Goal: Task Accomplishment & Management: Complete application form

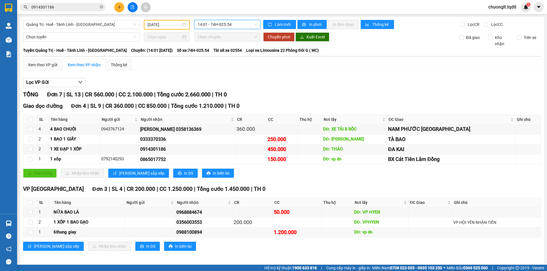
scroll to position [2, 0]
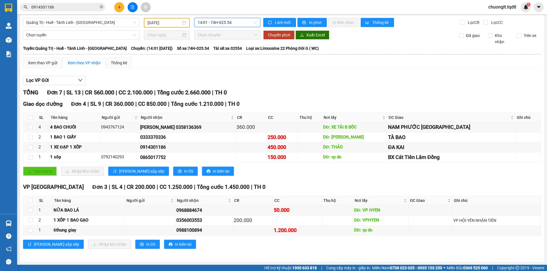
click at [115, 7] on button at bounding box center [119, 7] width 10 height 10
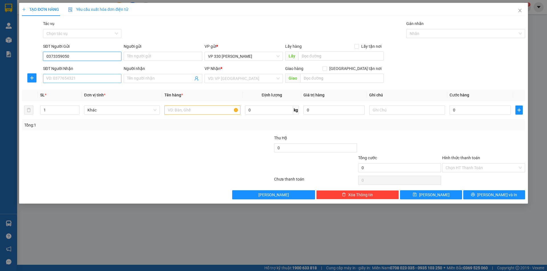
type input "0373359050"
click at [89, 79] on input "SĐT Người Nhận" at bounding box center [82, 78] width 78 height 9
drag, startPoint x: 68, startPoint y: 55, endPoint x: 28, endPoint y: 55, distance: 40.2
click at [29, 57] on div "SĐT Người Gửi 0373359050 0373359050 Người gửi Tên người gửi VP gửi * VP 330 Lê …" at bounding box center [273, 53] width 504 height 20
click at [67, 79] on input "SĐT Người Nhận" at bounding box center [82, 78] width 78 height 9
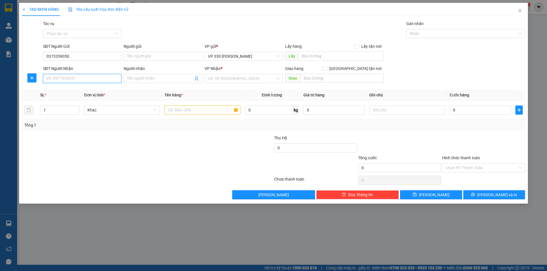
paste input "0373359050"
type input "0373359050"
click at [318, 58] on input "text" at bounding box center [340, 56] width 85 height 9
type input "330"
click at [475, 113] on input "0" at bounding box center [479, 110] width 61 height 9
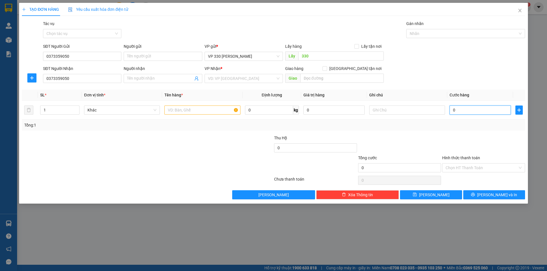
type input "1"
type input "15"
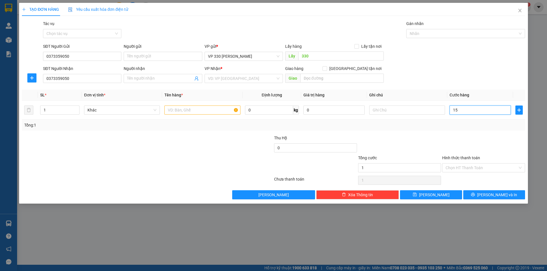
type input "15"
type input "150"
type input "1.500"
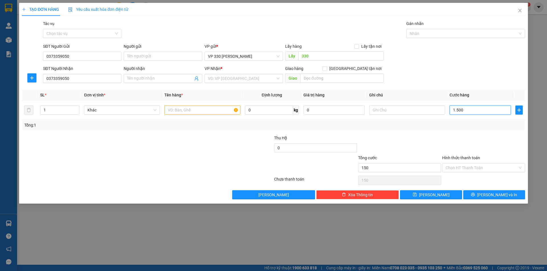
type input "1.500"
type input "15.000"
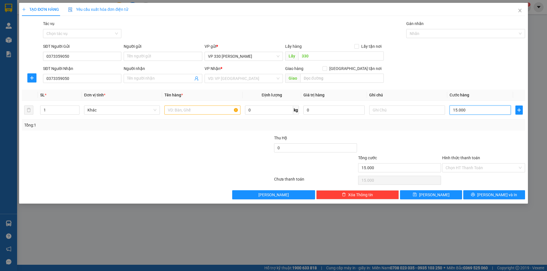
type input "150.000"
type input "1.500.000"
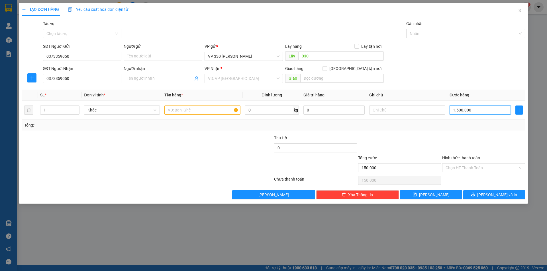
type input "1.500.000"
click at [192, 115] on input "text" at bounding box center [202, 110] width 76 height 9
click at [478, 112] on input "1.500.000" at bounding box center [479, 110] width 61 height 9
type input "1"
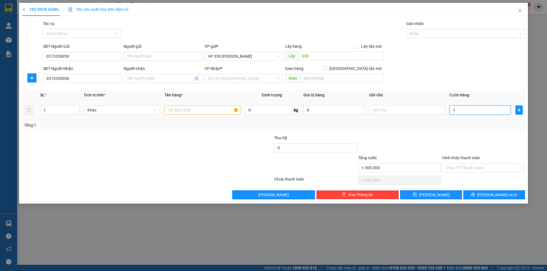
type input "1"
type input "17"
type input "170"
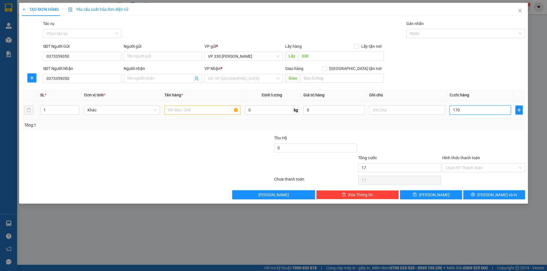
type input "170"
type input "1.700"
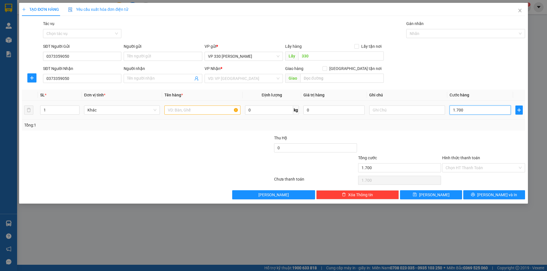
type input "17.000"
type input "170.000"
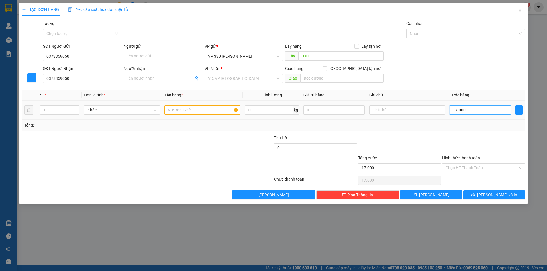
type input "170.000"
type input "1.700.000"
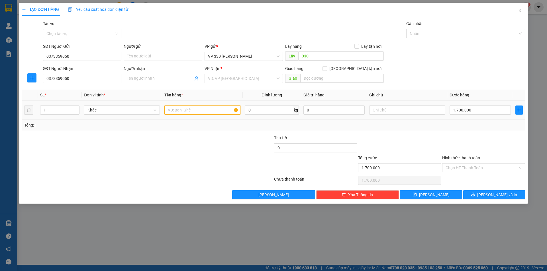
click at [193, 108] on input "text" at bounding box center [202, 110] width 76 height 9
drag, startPoint x: 173, startPoint y: 109, endPoint x: 171, endPoint y: 111, distance: 3.0
click at [171, 111] on input "12 KIỆN" at bounding box center [202, 110] width 76 height 9
type input "17 KIỆN"
click at [50, 108] on input "1" at bounding box center [59, 110] width 39 height 9
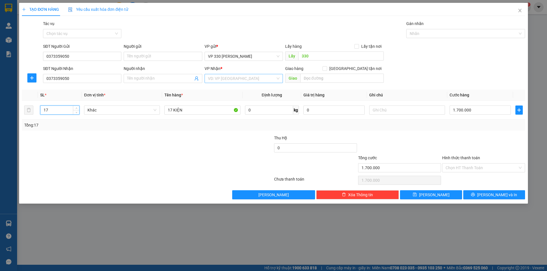
type input "17"
click at [258, 80] on input "search" at bounding box center [242, 78] width 68 height 9
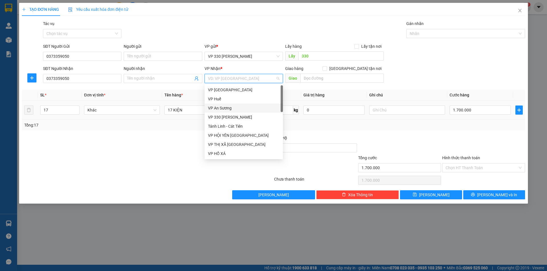
click at [241, 109] on div "VP An Sương" at bounding box center [243, 108] width 71 height 6
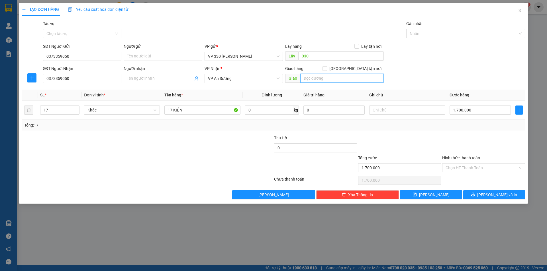
click at [319, 78] on input "text" at bounding box center [341, 78] width 83 height 9
type input "VPQ12"
click at [476, 193] on button "[PERSON_NAME] và In" at bounding box center [494, 195] width 62 height 9
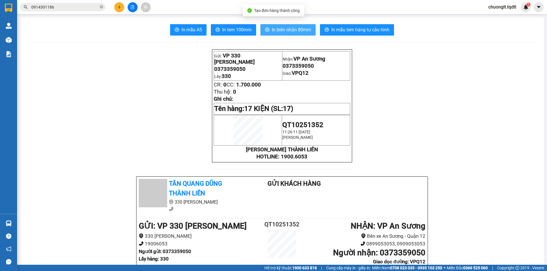
click at [279, 27] on span "In biên nhận 80mm" at bounding box center [291, 29] width 39 height 7
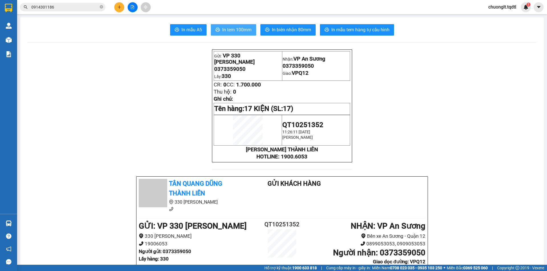
click at [236, 29] on span "In tem 100mm" at bounding box center [236, 29] width 29 height 7
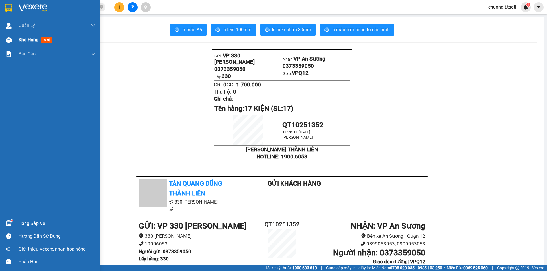
drag, startPoint x: 27, startPoint y: 37, endPoint x: 22, endPoint y: 36, distance: 5.3
click at [27, 37] on span "Kho hàng" at bounding box center [29, 39] width 20 height 5
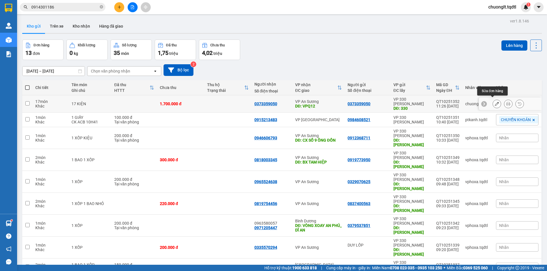
click at [495, 102] on icon at bounding box center [497, 104] width 4 height 4
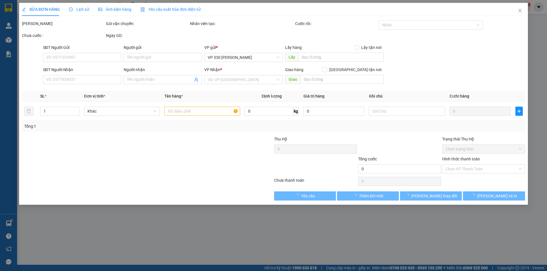
type input "0373359050"
type input "330"
type input "0373359050"
type input "VPQ12"
type input "1.700.000"
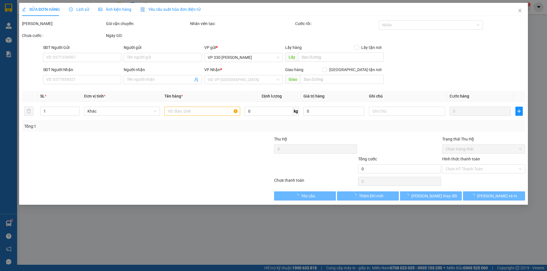
type input "1.700.000"
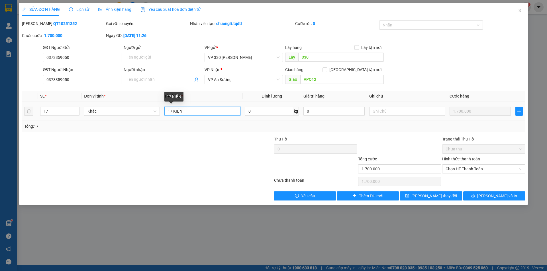
click at [170, 111] on input "17 KIỆN" at bounding box center [202, 111] width 76 height 9
type input "12 KIỆN"
click at [75, 114] on icon "down" at bounding box center [76, 113] width 2 height 2
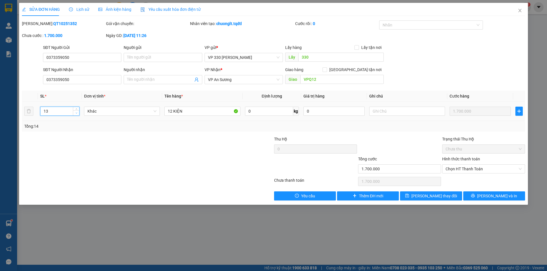
click at [75, 114] on icon "down" at bounding box center [76, 113] width 2 height 2
type input "12"
click at [75, 114] on icon "down" at bounding box center [76, 113] width 2 height 2
click at [442, 195] on span "Lưu thay đổi" at bounding box center [434, 196] width 46 height 6
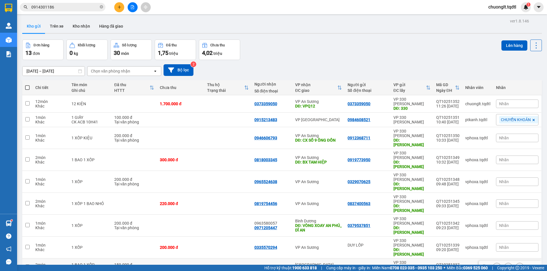
click at [150, 267] on div "Tại văn phòng" at bounding box center [134, 269] width 40 height 5
checkbox input "true"
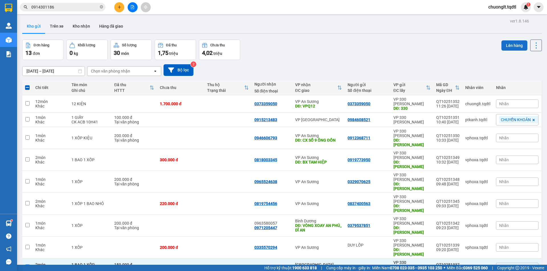
click at [516, 45] on button "Lên hàng" at bounding box center [514, 45] width 26 height 10
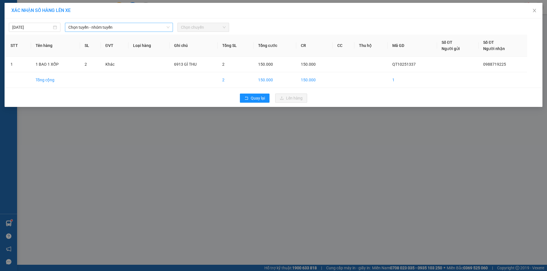
click at [146, 24] on span "Chọn tuyến - nhóm tuyến" at bounding box center [118, 27] width 101 height 9
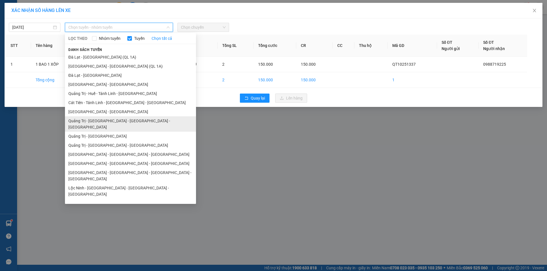
click at [126, 120] on li "Quảng Trị - [GEOGRAPHIC_DATA] - [GEOGRAPHIC_DATA] - [GEOGRAPHIC_DATA]" at bounding box center [130, 124] width 131 height 15
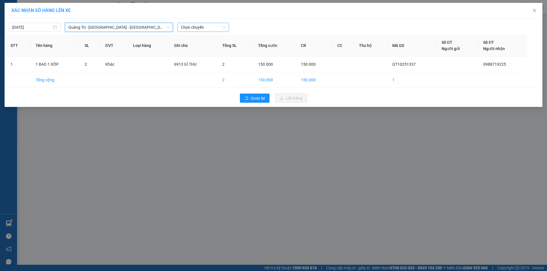
click at [218, 26] on span "Chọn chuyến" at bounding box center [203, 27] width 45 height 9
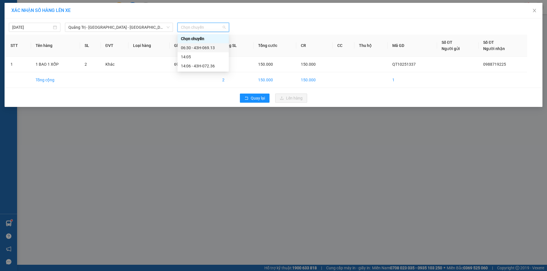
click at [204, 46] on div "06:30 - 43H-069.13" at bounding box center [203, 48] width 44 height 6
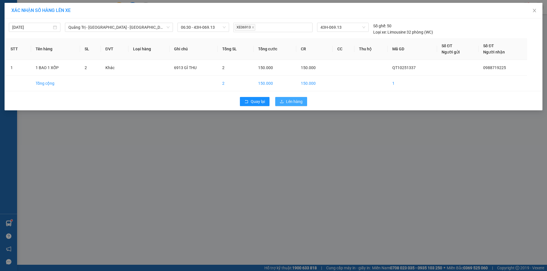
click at [295, 103] on span "Lên hàng" at bounding box center [294, 102] width 17 height 6
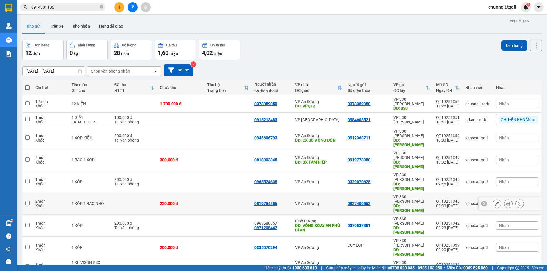
scroll to position [26, 0]
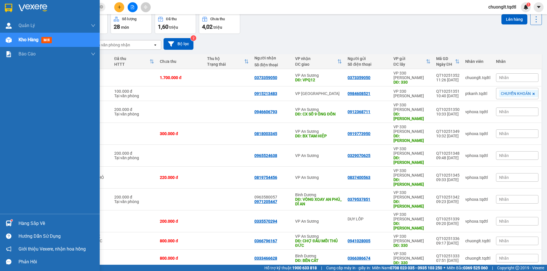
click at [25, 222] on div "Hàng sắp về" at bounding box center [57, 224] width 77 height 9
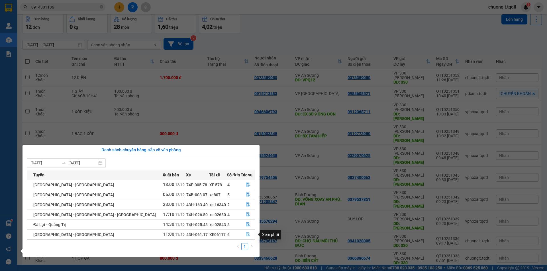
click at [246, 234] on icon "file-done" at bounding box center [248, 235] width 4 height 4
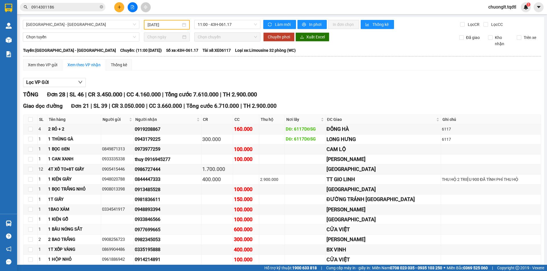
scroll to position [57, 0]
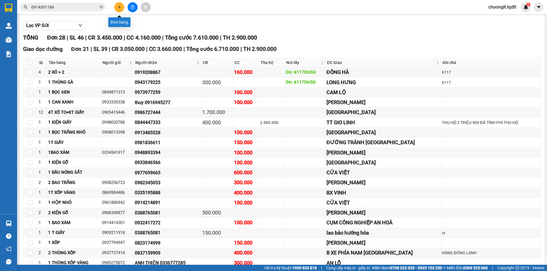
click at [119, 8] on icon "plus" at bounding box center [119, 6] width 0 height 3
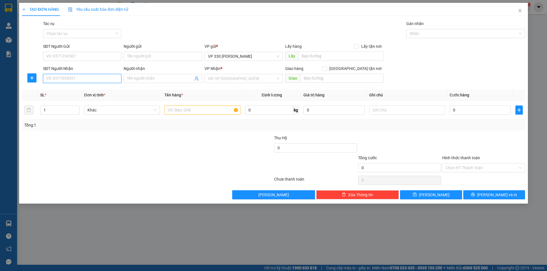
click at [71, 74] on input "SĐT Người Nhận" at bounding box center [82, 78] width 78 height 9
click at [79, 56] on input "SĐT Người Gửi" at bounding box center [82, 56] width 78 height 9
type input "0982910527"
click at [67, 68] on div "0982910527" at bounding box center [81, 68] width 71 height 6
type input "0982794567"
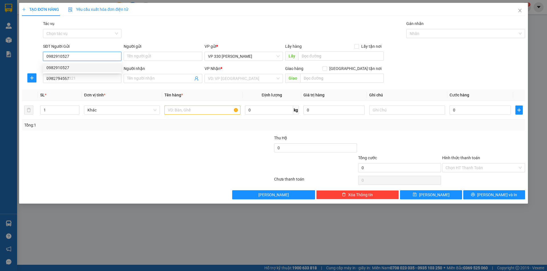
type input "300.000"
type input "0982910527"
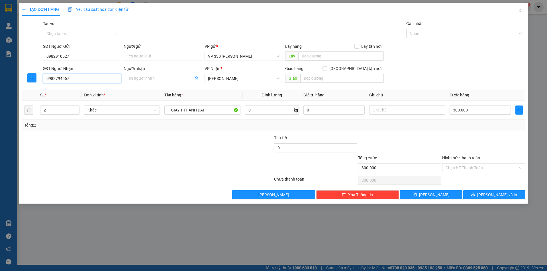
click at [80, 77] on input "0982794567" at bounding box center [82, 78] width 78 height 9
type input "0"
type input "0938072086"
click at [332, 59] on input "text" at bounding box center [340, 56] width 85 height 9
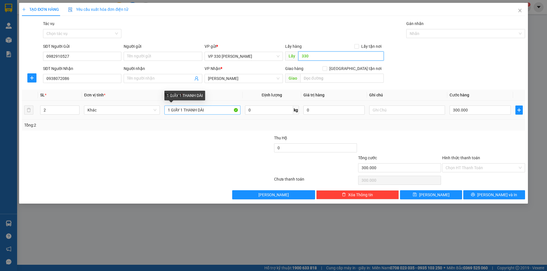
type input "330"
drag, startPoint x: 209, startPoint y: 109, endPoint x: 182, endPoint y: 109, distance: 27.1
click at [182, 110] on input "1 GIẤY 1 THANH DÀI" at bounding box center [202, 110] width 76 height 9
type input "1 GIẤY"
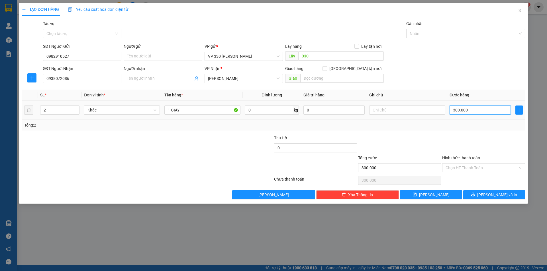
click at [479, 109] on input "300.000" at bounding box center [479, 110] width 61 height 9
type input "1"
type input "10"
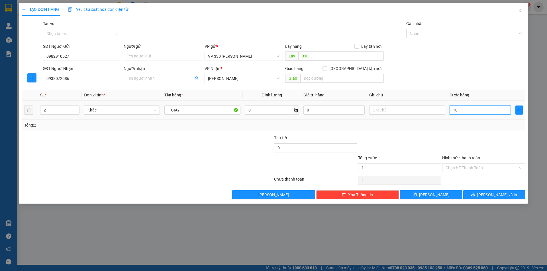
type input "10"
type input "100"
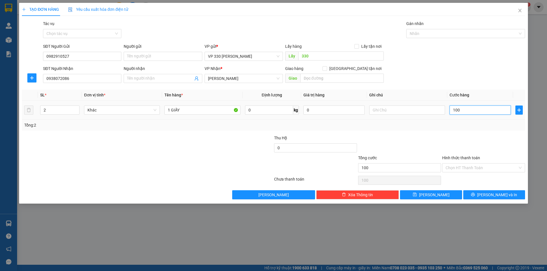
type input "1.000"
type input "10.000"
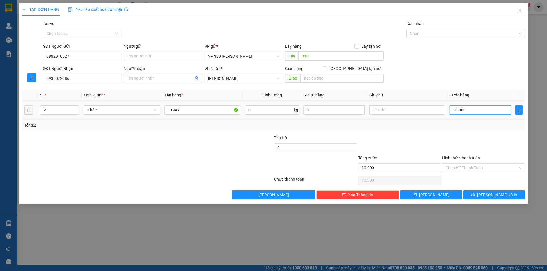
type input "100.000"
click at [77, 114] on span "Decrease Value" at bounding box center [76, 111] width 6 height 5
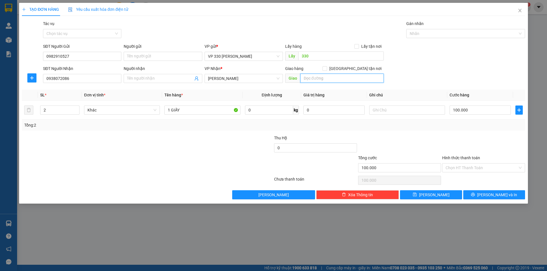
drag, startPoint x: 308, startPoint y: 77, endPoint x: 304, endPoint y: 82, distance: 7.1
click at [309, 77] on input "text" at bounding box center [341, 78] width 83 height 9
type input "BUÔN MÊ THUỘT"
click at [478, 192] on button "[PERSON_NAME] và In" at bounding box center [494, 195] width 62 height 9
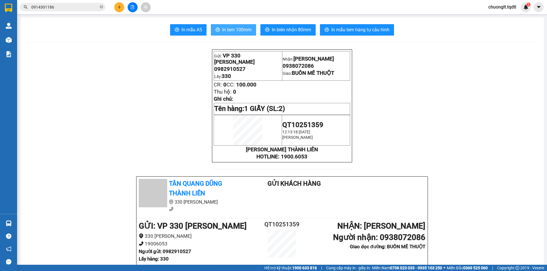
click at [239, 27] on span "In tem 100mm" at bounding box center [236, 29] width 29 height 7
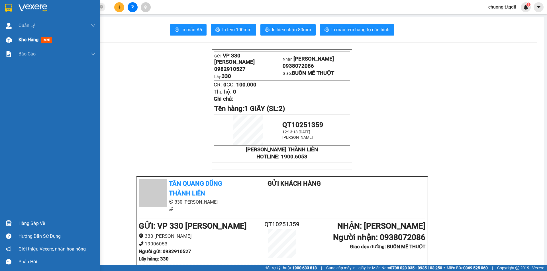
click at [30, 38] on span "Kho hàng" at bounding box center [29, 39] width 20 height 5
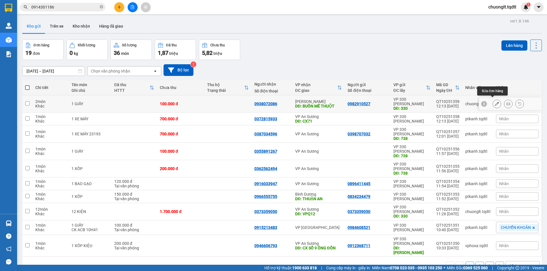
click at [493, 102] on button at bounding box center [497, 104] width 8 height 10
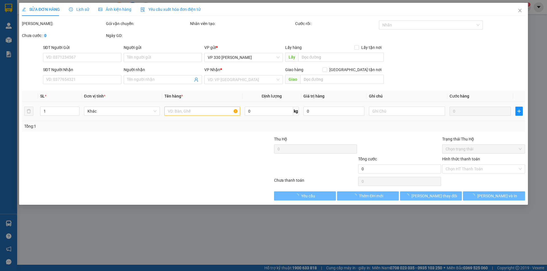
type input "0982910527"
type input "330"
type input "0938072086"
type input "BUÔN MÊ THUỘT"
type input "100.000"
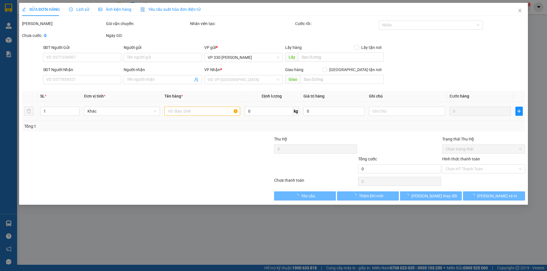
type input "100.000"
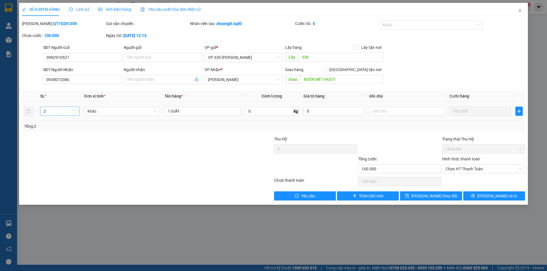
type input "1"
click at [75, 113] on icon "down" at bounding box center [76, 113] width 2 height 2
click at [433, 199] on span "Lưu thay đổi" at bounding box center [434, 196] width 46 height 6
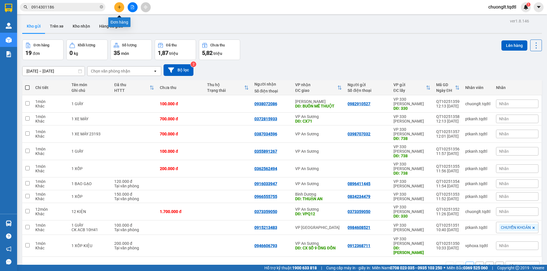
click at [121, 7] on icon "plus" at bounding box center [119, 7] width 4 height 4
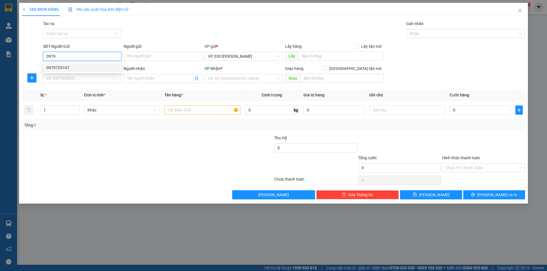
click at [78, 68] on div "0979729747" at bounding box center [81, 68] width 71 height 6
type input "0979729747"
type input "XE TẢI B"
type input "0901009784"
type input "TIẾN"
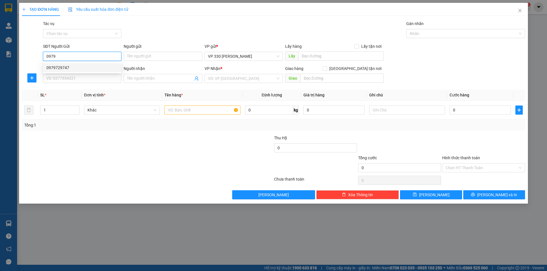
type input "CÂY XĂNG 82 CVST"
type input "700.000"
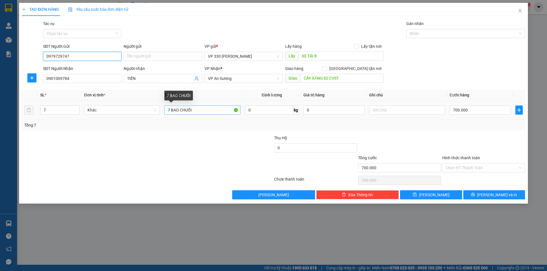
type input "0979729747"
drag, startPoint x: 171, startPoint y: 109, endPoint x: 167, endPoint y: 110, distance: 4.1
click at [167, 110] on input "7 BAO CHUỐI" at bounding box center [202, 110] width 76 height 9
type input "5 BAO CHUỐI"
click at [77, 112] on icon "down" at bounding box center [76, 112] width 2 height 2
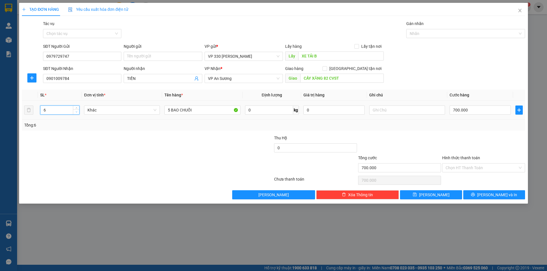
type input "5"
click at [77, 112] on icon "down" at bounding box center [76, 112] width 2 height 2
drag, startPoint x: 476, startPoint y: 111, endPoint x: 472, endPoint y: 121, distance: 11.2
click at [476, 111] on input "700.000" at bounding box center [479, 110] width 61 height 9
type input "5"
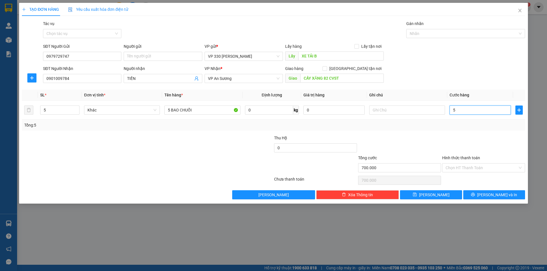
type input "5"
type input "50"
type input "500"
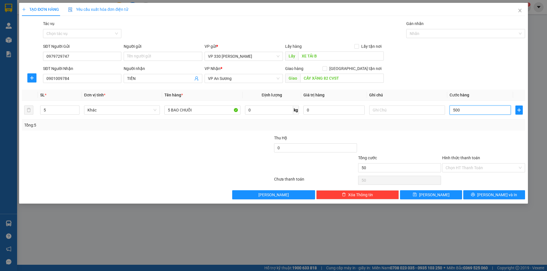
type input "500"
type input "5.000"
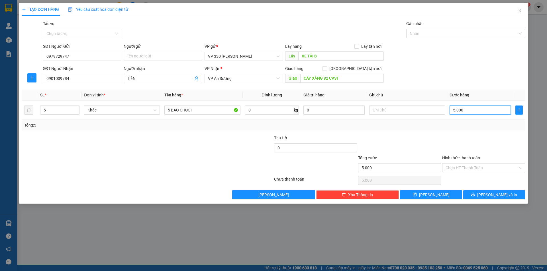
type input "50.000"
type input "500.000"
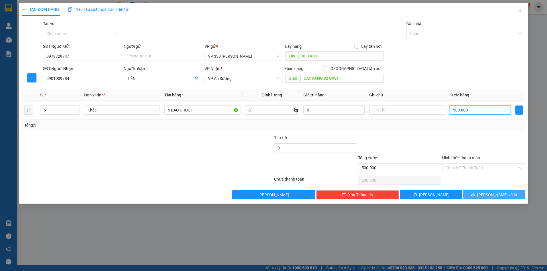
type input "500.000"
drag, startPoint x: 514, startPoint y: 197, endPoint x: 510, endPoint y: 196, distance: 3.7
click at [513, 197] on button "[PERSON_NAME] và In" at bounding box center [494, 195] width 62 height 9
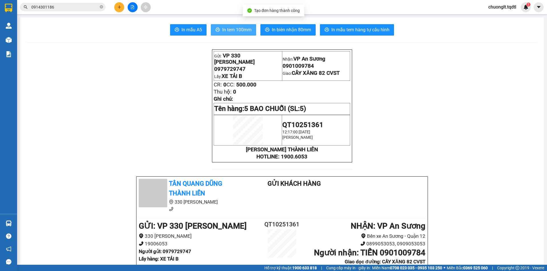
click at [239, 28] on span "In tem 100mm" at bounding box center [236, 29] width 29 height 7
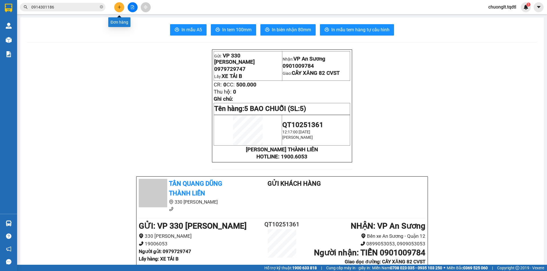
click at [119, 5] on icon "plus" at bounding box center [119, 7] width 4 height 4
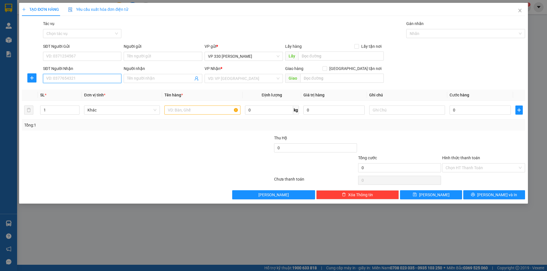
click at [67, 77] on input "SĐT Người Nhận" at bounding box center [82, 78] width 78 height 9
drag, startPoint x: 67, startPoint y: 91, endPoint x: 97, endPoint y: 82, distance: 32.1
click at [67, 91] on div "0828602497" at bounding box center [81, 90] width 71 height 6
type input "0828602497"
type input "300.000"
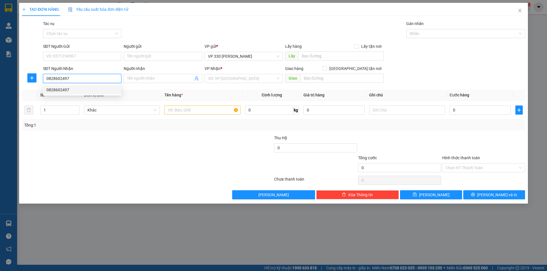
type input "300.000"
type input "0828602497"
click at [153, 78] on input "Người nhận" at bounding box center [160, 78] width 66 height 6
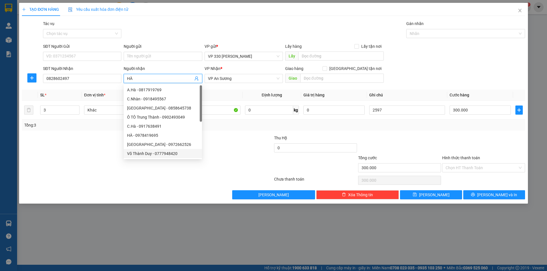
type input "HÀ"
click at [167, 183] on div at bounding box center [147, 180] width 252 height 11
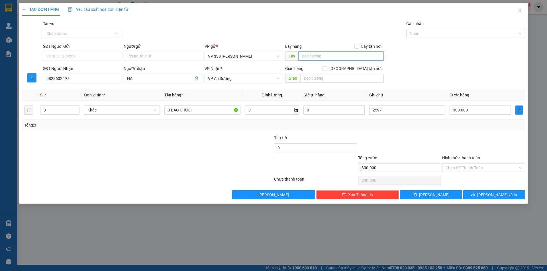
click at [323, 58] on input "text" at bounding box center [340, 56] width 85 height 9
type input "XE AI B"
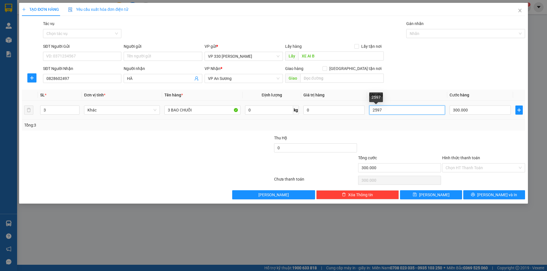
click at [400, 112] on input "2597" at bounding box center [407, 110] width 76 height 9
type input "2"
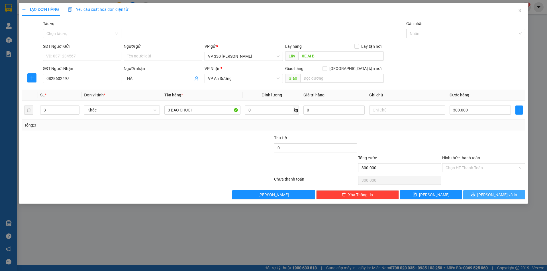
click at [491, 193] on span "[PERSON_NAME] và In" at bounding box center [497, 195] width 40 height 6
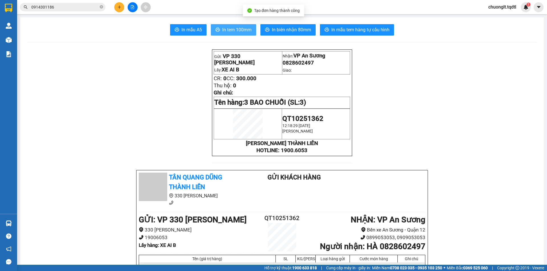
click at [244, 31] on span "In tem 100mm" at bounding box center [236, 29] width 29 height 7
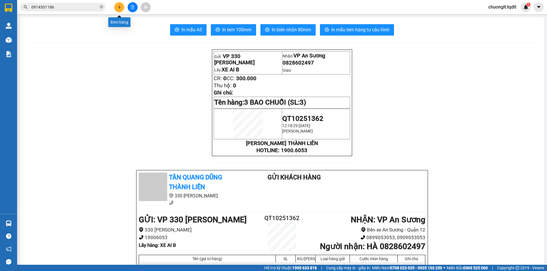
click at [122, 7] on button at bounding box center [119, 7] width 10 height 10
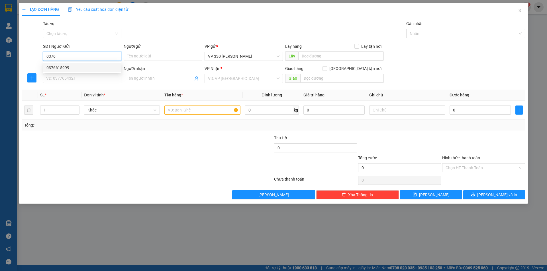
click at [71, 68] on div "0376615999" at bounding box center [81, 68] width 71 height 6
type input "0376615999"
type input "XE TẢI B"
type input "0975780421"
type input "TRỰC AN SƯƠNG"
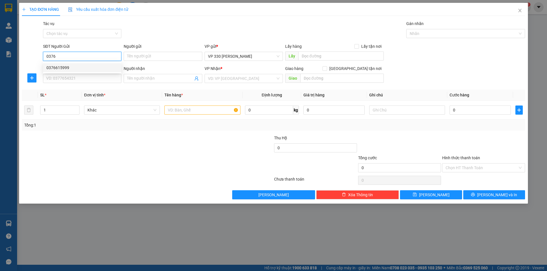
type input "VPQ12"
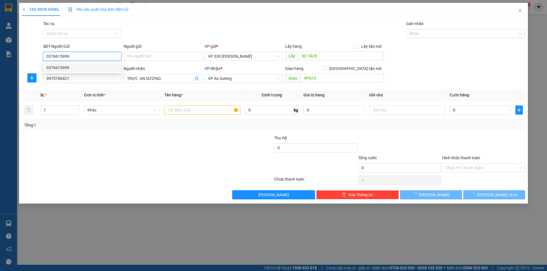
type input "1.000.000"
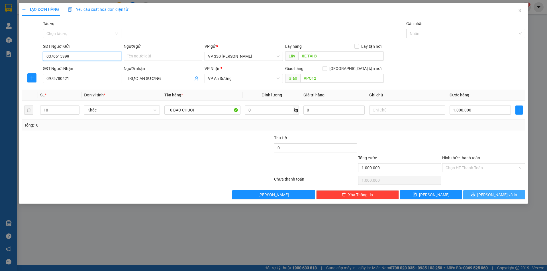
type input "0376615999"
click at [481, 193] on button "[PERSON_NAME] và In" at bounding box center [494, 195] width 62 height 9
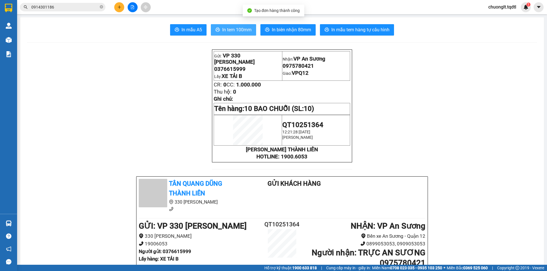
click at [226, 30] on span "In tem 100mm" at bounding box center [236, 29] width 29 height 7
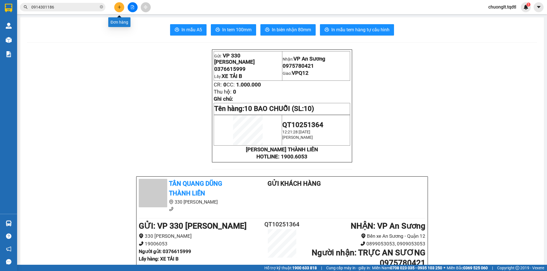
click at [121, 9] on button at bounding box center [119, 7] width 10 height 10
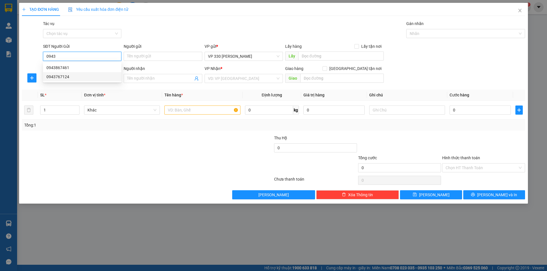
click at [70, 77] on div "0943767124" at bounding box center [81, 77] width 71 height 6
type input "0943767124"
type input "XE TẢI B BỐC"
type input "0358136369"
type input "CHÍNH"
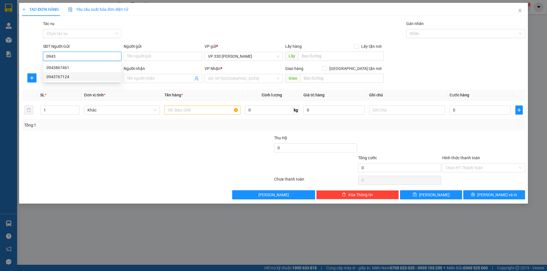
type input "BXE AN SƯƠNG"
type input "200.000"
type input "0943767124"
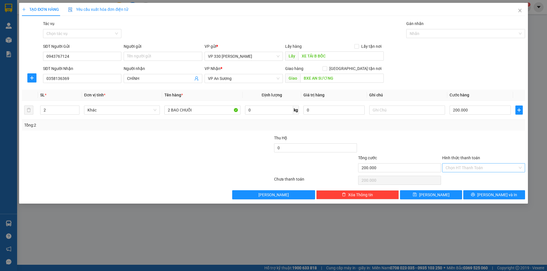
click at [481, 165] on input "Hình thức thanh toán" at bounding box center [482, 168] width 72 height 9
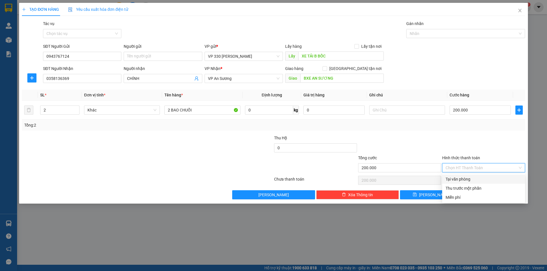
click at [470, 179] on div "Tại văn phòng" at bounding box center [484, 179] width 76 height 6
type input "0"
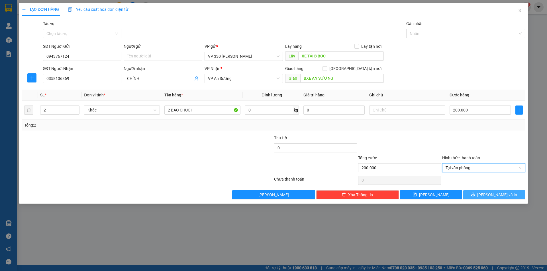
click at [500, 196] on span "[PERSON_NAME] và In" at bounding box center [497, 195] width 40 height 6
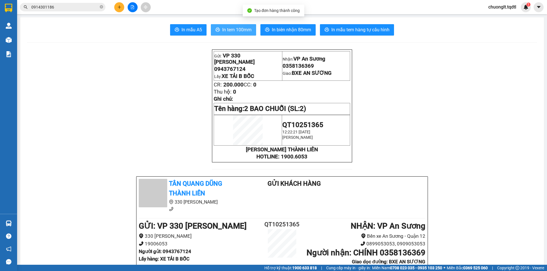
click at [232, 29] on span "In tem 100mm" at bounding box center [236, 29] width 29 height 7
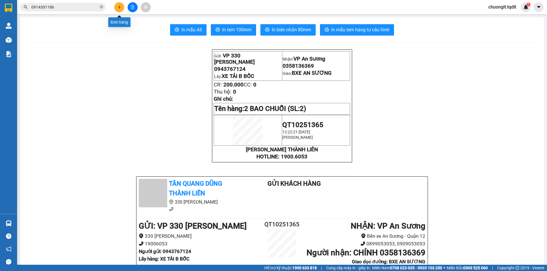
click at [117, 7] on button at bounding box center [119, 7] width 10 height 10
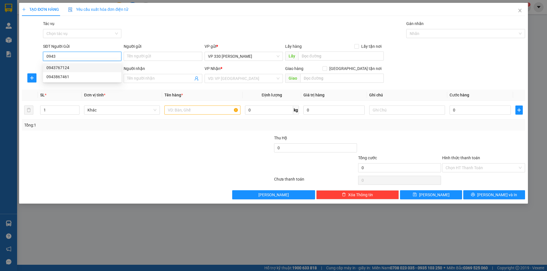
click at [73, 66] on div "0943767124" at bounding box center [81, 68] width 71 height 6
type input "0943767124"
type input "XE TẢI B BỐC"
type input "0358136369"
type input "CHÍNH"
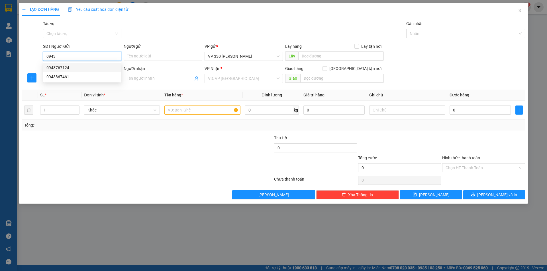
type input "BXE AN SƯƠNG"
type input "200.000"
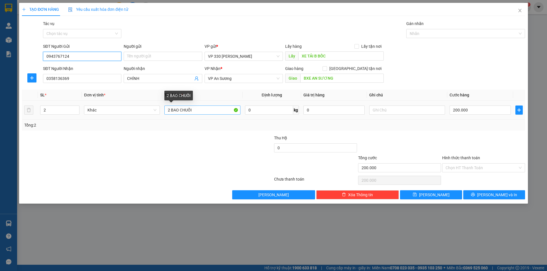
type input "0943767124"
drag, startPoint x: 169, startPoint y: 108, endPoint x: 157, endPoint y: 108, distance: 12.8
click at [159, 110] on tr "2 Khác 2 BAO CHUỐI 0 kg 0 200.000" at bounding box center [273, 110] width 503 height 19
type input "3 BAO CHUỐI"
type input "3"
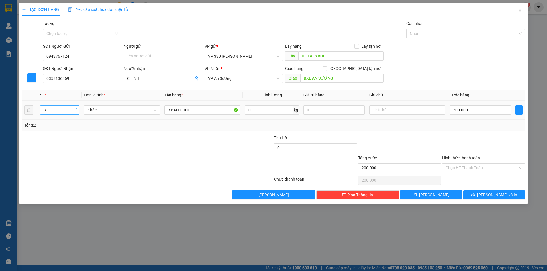
click at [75, 107] on span "up" at bounding box center [76, 108] width 3 height 3
click at [471, 111] on input "200.000" at bounding box center [479, 110] width 61 height 9
type input "2"
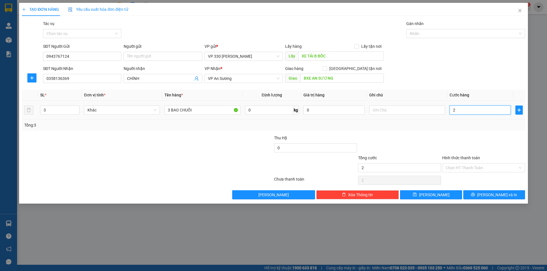
type input "27"
type input "270"
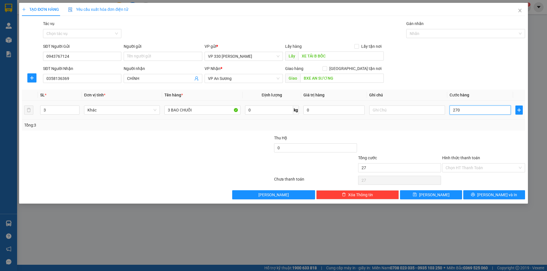
type input "270"
type input "2.700"
type input "27.000"
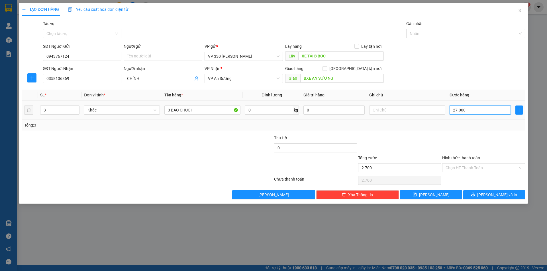
type input "27.000"
type input "270.000"
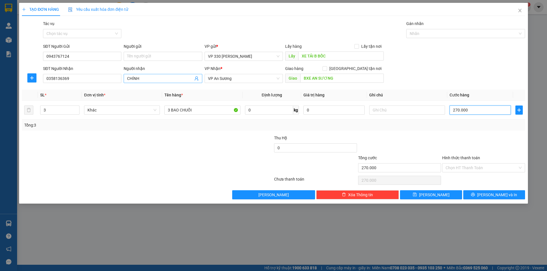
type input "270.000"
click at [162, 79] on input "CHÍNH" at bounding box center [160, 78] width 66 height 6
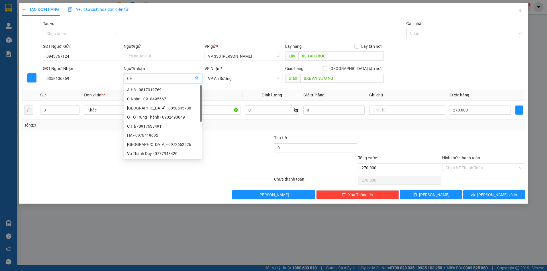
type input "C"
type input "KHÁNH"
click at [337, 79] on input "BXE AN SƯƠNG" at bounding box center [341, 78] width 83 height 9
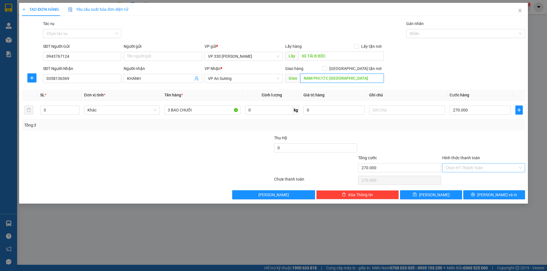
type input "NAM PHƯỚC QUẢNG NAM"
click at [490, 165] on input "Hình thức thanh toán" at bounding box center [482, 168] width 72 height 9
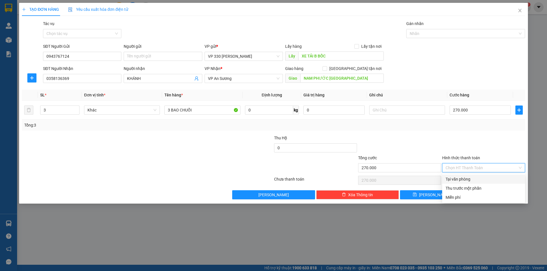
click at [474, 176] on div "Tại văn phòng" at bounding box center [484, 179] width 76 height 6
type input "0"
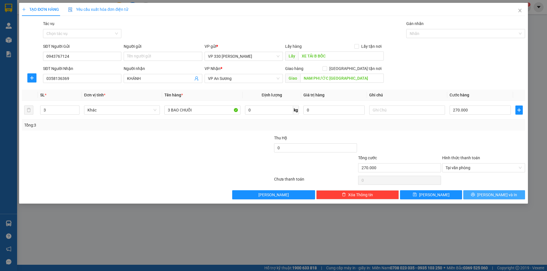
click at [479, 192] on button "[PERSON_NAME] và In" at bounding box center [494, 195] width 62 height 9
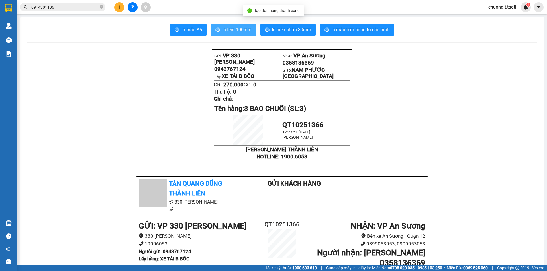
click at [234, 31] on span "In tem 100mm" at bounding box center [236, 29] width 29 height 7
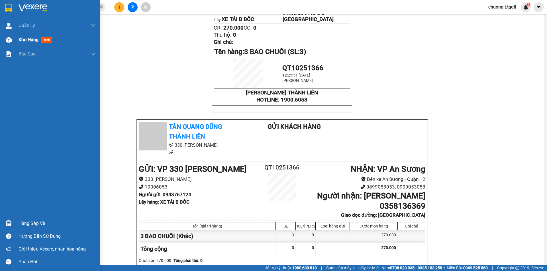
click at [25, 36] on div "Kho hàng mới" at bounding box center [37, 39] width 36 height 7
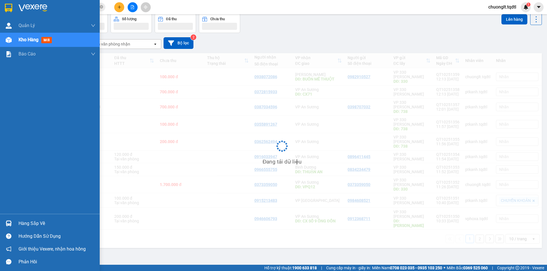
scroll to position [26, 0]
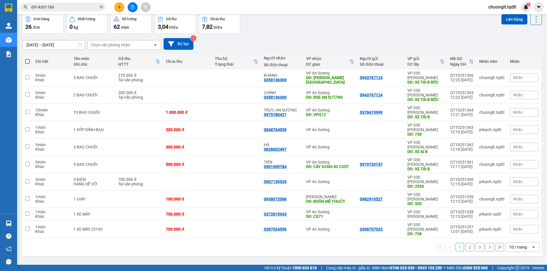
click at [457, 243] on button "1" at bounding box center [459, 247] width 9 height 9
click at [465, 243] on button "2" at bounding box center [469, 247] width 9 height 9
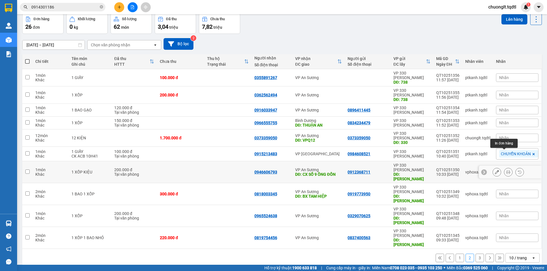
click at [506, 170] on icon at bounding box center [508, 172] width 4 height 4
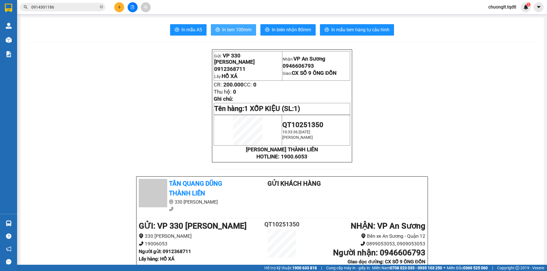
click at [231, 29] on span "In tem 100mm" at bounding box center [236, 29] width 29 height 7
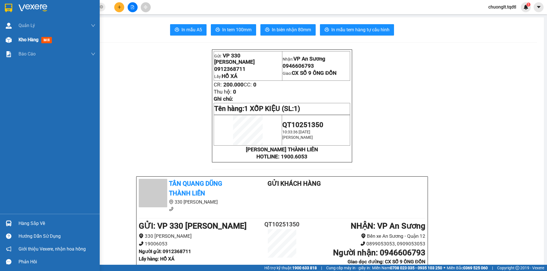
click at [19, 38] on span "Kho hàng" at bounding box center [29, 39] width 20 height 5
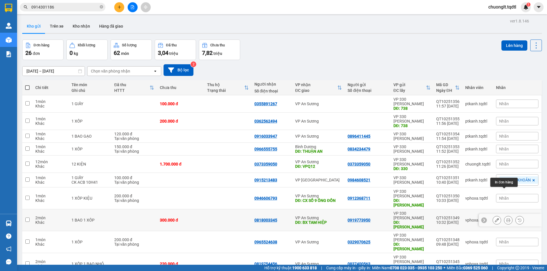
click at [504, 216] on button at bounding box center [508, 221] width 8 height 10
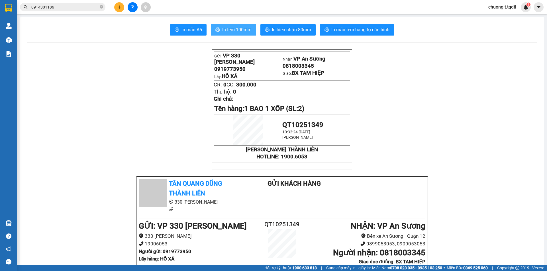
click at [236, 27] on span "In tem 100mm" at bounding box center [236, 29] width 29 height 7
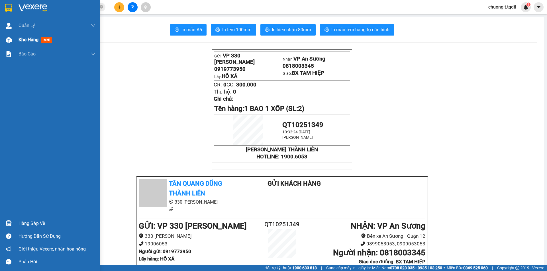
click at [24, 38] on span "Kho hàng" at bounding box center [29, 39] width 20 height 5
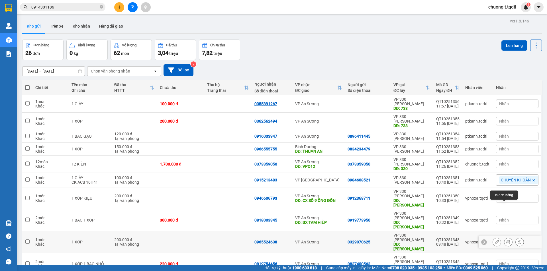
click at [504, 238] on button at bounding box center [508, 243] width 8 height 10
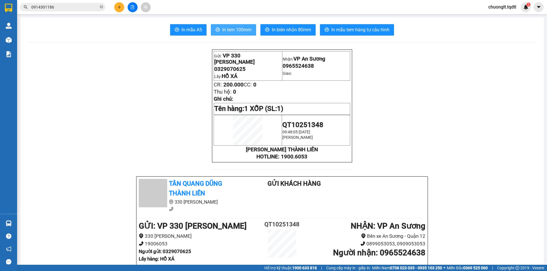
click at [230, 29] on span "In tem 100mm" at bounding box center [236, 29] width 29 height 7
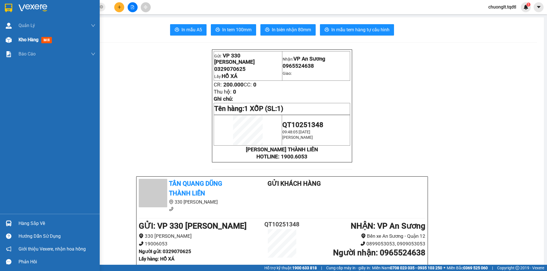
click at [28, 36] on div "Kho hàng mới" at bounding box center [37, 39] width 36 height 7
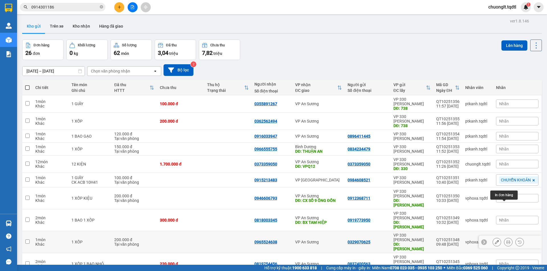
click at [506, 240] on icon at bounding box center [508, 242] width 4 height 4
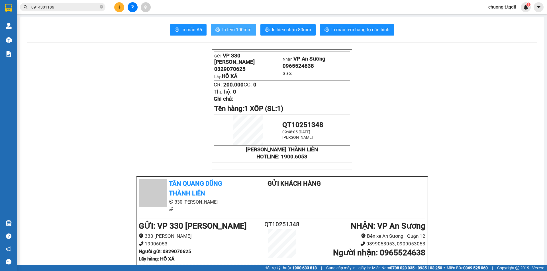
click at [238, 32] on span "In tem 100mm" at bounding box center [236, 29] width 29 height 7
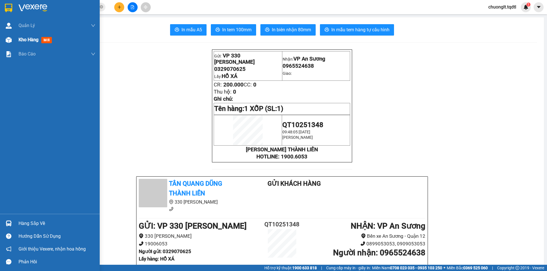
click at [13, 38] on div at bounding box center [9, 40] width 10 height 10
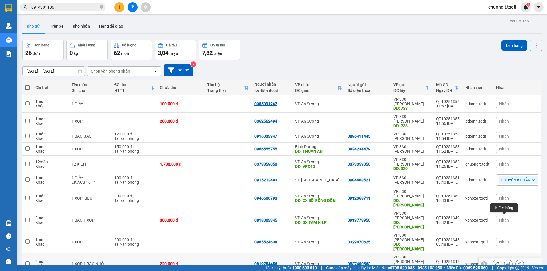
click at [504, 259] on button at bounding box center [508, 264] width 8 height 10
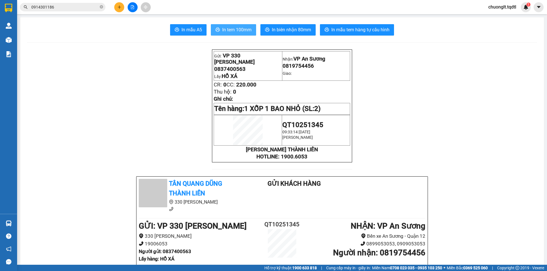
click at [230, 30] on span "In tem 100mm" at bounding box center [236, 29] width 29 height 7
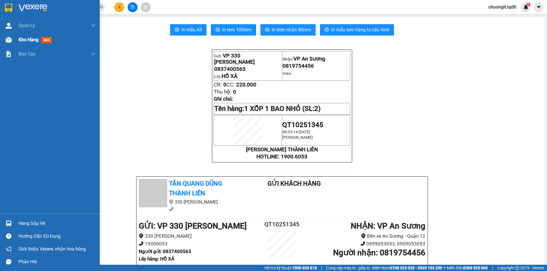
click at [23, 38] on span "Kho hàng" at bounding box center [29, 39] width 20 height 5
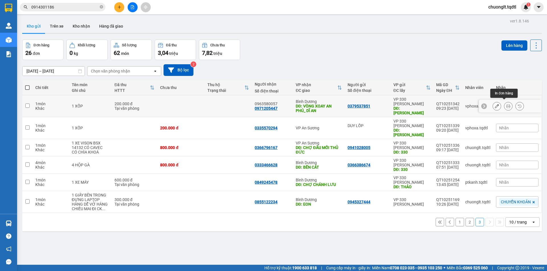
click at [506, 104] on icon at bounding box center [508, 106] width 4 height 4
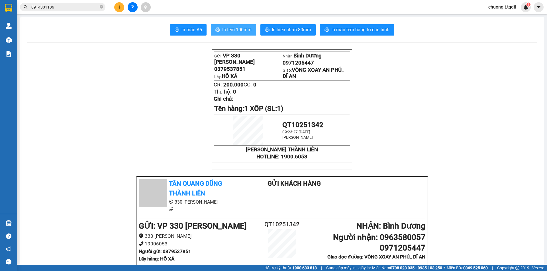
click at [236, 27] on span "In tem 100mm" at bounding box center [236, 29] width 29 height 7
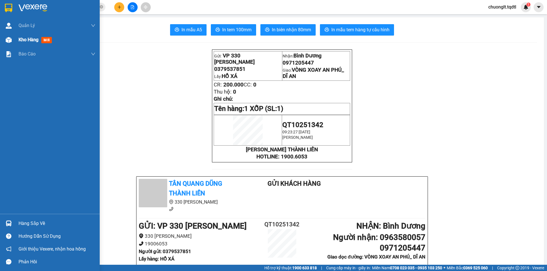
click at [29, 41] on span "Kho hàng" at bounding box center [29, 39] width 20 height 5
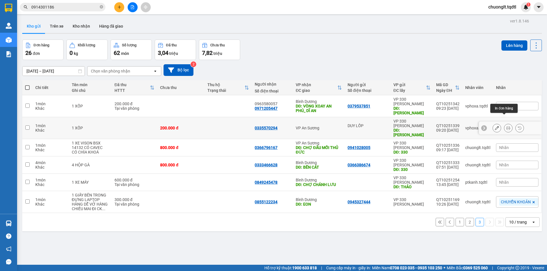
click at [504, 123] on button at bounding box center [508, 128] width 8 height 10
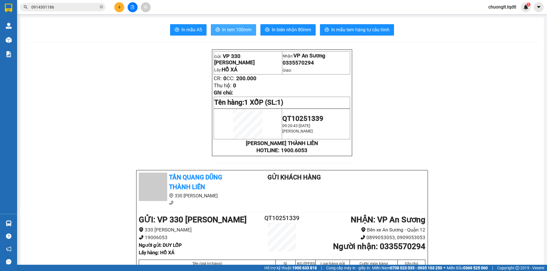
click at [223, 26] on button "In tem 100mm" at bounding box center [233, 29] width 45 height 11
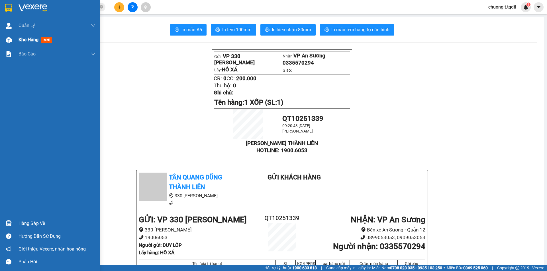
click at [20, 39] on span "Kho hàng" at bounding box center [29, 39] width 20 height 5
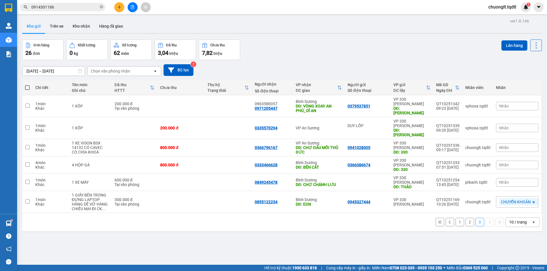
click at [465, 218] on button "2" at bounding box center [469, 222] width 9 height 9
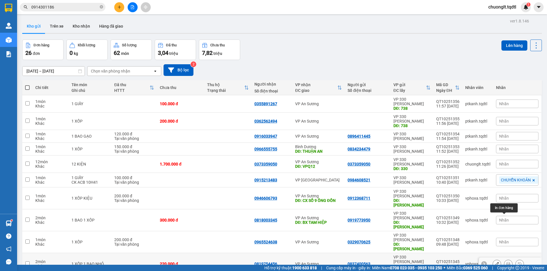
click at [506, 262] on icon at bounding box center [508, 264] width 4 height 4
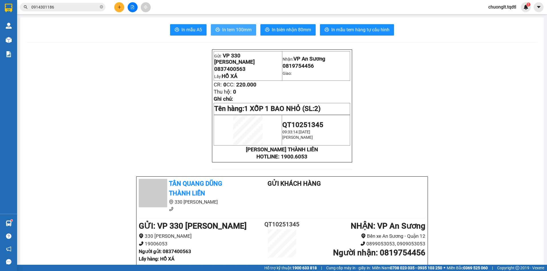
click at [227, 28] on span "In tem 100mm" at bounding box center [236, 29] width 29 height 7
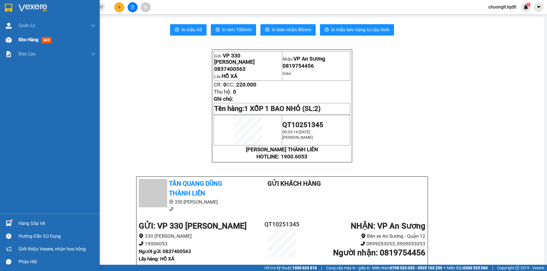
click at [28, 40] on span "Kho hàng" at bounding box center [29, 39] width 20 height 5
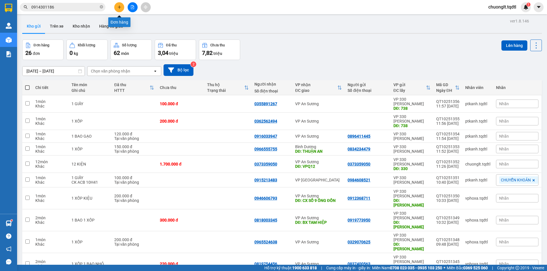
click at [120, 9] on button at bounding box center [119, 7] width 10 height 10
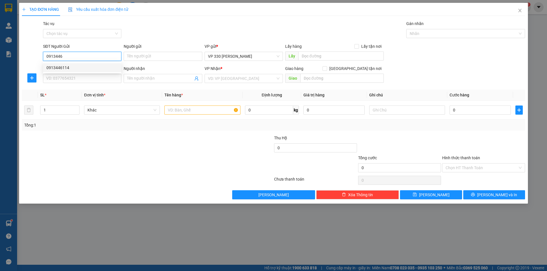
click at [68, 67] on div "0913446114" at bounding box center [81, 68] width 71 height 6
type input "0913446114"
type input "0845027234"
type input "150.000"
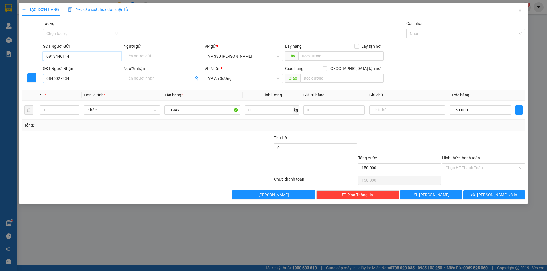
type input "0913446114"
click at [73, 81] on input "0845027234" at bounding box center [82, 78] width 78 height 9
click at [80, 90] on div "0845027234" at bounding box center [81, 90] width 71 height 6
click at [484, 109] on input "150.000" at bounding box center [479, 110] width 61 height 9
type input "2"
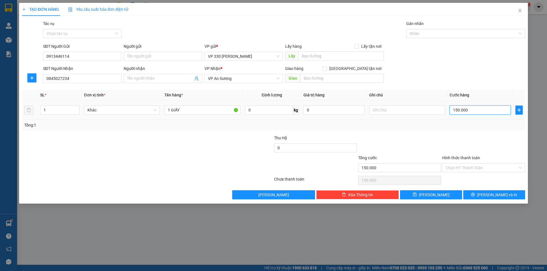
type input "2"
type input "20"
type input "200"
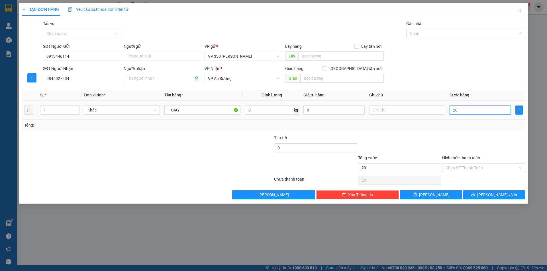
type input "200"
type input "2.000"
type input "20.000"
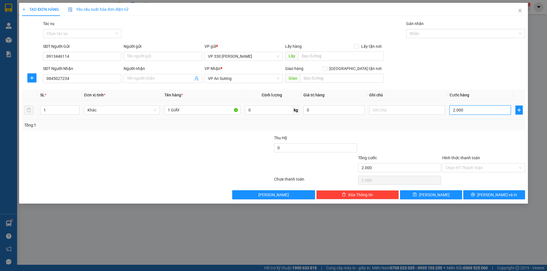
type input "20.000"
type input "200.000"
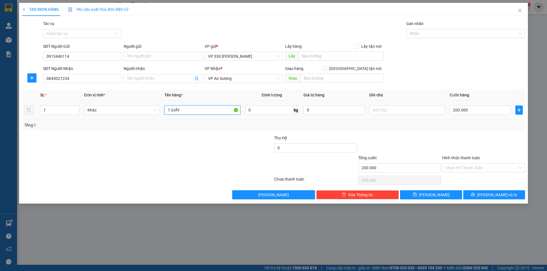
click at [192, 109] on input "1 GIẤY" at bounding box center [202, 110] width 76 height 9
type input "1 XỐP"
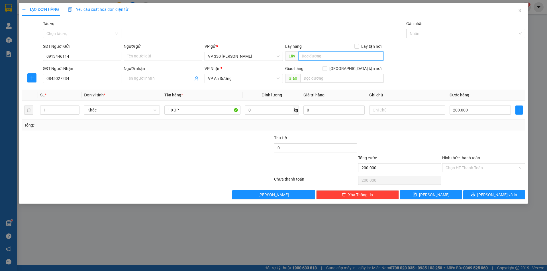
click at [314, 54] on input "text" at bounding box center [340, 56] width 85 height 9
click at [465, 166] on input "Hình thức thanh toán" at bounding box center [482, 168] width 72 height 9
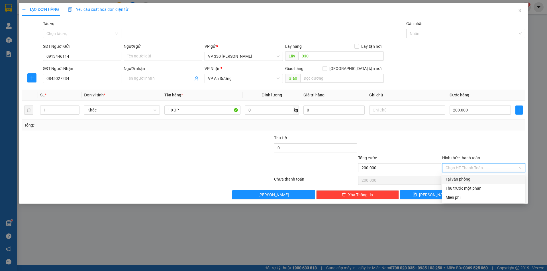
click at [463, 178] on div "Tại văn phòng" at bounding box center [484, 179] width 76 height 6
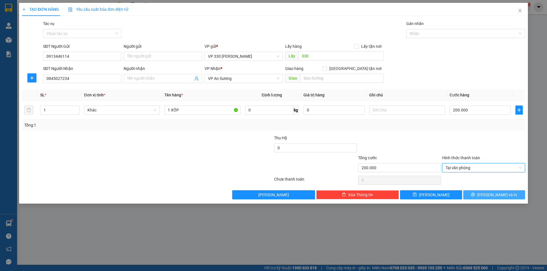
click at [481, 192] on button "[PERSON_NAME] và In" at bounding box center [494, 195] width 62 height 9
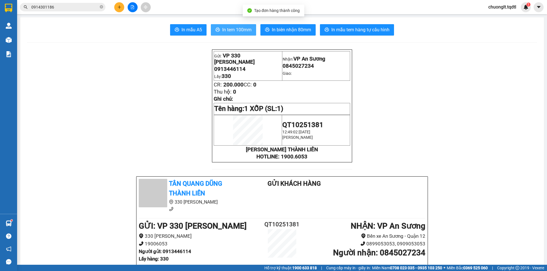
click at [239, 28] on span "In tem 100mm" at bounding box center [236, 29] width 29 height 7
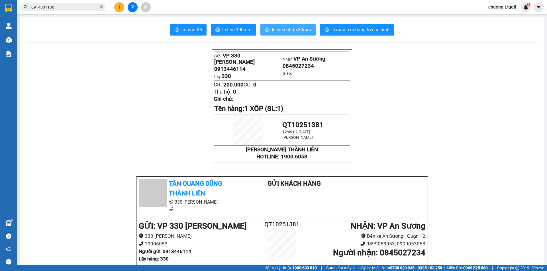
click at [282, 25] on button "In biên nhận 80mm" at bounding box center [287, 29] width 55 height 11
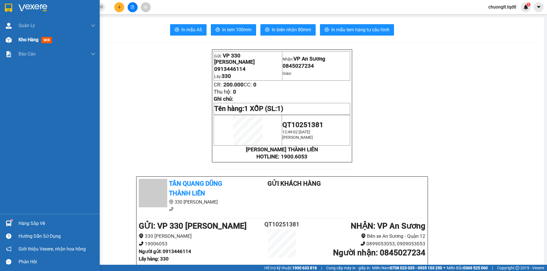
click at [28, 37] on span "Kho hàng" at bounding box center [29, 39] width 20 height 5
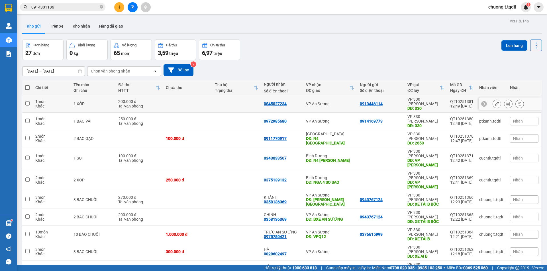
click at [163, 100] on td at bounding box center [187, 103] width 49 height 17
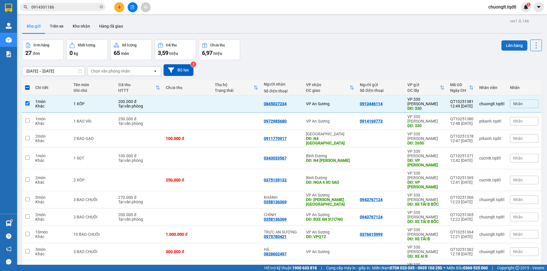
click at [511, 46] on button "Lên hàng" at bounding box center [514, 45] width 26 height 10
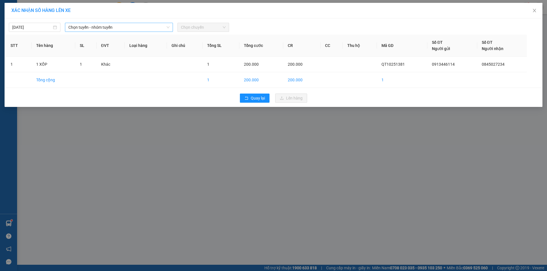
click at [143, 25] on span "Chọn tuyến - nhóm tuyến" at bounding box center [118, 27] width 101 height 9
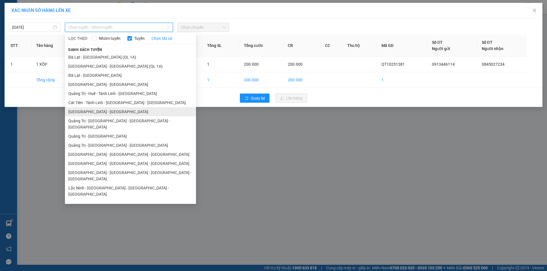
scroll to position [28, 0]
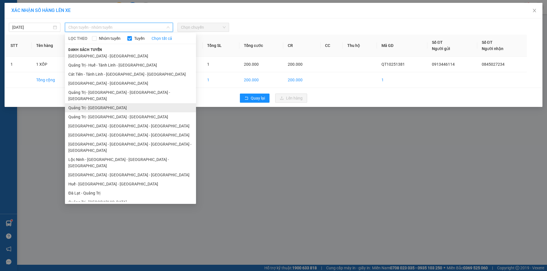
click at [115, 104] on li "Quảng Trị - [GEOGRAPHIC_DATA]" at bounding box center [130, 107] width 131 height 9
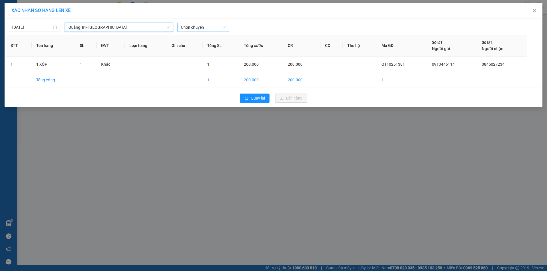
click at [209, 28] on span "Chọn chuyến" at bounding box center [203, 27] width 45 height 9
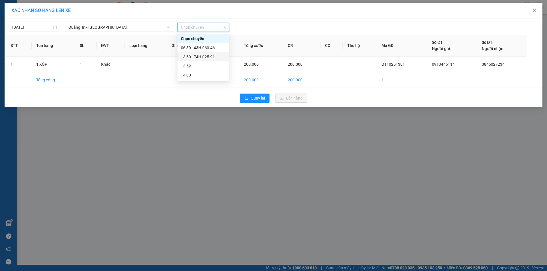
click at [211, 57] on div "13:50 - 74H-025.91" at bounding box center [203, 57] width 44 height 6
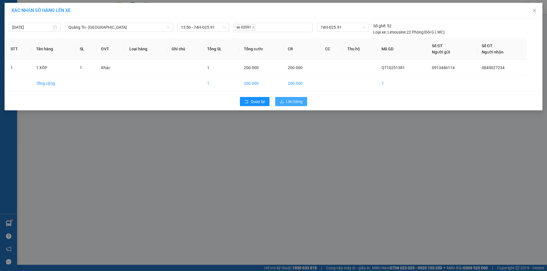
click at [289, 99] on span "Lên hàng" at bounding box center [294, 102] width 17 height 6
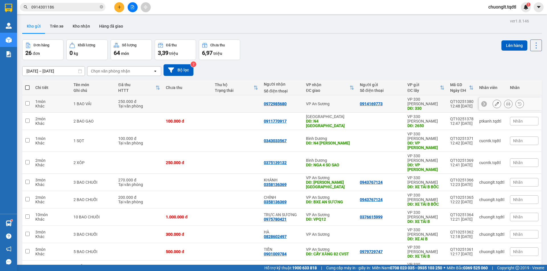
click at [212, 101] on td at bounding box center [236, 103] width 49 height 17
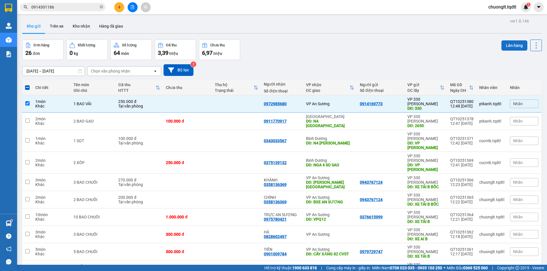
click at [506, 45] on button "Lên hàng" at bounding box center [514, 45] width 26 height 10
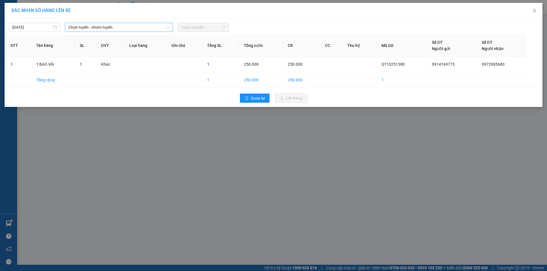
click at [156, 26] on span "Chọn tuyến - nhóm tuyến" at bounding box center [118, 27] width 101 height 9
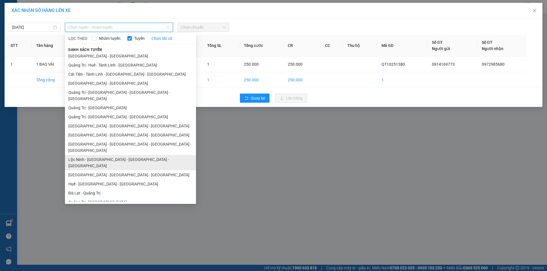
scroll to position [33, 0]
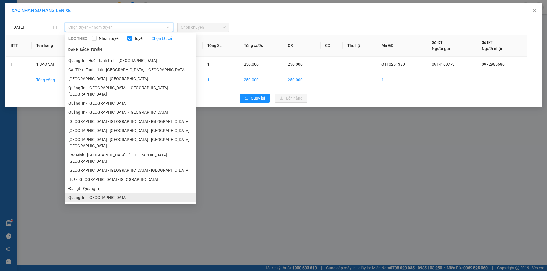
click at [109, 193] on li "Quảng Trị - [GEOGRAPHIC_DATA]" at bounding box center [130, 197] width 131 height 9
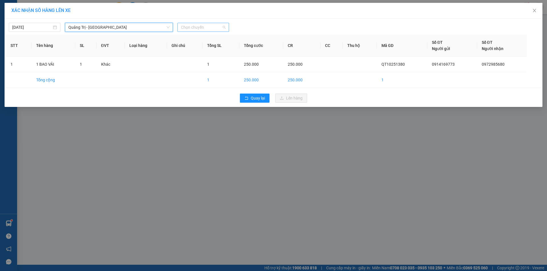
click at [209, 24] on span "Chọn chuyến" at bounding box center [203, 27] width 45 height 9
click at [146, 29] on span "Quảng Trị - [GEOGRAPHIC_DATA]" at bounding box center [118, 27] width 101 height 9
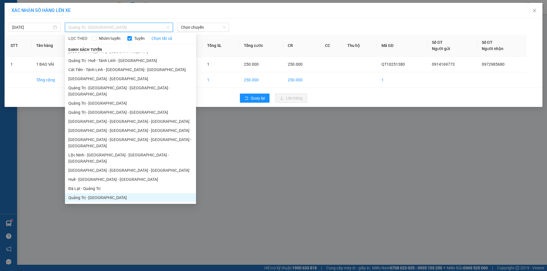
click at [110, 126] on li "[GEOGRAPHIC_DATA] - [GEOGRAPHIC_DATA] - [GEOGRAPHIC_DATA]" at bounding box center [130, 130] width 131 height 9
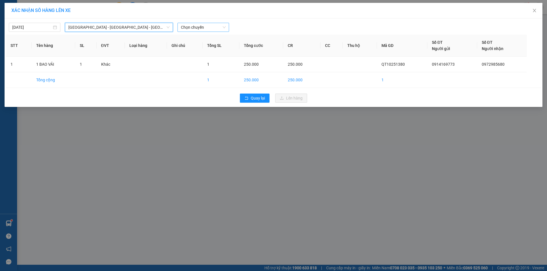
click at [215, 28] on span "Chọn chuyến" at bounding box center [203, 27] width 45 height 9
click at [212, 48] on div "18:45 - 74H-026.50" at bounding box center [203, 48] width 44 height 6
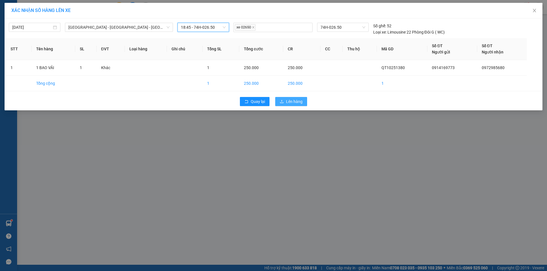
click at [296, 101] on span "Lên hàng" at bounding box center [294, 102] width 17 height 6
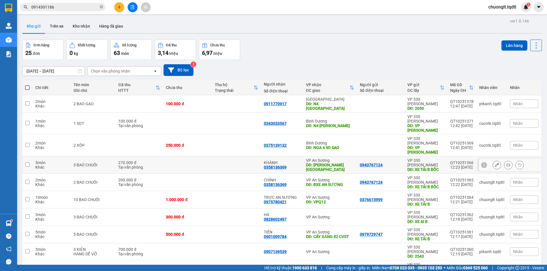
click at [188, 157] on td at bounding box center [187, 165] width 49 height 17
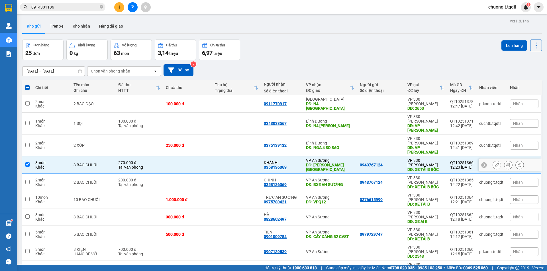
click at [188, 157] on td at bounding box center [187, 165] width 49 height 17
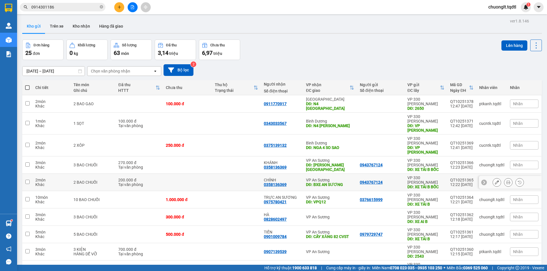
click at [66, 178] on div "2 món" at bounding box center [51, 180] width 32 height 5
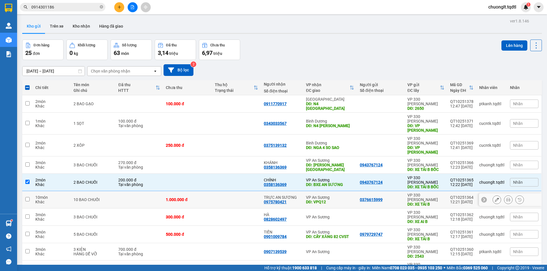
click at [142, 191] on td at bounding box center [139, 199] width 48 height 17
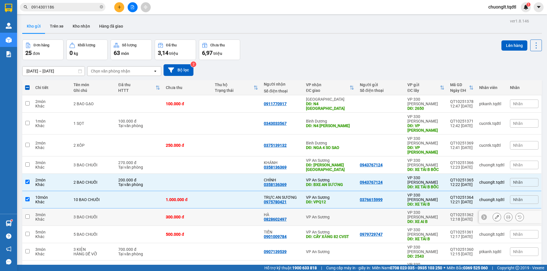
click at [131, 209] on td at bounding box center [139, 217] width 48 height 17
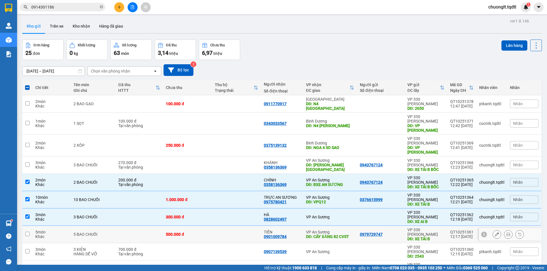
click at [124, 226] on td at bounding box center [139, 234] width 48 height 17
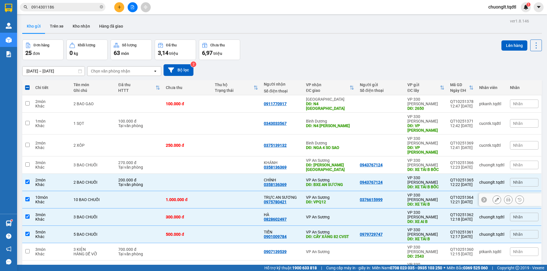
click at [106, 198] on div "10 BAO CHUỐI" at bounding box center [92, 200] width 39 height 5
checkbox input "false"
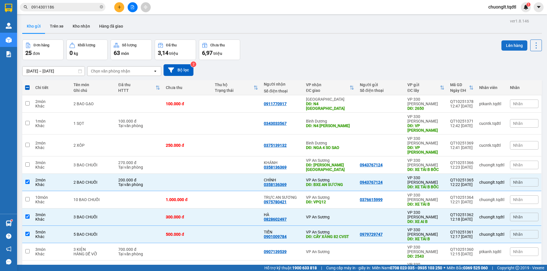
click at [506, 42] on button "Lên hàng" at bounding box center [514, 45] width 26 height 10
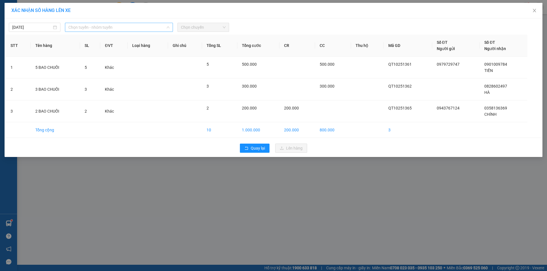
click at [150, 29] on span "Chọn tuyến - nhóm tuyến" at bounding box center [118, 27] width 101 height 9
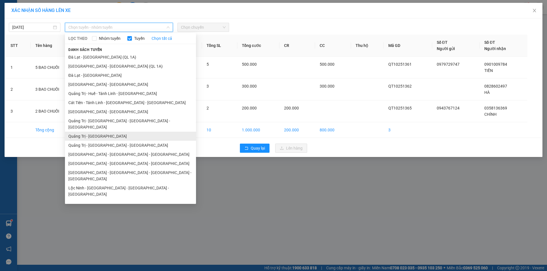
click at [108, 132] on li "Quảng Trị - [GEOGRAPHIC_DATA]" at bounding box center [130, 136] width 131 height 9
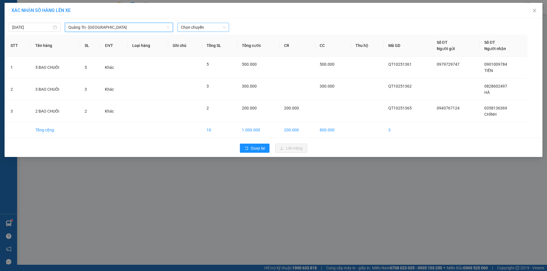
click at [206, 27] on span "Chọn chuyến" at bounding box center [203, 27] width 45 height 9
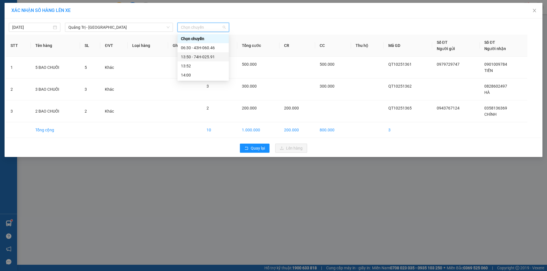
click at [213, 58] on div "13:50 - 74H-025.91" at bounding box center [203, 57] width 44 height 6
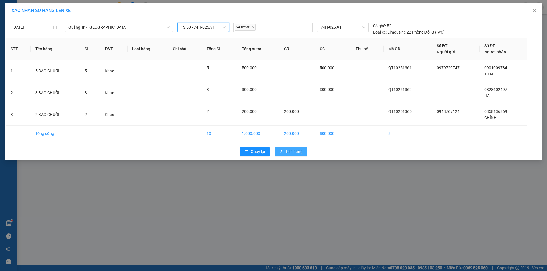
click at [293, 155] on span "Lên hàng" at bounding box center [294, 152] width 17 height 6
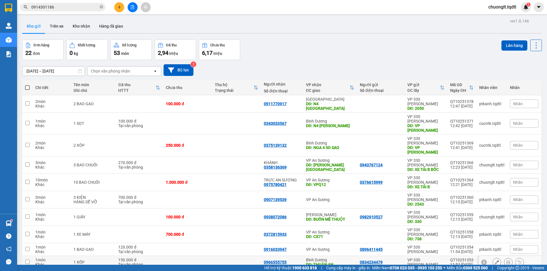
click at [233, 256] on td at bounding box center [236, 262] width 49 height 13
checkbox input "true"
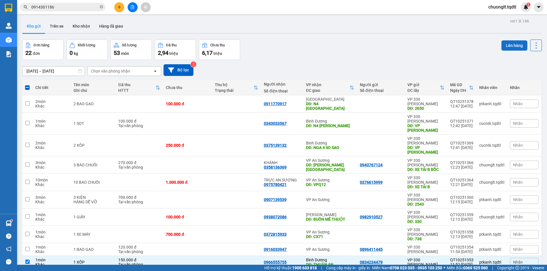
click at [511, 44] on button "Lên hàng" at bounding box center [514, 45] width 26 height 10
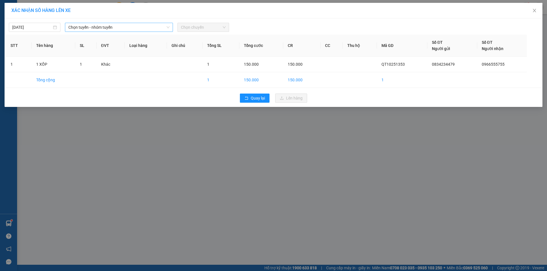
click at [153, 26] on span "Chọn tuyến - nhóm tuyến" at bounding box center [118, 27] width 101 height 9
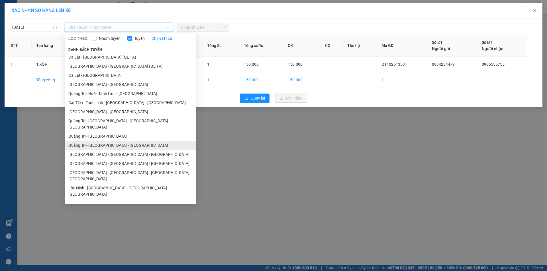
click at [117, 141] on li "Quảng Trị - [GEOGRAPHIC_DATA] - [GEOGRAPHIC_DATA]" at bounding box center [130, 145] width 131 height 9
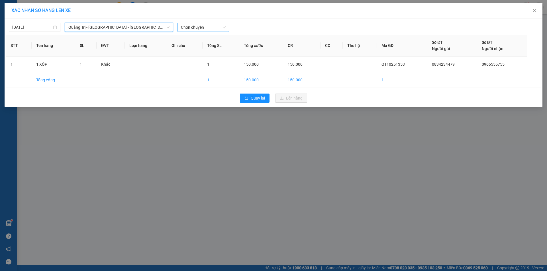
click at [212, 29] on span "Chọn chuyến" at bounding box center [203, 27] width 45 height 9
click at [207, 48] on div "14:00 - 43H-061.17" at bounding box center [203, 48] width 44 height 6
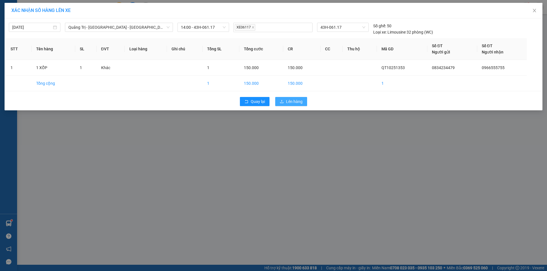
click at [300, 104] on span "Lên hàng" at bounding box center [294, 102] width 17 height 6
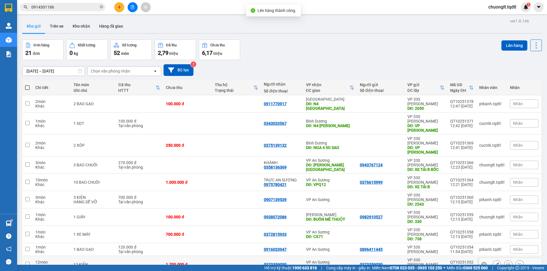
click at [126, 256] on td at bounding box center [139, 264] width 48 height 17
checkbox input "true"
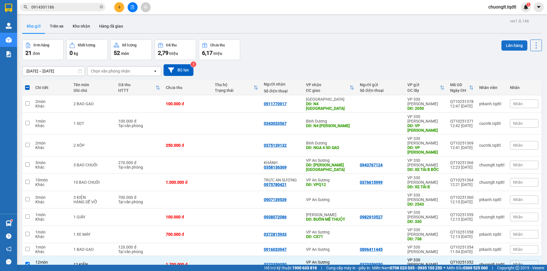
click at [507, 43] on button "Lên hàng" at bounding box center [514, 45] width 26 height 10
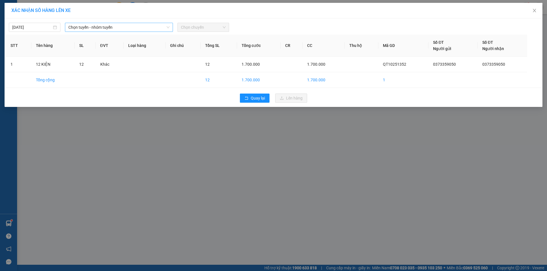
click at [137, 28] on span "Chọn tuyến - nhóm tuyến" at bounding box center [118, 27] width 101 height 9
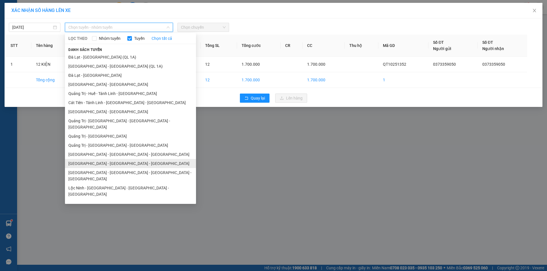
click at [98, 159] on li "[GEOGRAPHIC_DATA] - [GEOGRAPHIC_DATA] - [GEOGRAPHIC_DATA]" at bounding box center [130, 163] width 131 height 9
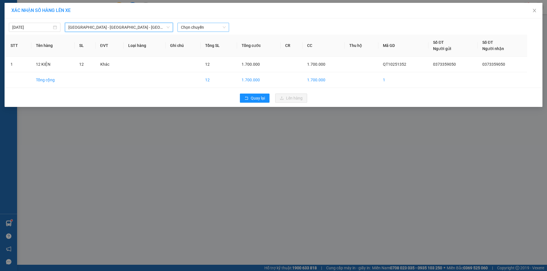
click at [215, 27] on span "Chọn chuyến" at bounding box center [203, 27] width 45 height 9
click at [209, 48] on div "18:45 - 74H-026.50" at bounding box center [203, 48] width 44 height 6
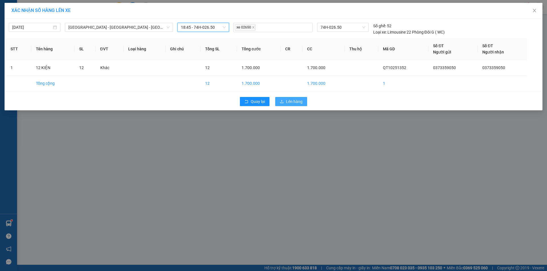
click at [292, 105] on span "Lên hàng" at bounding box center [294, 102] width 17 height 6
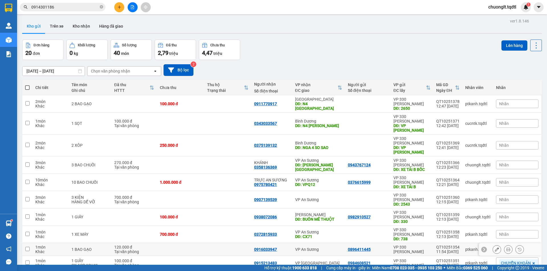
scroll to position [26, 0]
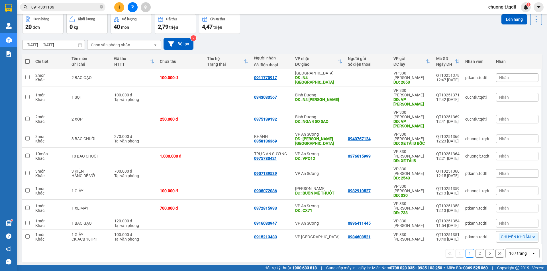
click at [177, 245] on div "1 2 10 / trang open" at bounding box center [282, 254] width 520 height 18
click at [179, 230] on td at bounding box center [180, 237] width 47 height 15
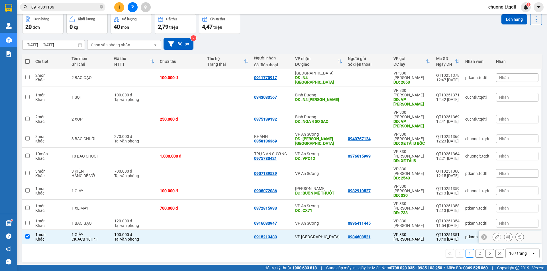
checkbox input "true"
click at [507, 19] on button "Lên hàng" at bounding box center [514, 19] width 26 height 10
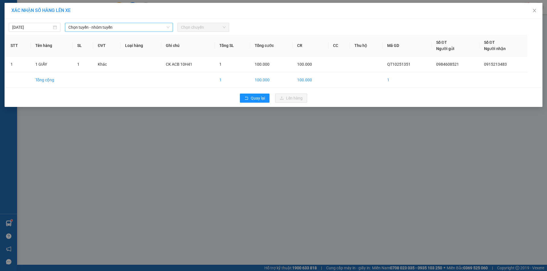
click at [152, 27] on span "Chọn tuyến - nhóm tuyến" at bounding box center [118, 27] width 101 height 9
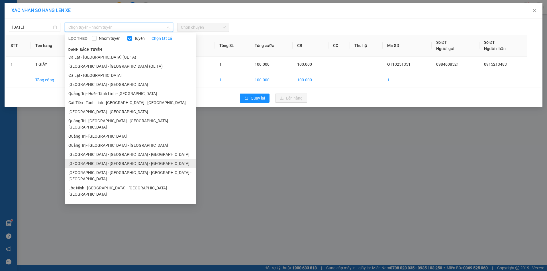
click at [105, 159] on li "[GEOGRAPHIC_DATA] - [GEOGRAPHIC_DATA] - [GEOGRAPHIC_DATA]" at bounding box center [130, 163] width 131 height 9
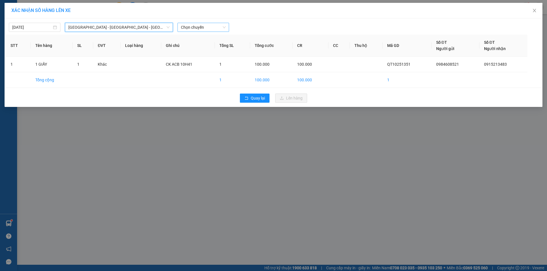
click at [221, 27] on span "Chọn chuyến" at bounding box center [203, 27] width 45 height 9
click at [207, 46] on div "18:45 - 74H-026.50" at bounding box center [203, 48] width 44 height 6
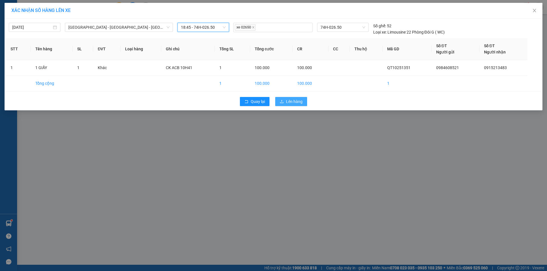
click at [287, 100] on span "Lên hàng" at bounding box center [294, 102] width 17 height 6
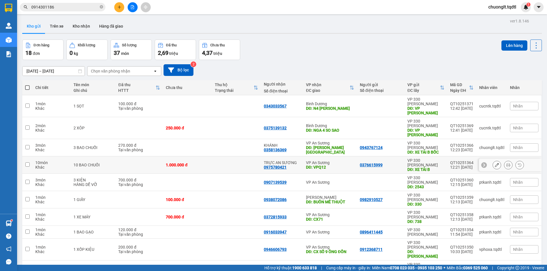
click at [142, 157] on td at bounding box center [139, 165] width 48 height 17
checkbox input "true"
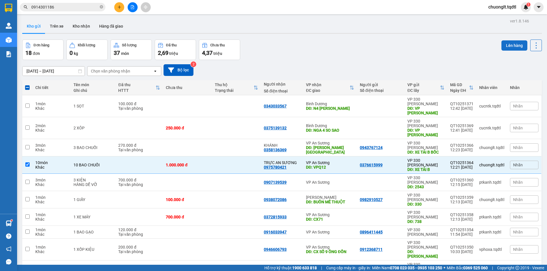
click at [504, 44] on button "Lên hàng" at bounding box center [514, 45] width 26 height 10
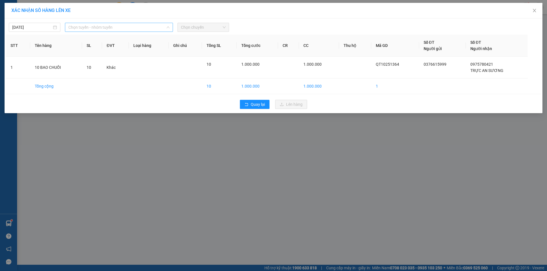
click at [149, 28] on span "Chọn tuyến - nhóm tuyến" at bounding box center [118, 27] width 101 height 9
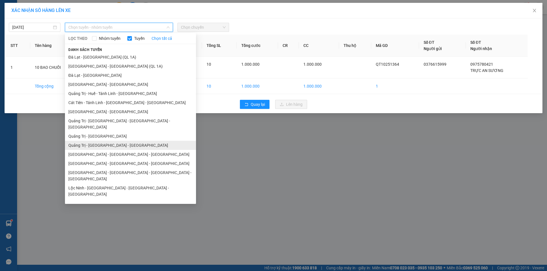
click at [124, 141] on li "Quảng Trị - [GEOGRAPHIC_DATA] - [GEOGRAPHIC_DATA]" at bounding box center [130, 145] width 131 height 9
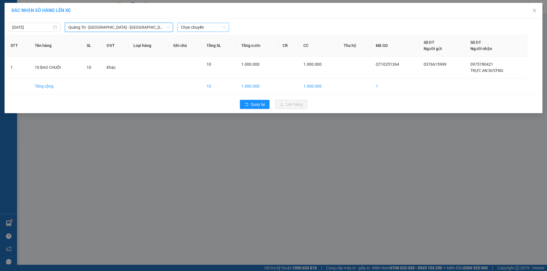
click at [213, 28] on span "Chọn chuyến" at bounding box center [203, 27] width 45 height 9
click at [205, 46] on div "14:00 - 43H-061.17" at bounding box center [203, 48] width 44 height 6
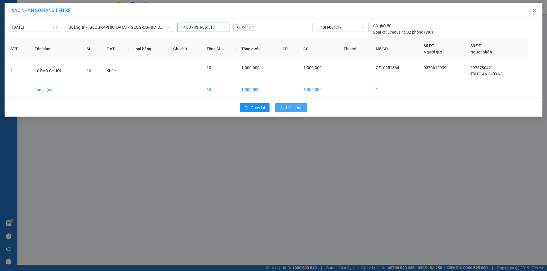
click at [287, 108] on span "Lên hàng" at bounding box center [294, 108] width 17 height 6
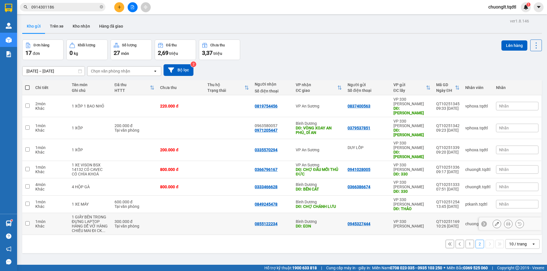
click at [180, 213] on td at bounding box center [180, 224] width 47 height 22
checkbox input "true"
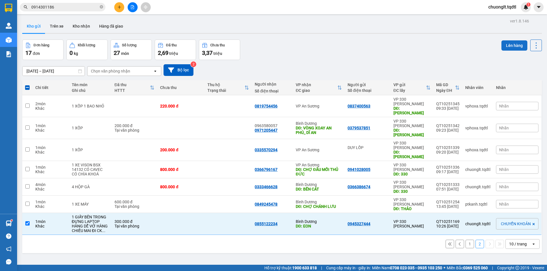
click at [507, 43] on button "Lên hàng" at bounding box center [514, 45] width 26 height 10
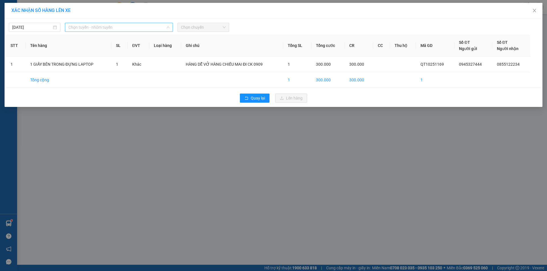
click at [141, 26] on span "Chọn tuyến - nhóm tuyến" at bounding box center [118, 27] width 101 height 9
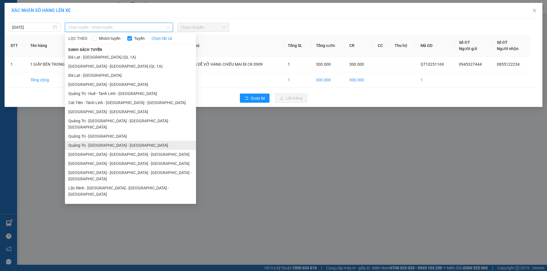
click at [117, 141] on li "Quảng Trị - [GEOGRAPHIC_DATA] - [GEOGRAPHIC_DATA]" at bounding box center [130, 145] width 131 height 9
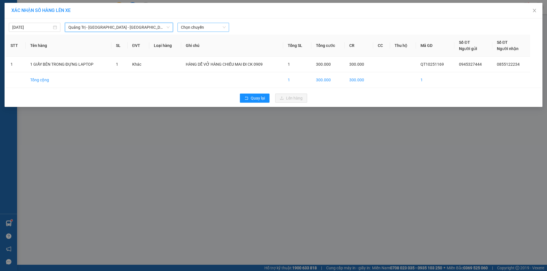
click at [218, 26] on span "Chọn chuyến" at bounding box center [203, 27] width 45 height 9
click at [209, 50] on div "14:00 - 43H-061.17" at bounding box center [203, 48] width 44 height 6
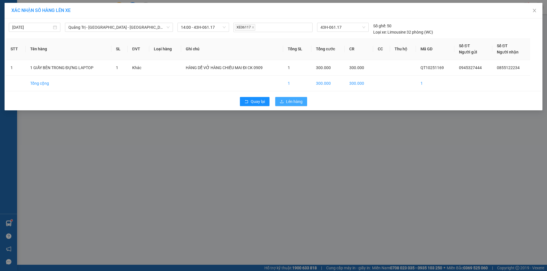
click at [292, 100] on span "Lên hàng" at bounding box center [294, 102] width 17 height 6
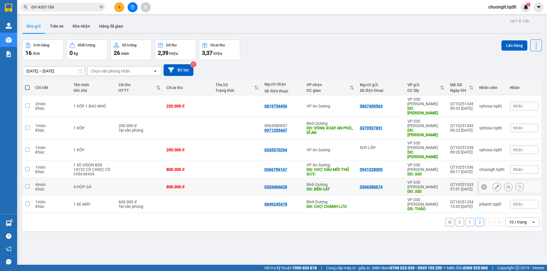
click at [201, 179] on td "800.000 đ" at bounding box center [188, 187] width 49 height 17
checkbox input "true"
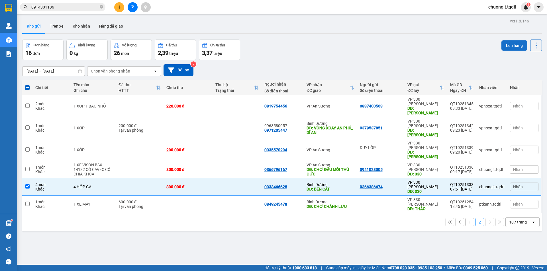
click at [505, 45] on button "Lên hàng" at bounding box center [514, 45] width 26 height 10
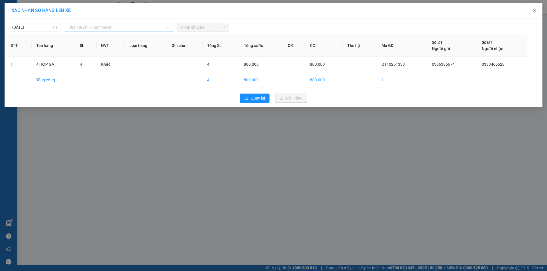
click at [141, 28] on span "Chọn tuyến - nhóm tuyến" at bounding box center [118, 27] width 101 height 9
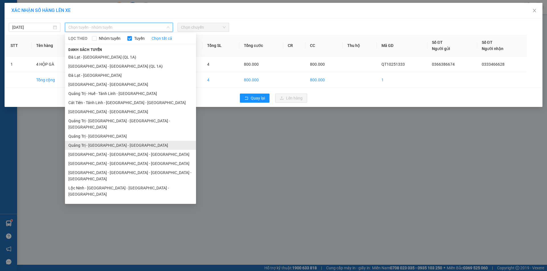
click at [124, 141] on li "Quảng Trị - [GEOGRAPHIC_DATA] - [GEOGRAPHIC_DATA]" at bounding box center [130, 145] width 131 height 9
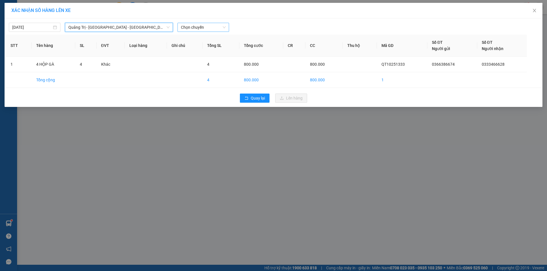
click at [215, 28] on span "Chọn chuyến" at bounding box center [203, 27] width 45 height 9
click at [209, 50] on div "14:00 - 43H-061.17" at bounding box center [203, 48] width 44 height 6
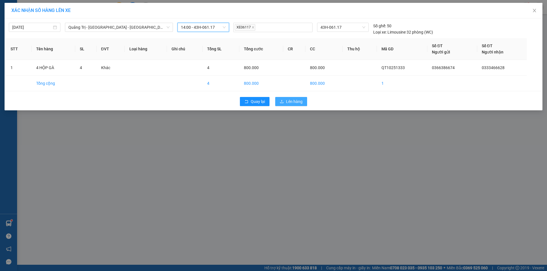
click at [291, 102] on span "Lên hàng" at bounding box center [294, 102] width 17 height 6
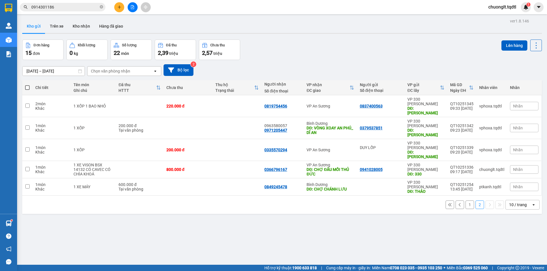
click at [465, 201] on button "1" at bounding box center [469, 205] width 9 height 9
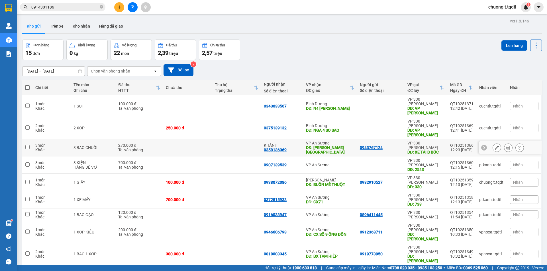
click at [212, 139] on td at bounding box center [236, 147] width 49 height 17
checkbox input "true"
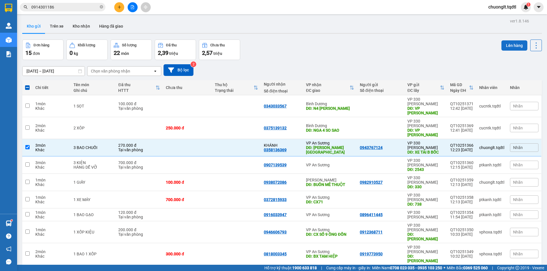
click at [510, 45] on button "Lên hàng" at bounding box center [514, 45] width 26 height 10
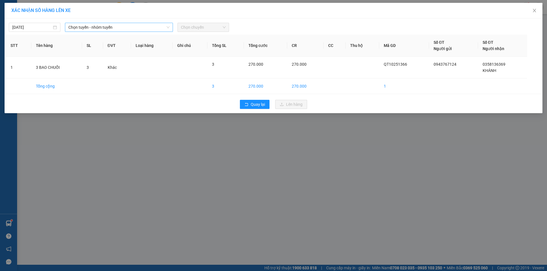
click at [162, 26] on span "Chọn tuyến - nhóm tuyến" at bounding box center [118, 27] width 101 height 9
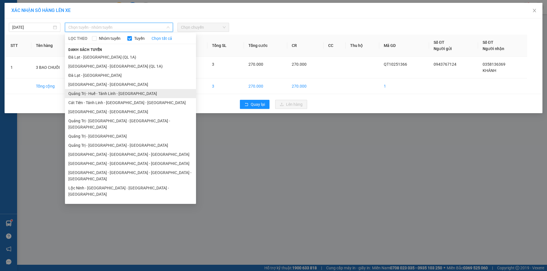
drag, startPoint x: 121, startPoint y: 93, endPoint x: 128, endPoint y: 89, distance: 8.2
click at [121, 93] on li "Quảng Trị - Huế - Tánh Linh - [GEOGRAPHIC_DATA]" at bounding box center [130, 93] width 131 height 9
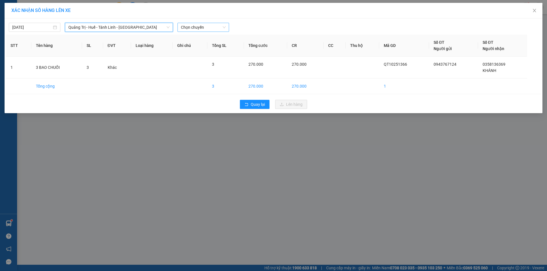
click at [207, 30] on span "Chọn chuyến" at bounding box center [203, 27] width 45 height 9
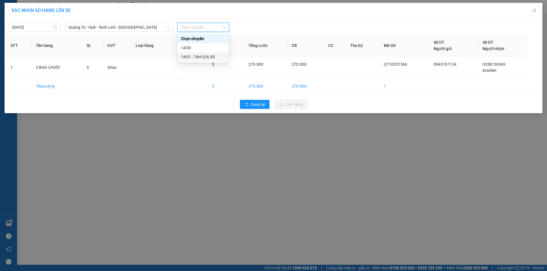
click at [209, 59] on div "14:01 - 74H-026.85" at bounding box center [203, 57] width 44 height 6
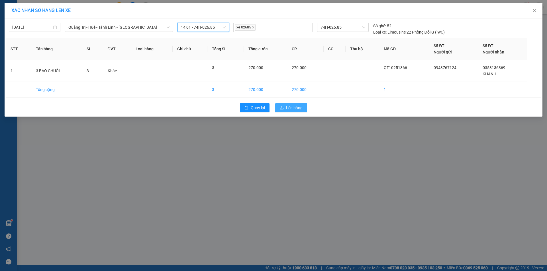
click at [289, 106] on span "Lên hàng" at bounding box center [294, 108] width 17 height 6
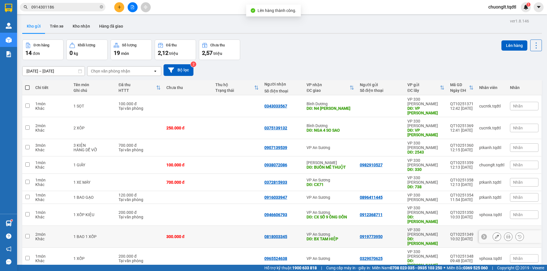
scroll to position [26, 0]
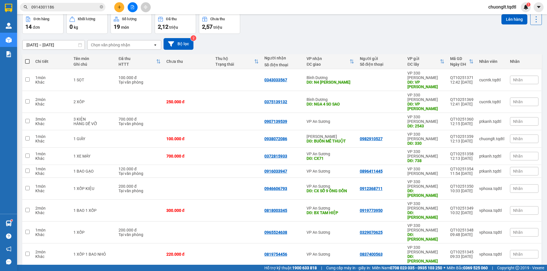
click at [476, 271] on button "2" at bounding box center [479, 275] width 9 height 9
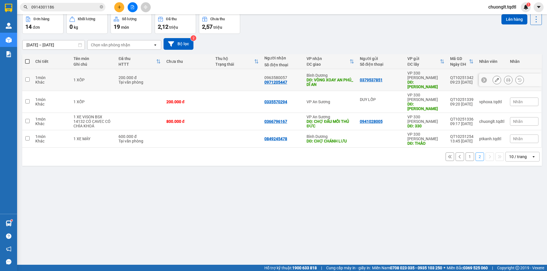
click at [155, 77] on div "200.000 đ" at bounding box center [139, 77] width 42 height 5
checkbox input "true"
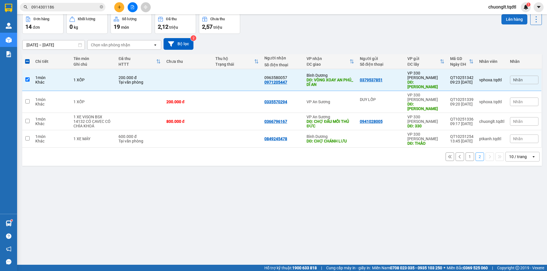
click at [510, 18] on button "Lên hàng" at bounding box center [514, 19] width 26 height 10
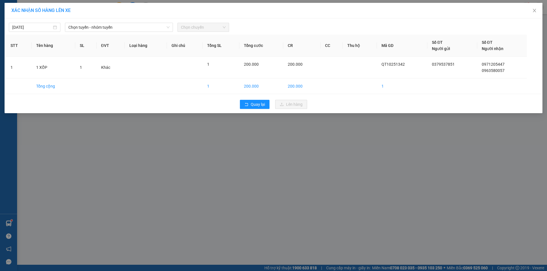
click at [143, 23] on div "[DATE] Chọn tuyến - nhóm tuyến Chọn chuyến" at bounding box center [273, 26] width 535 height 12
click at [143, 26] on span "Chọn tuyến - nhóm tuyến" at bounding box center [118, 27] width 101 height 9
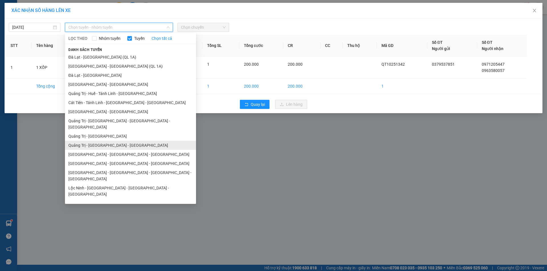
click at [115, 141] on li "Quảng Trị - [GEOGRAPHIC_DATA] - [GEOGRAPHIC_DATA]" at bounding box center [130, 145] width 131 height 9
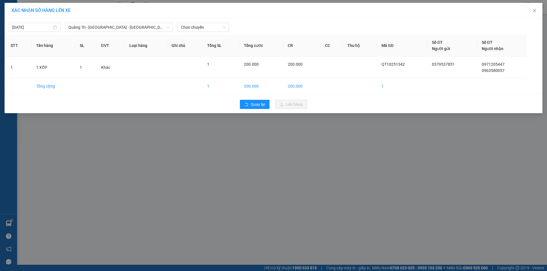
click at [210, 22] on div "[DATE] [GEOGRAPHIC_DATA] - [GEOGRAPHIC_DATA] - [GEOGRAPHIC_DATA] LỌC THEO Nhóm …" at bounding box center [273, 26] width 535 height 12
click at [209, 28] on span "Chọn chuyến" at bounding box center [203, 27] width 45 height 9
click at [205, 46] on div "14:00 - 43H-061.17" at bounding box center [203, 48] width 44 height 6
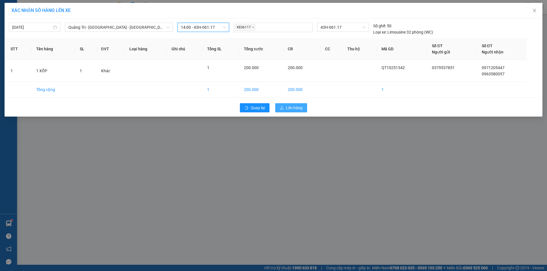
click at [283, 106] on button "Lên hàng" at bounding box center [291, 107] width 32 height 9
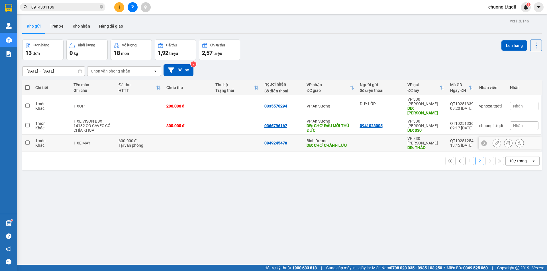
click at [178, 135] on td at bounding box center [188, 143] width 49 height 17
checkbox input "true"
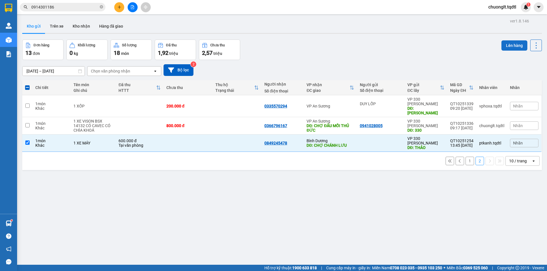
click at [514, 46] on button "Lên hàng" at bounding box center [514, 45] width 26 height 10
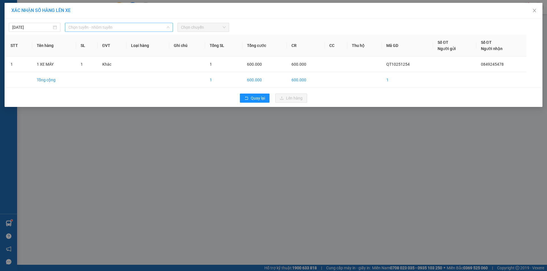
click at [138, 26] on span "Chọn tuyến - nhóm tuyến" at bounding box center [118, 27] width 101 height 9
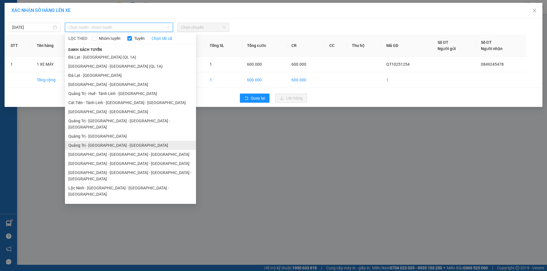
click at [118, 141] on li "Quảng Trị - [GEOGRAPHIC_DATA] - [GEOGRAPHIC_DATA]" at bounding box center [130, 145] width 131 height 9
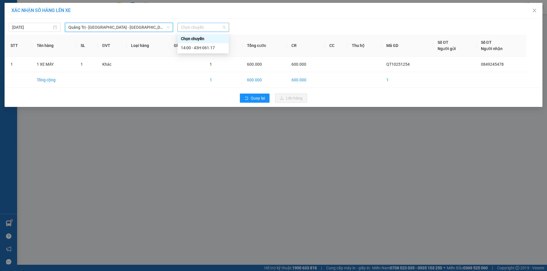
click at [214, 29] on span "Chọn chuyến" at bounding box center [203, 27] width 45 height 9
click at [205, 47] on div "14:00 - 43H-061.17" at bounding box center [203, 48] width 44 height 6
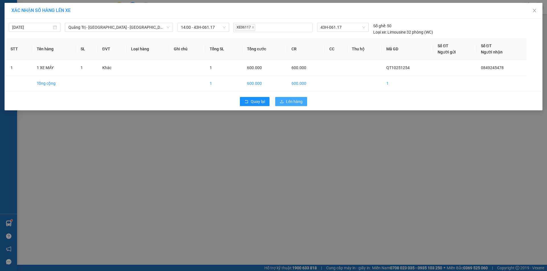
click at [297, 101] on span "Lên hàng" at bounding box center [294, 102] width 17 height 6
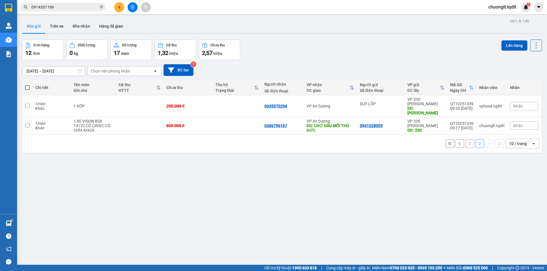
click at [465, 140] on button "1" at bounding box center [469, 144] width 9 height 9
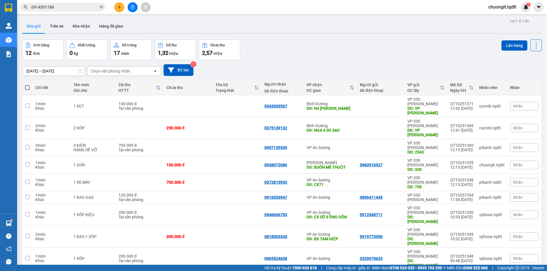
checkbox input "true"
click at [108, 257] on div "1 XỐP" at bounding box center [92, 259] width 39 height 5
checkbox input "true"
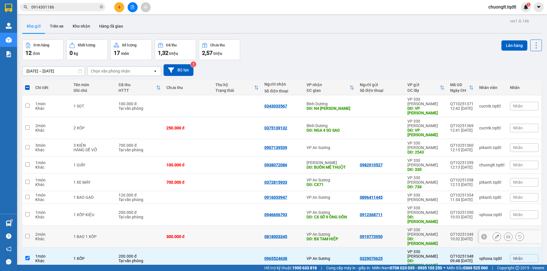
click at [107, 235] on div "1 BAO 1 XỐP" at bounding box center [92, 237] width 39 height 5
checkbox input "true"
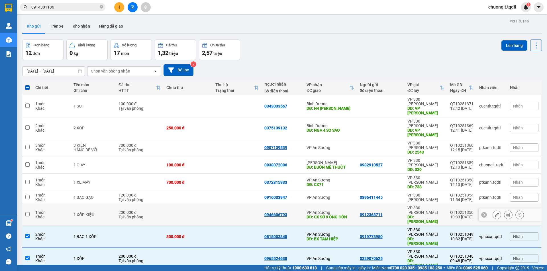
click at [103, 204] on td "1 XỐP KIỆU" at bounding box center [93, 215] width 45 height 22
checkbox input "true"
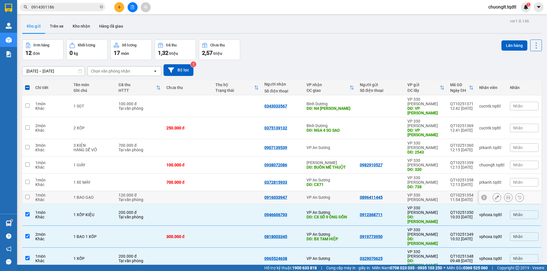
click at [99, 195] on div "1 BAO GẠO" at bounding box center [92, 197] width 39 height 5
checkbox input "true"
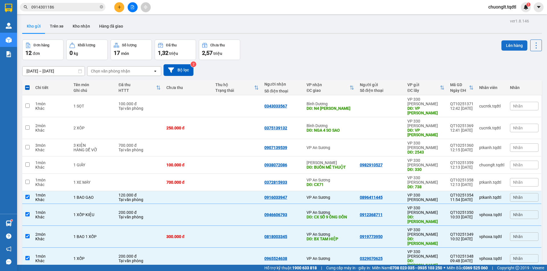
click at [508, 43] on button "Lên hàng" at bounding box center [514, 45] width 26 height 10
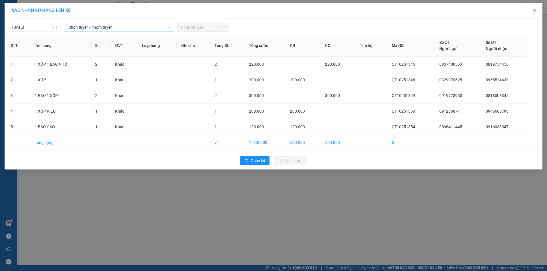
click at [150, 24] on span "Chọn tuyến - nhóm tuyến" at bounding box center [118, 27] width 101 height 9
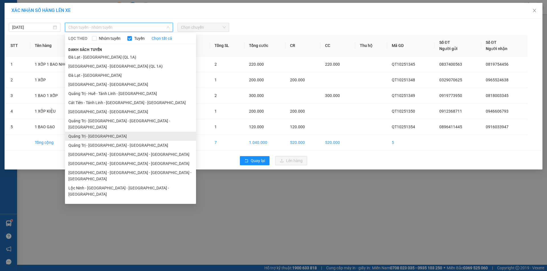
click at [101, 132] on li "Quảng Trị - [GEOGRAPHIC_DATA]" at bounding box center [130, 136] width 131 height 9
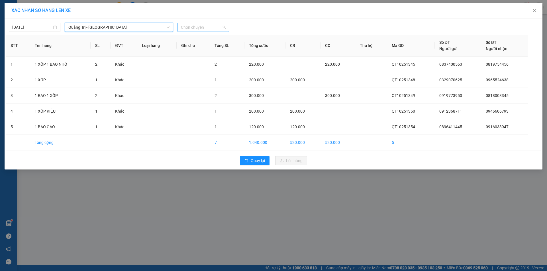
click at [212, 24] on span "Chọn chuyến" at bounding box center [203, 27] width 45 height 9
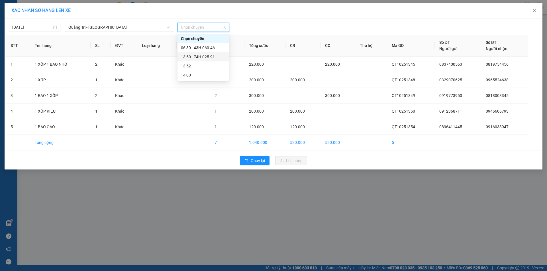
click at [204, 55] on div "13:50 - 74H-025.91" at bounding box center [203, 57] width 44 height 6
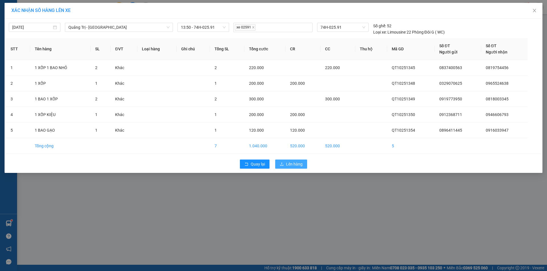
click at [291, 163] on span "Lên hàng" at bounding box center [294, 164] width 17 height 6
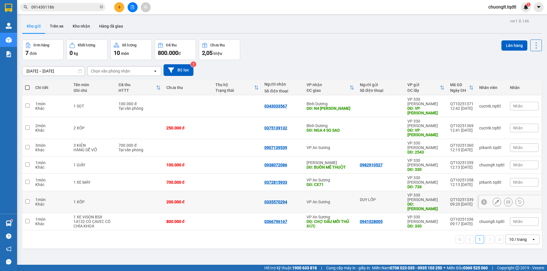
click at [232, 191] on td at bounding box center [236, 202] width 49 height 22
checkbox input "true"
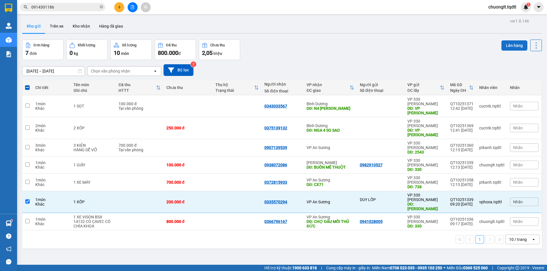
click at [510, 40] on button "Lên hàng" at bounding box center [514, 45] width 26 height 10
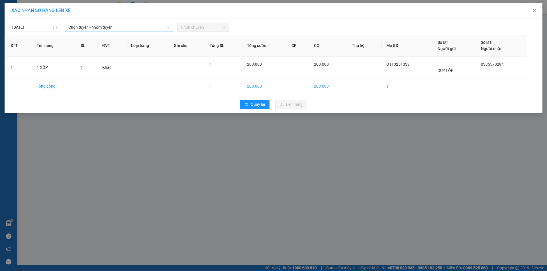
click at [122, 27] on span "Chọn tuyến - nhóm tuyến" at bounding box center [118, 27] width 101 height 9
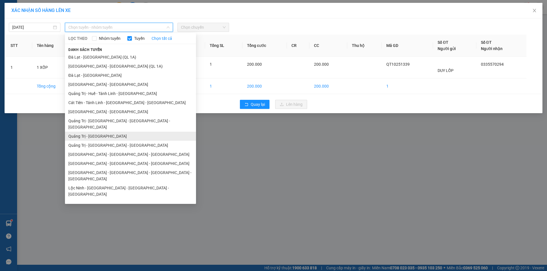
click at [102, 132] on li "Quảng Trị - [GEOGRAPHIC_DATA]" at bounding box center [130, 136] width 131 height 9
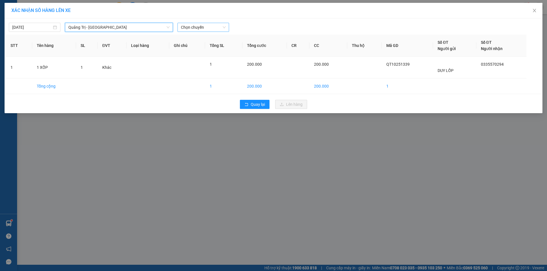
click at [214, 27] on span "Chọn chuyến" at bounding box center [203, 27] width 45 height 9
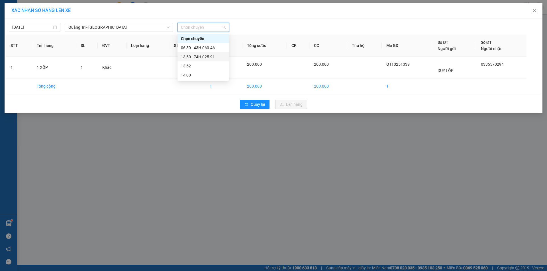
click at [204, 56] on div "13:50 - 74H-025.91" at bounding box center [203, 57] width 44 height 6
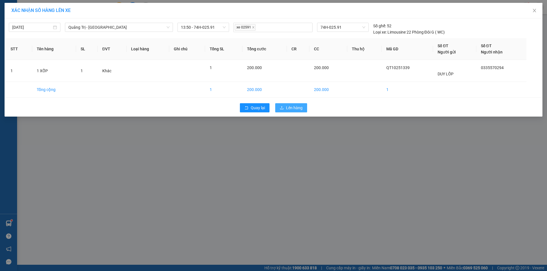
click at [287, 108] on span "Lên hàng" at bounding box center [294, 108] width 17 height 6
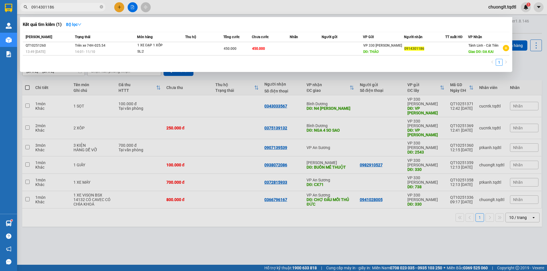
click at [59, 6] on input "0914301186" at bounding box center [64, 7] width 67 height 6
type input "0"
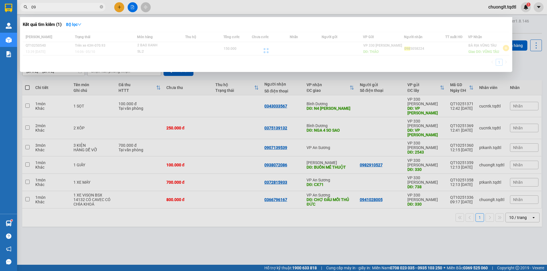
type input "0"
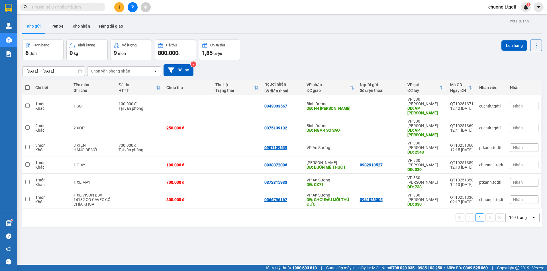
click at [116, 5] on button at bounding box center [119, 7] width 10 height 10
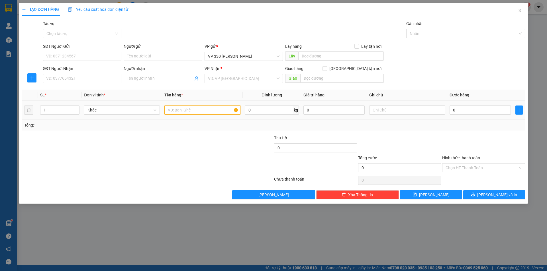
click at [187, 109] on input "text" at bounding box center [202, 110] width 76 height 9
type input "3 THÙNG NƯỚC NGỌT 2 BAO XANH 1 XÔP 1 GIẤY"
click at [79, 108] on span "Increase Value" at bounding box center [76, 108] width 6 height 5
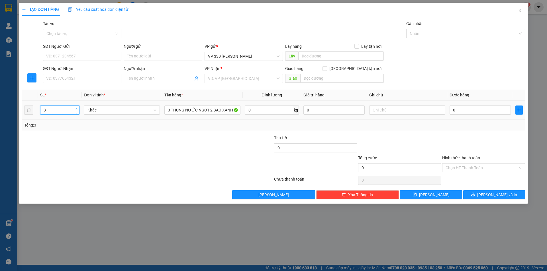
click at [78, 108] on span "Increase Value" at bounding box center [76, 108] width 6 height 5
click at [77, 108] on icon "up" at bounding box center [76, 109] width 2 height 2
click at [78, 108] on span "Increase Value" at bounding box center [76, 108] width 6 height 5
type input "7"
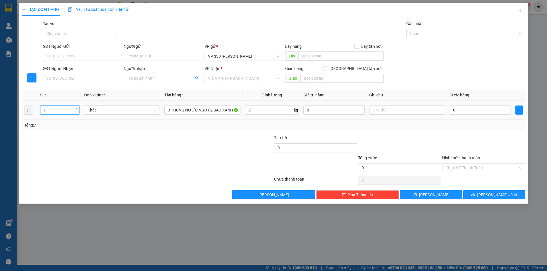
click at [78, 108] on span "Increase Value" at bounding box center [76, 108] width 6 height 5
click at [320, 57] on input "text" at bounding box center [340, 56] width 85 height 9
type input "2543"
click at [244, 78] on input "search" at bounding box center [242, 78] width 68 height 9
click at [199, 249] on div "TẠO ĐƠN HÀNG Yêu cầu xuất hóa đơn điện tử Transit Pickup Surcharge Ids Transit …" at bounding box center [273, 135] width 547 height 271
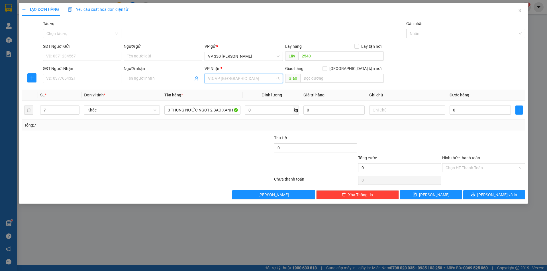
click at [256, 77] on input "search" at bounding box center [242, 78] width 68 height 9
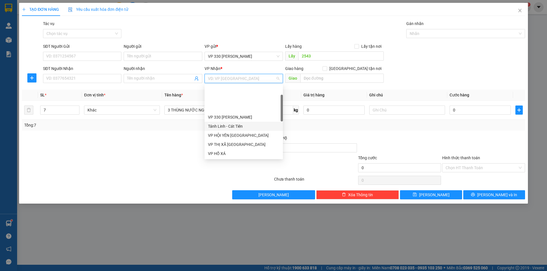
scroll to position [28, 0]
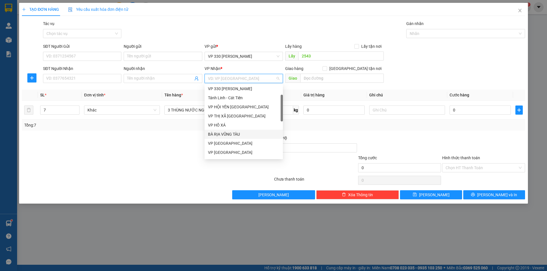
drag, startPoint x: 235, startPoint y: 133, endPoint x: 239, endPoint y: 130, distance: 4.7
click at [236, 133] on div "BÀ RỊA VŨNG TÀU" at bounding box center [243, 134] width 71 height 6
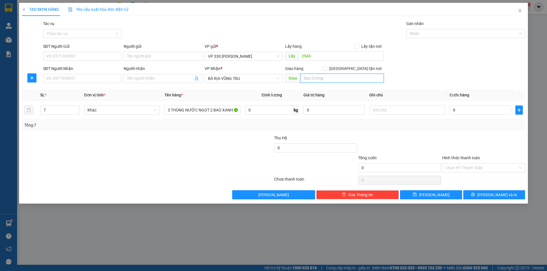
drag, startPoint x: 316, startPoint y: 78, endPoint x: 313, endPoint y: 81, distance: 4.4
click at [315, 79] on input "text" at bounding box center [341, 78] width 83 height 9
type input "VÒNG XOAY HẮC DỊCH"
click at [468, 108] on input "0" at bounding box center [479, 110] width 61 height 9
type input "5"
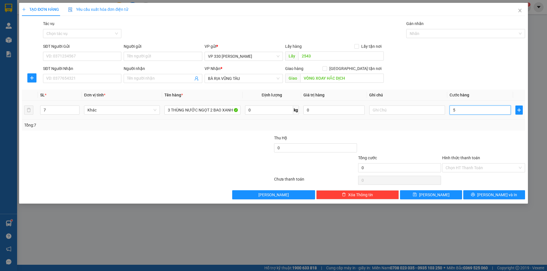
type input "5"
type input "50"
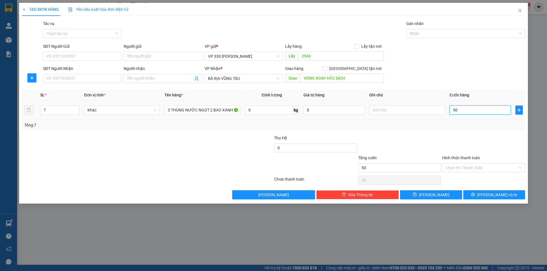
type input "500"
type input "5.000"
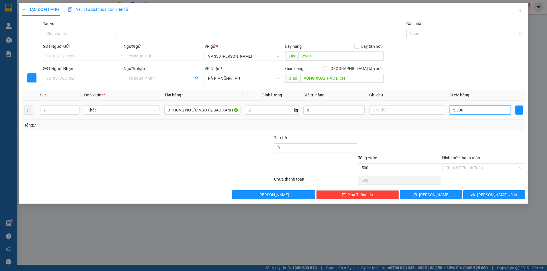
type input "5.000"
type input "50.000"
type input "500.000"
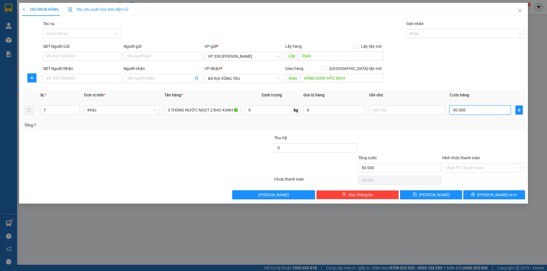
type input "500.000"
click at [491, 194] on span "[PERSON_NAME] và In" at bounding box center [497, 195] width 40 height 6
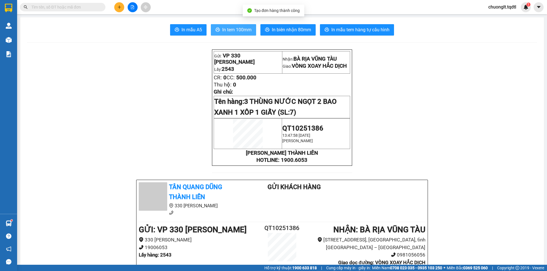
click at [238, 30] on span "In tem 100mm" at bounding box center [236, 29] width 29 height 7
click at [236, 29] on span "In tem 100mm" at bounding box center [236, 29] width 29 height 7
click at [231, 28] on span "In tem 100mm" at bounding box center [236, 29] width 29 height 7
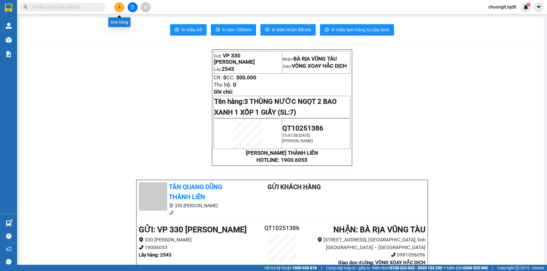
click at [122, 5] on button at bounding box center [119, 7] width 10 height 10
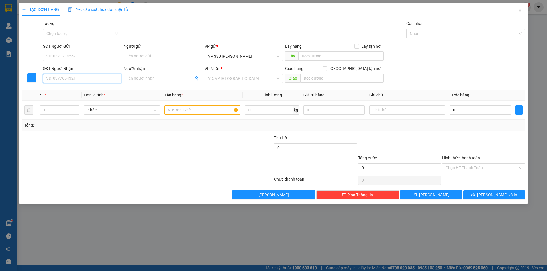
click at [71, 76] on input "SĐT Người Nhận" at bounding box center [82, 78] width 78 height 9
type input "0777117888"
click at [197, 105] on div at bounding box center [202, 110] width 76 height 11
click at [200, 107] on input "text" at bounding box center [202, 110] width 76 height 9
type input "1 GIẤY"
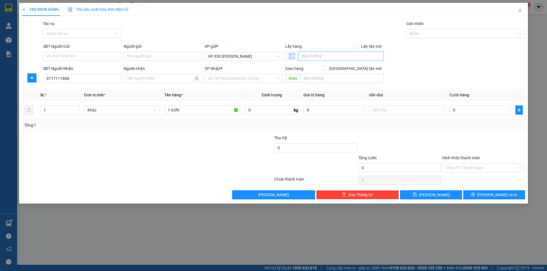
click at [314, 60] on div "Lấy" at bounding box center [334, 56] width 99 height 9
click at [315, 54] on input "text" at bounding box center [340, 56] width 85 height 9
type input "2543"
drag, startPoint x: 468, startPoint y: 107, endPoint x: 467, endPoint y: 112, distance: 5.0
click at [469, 107] on input "0" at bounding box center [479, 110] width 61 height 9
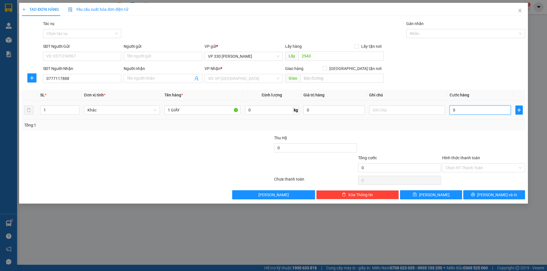
type input "1"
type input "10"
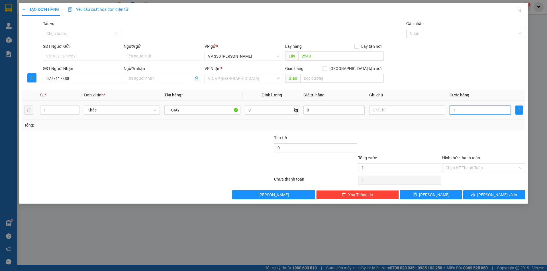
type input "10"
type input "100"
type input "1.000"
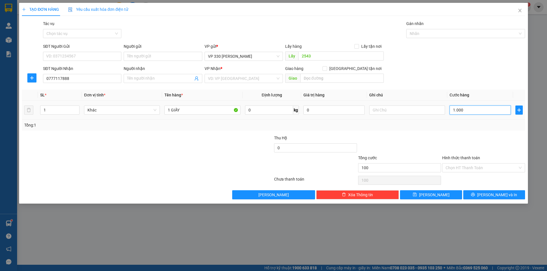
type input "1.000"
type input "10.000"
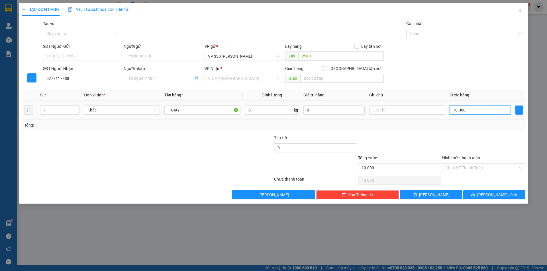
type input "100.000"
click at [238, 76] on input "search" at bounding box center [242, 78] width 68 height 9
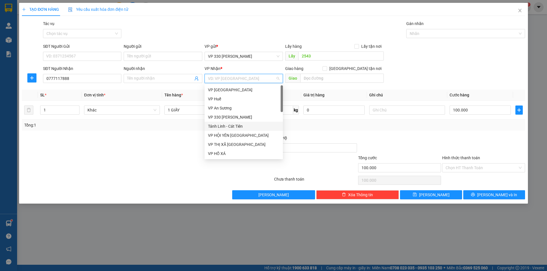
scroll to position [173, 0]
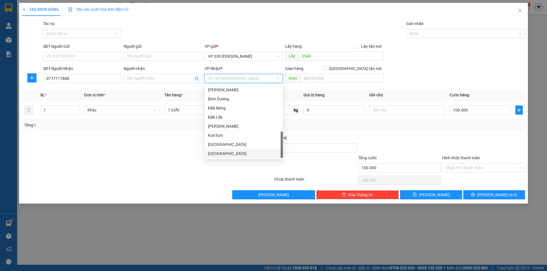
click at [238, 155] on div "[GEOGRAPHIC_DATA]" at bounding box center [243, 154] width 71 height 6
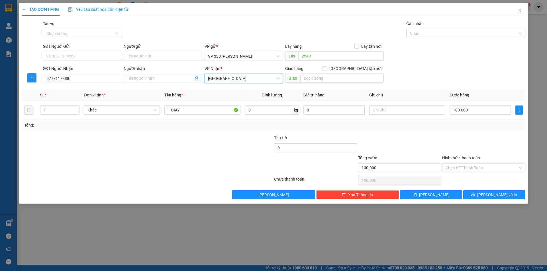
click at [238, 77] on span "[GEOGRAPHIC_DATA]" at bounding box center [243, 78] width 71 height 9
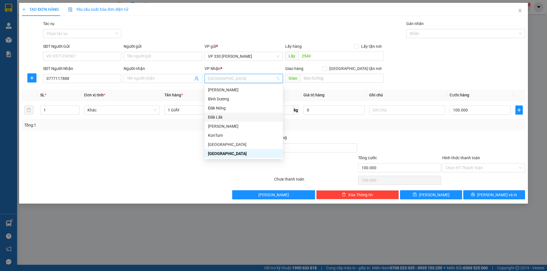
click at [232, 117] on div "Đăk Lăk" at bounding box center [243, 117] width 71 height 6
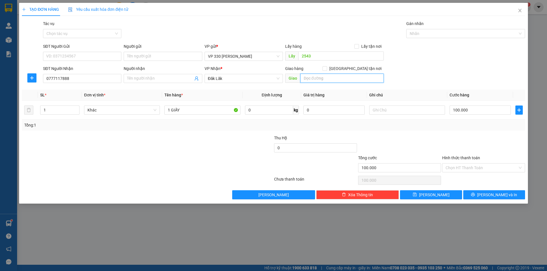
click at [313, 80] on input "text" at bounding box center [341, 78] width 83 height 9
type input "L"
type input "KRONG BAC"
click at [487, 197] on button "[PERSON_NAME] và In" at bounding box center [494, 195] width 62 height 9
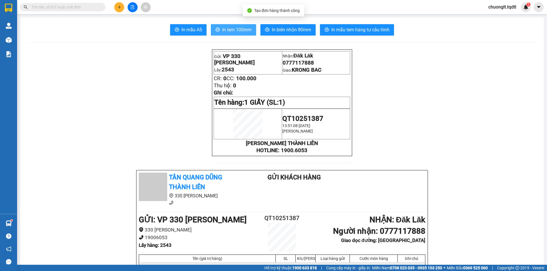
click at [238, 28] on span "In tem 100mm" at bounding box center [236, 29] width 29 height 7
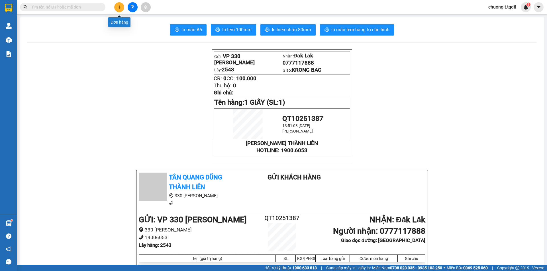
click at [121, 9] on button at bounding box center [119, 7] width 10 height 10
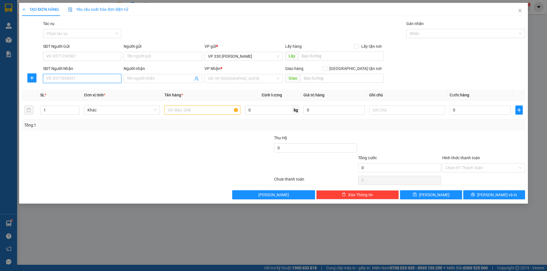
click at [64, 82] on input "SĐT Người Nhận" at bounding box center [82, 78] width 78 height 9
type input "0913190001"
click at [56, 87] on div "0913190001" at bounding box center [81, 90] width 71 height 6
type input "100.000"
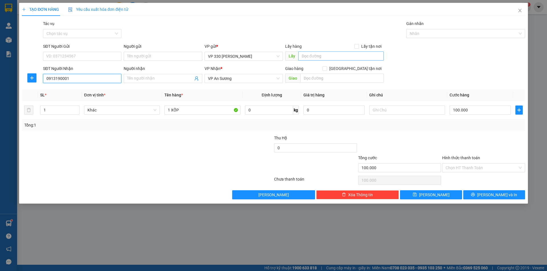
type input "0913190001"
click at [326, 57] on input "text" at bounding box center [340, 56] width 85 height 9
type input "2543"
click at [478, 197] on button "[PERSON_NAME] và In" at bounding box center [494, 195] width 62 height 9
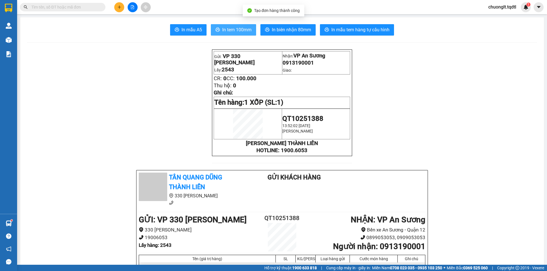
click at [240, 31] on span "In tem 100mm" at bounding box center [236, 29] width 29 height 7
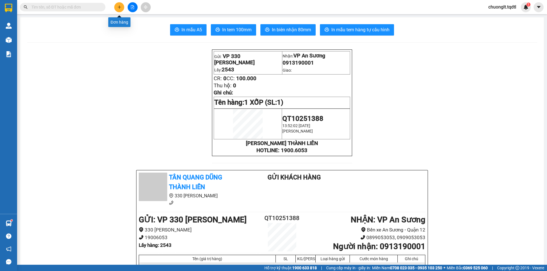
click at [117, 8] on button at bounding box center [119, 7] width 10 height 10
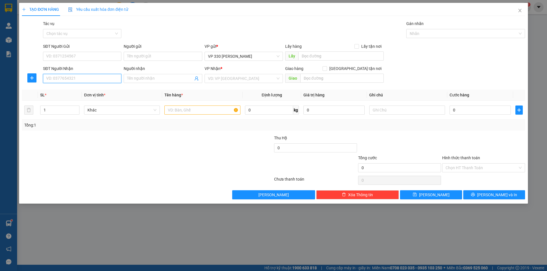
click at [74, 77] on input "SĐT Người Nhận" at bounding box center [82, 78] width 78 height 9
type input "0987094974"
click at [82, 89] on div "0987094974" at bounding box center [81, 90] width 71 height 6
type input "100.000"
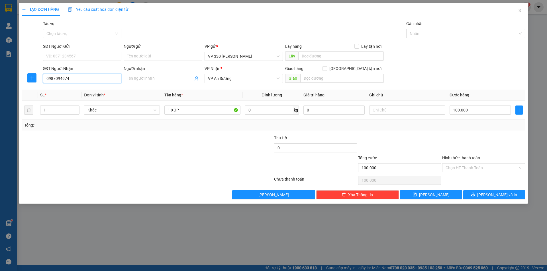
type input "0987094974"
drag, startPoint x: 333, startPoint y: 49, endPoint x: 327, endPoint y: 58, distance: 11.1
click at [332, 51] on div "Lấy hàng Lấy tận nơi" at bounding box center [334, 47] width 99 height 9
click at [327, 58] on input "text" at bounding box center [340, 56] width 85 height 9
type input "5"
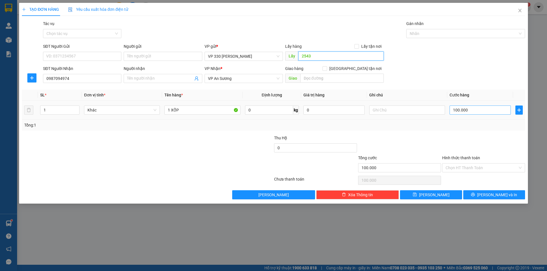
type input "2543"
click at [474, 110] on input "100.000" at bounding box center [479, 110] width 61 height 9
type input "1"
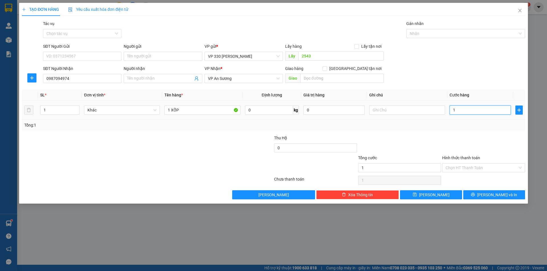
type input "15"
type input "150"
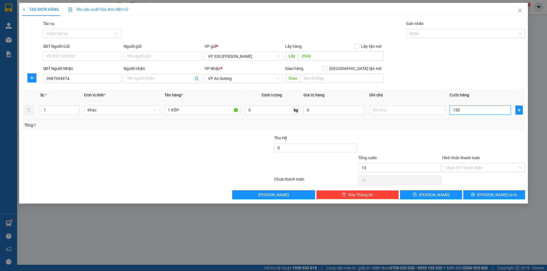
type input "150"
type input "1.500"
type input "15.000"
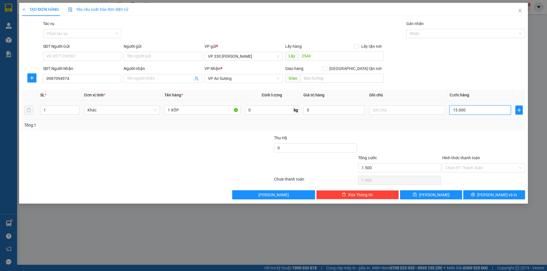
type input "15.000"
type input "150.000"
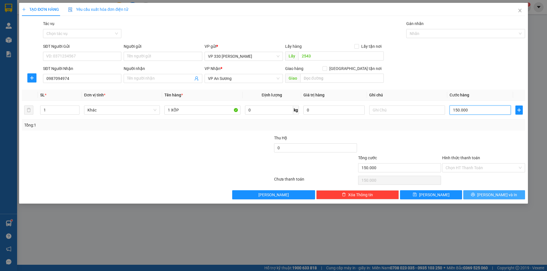
type input "150.000"
click at [477, 192] on button "[PERSON_NAME] và In" at bounding box center [494, 195] width 62 height 9
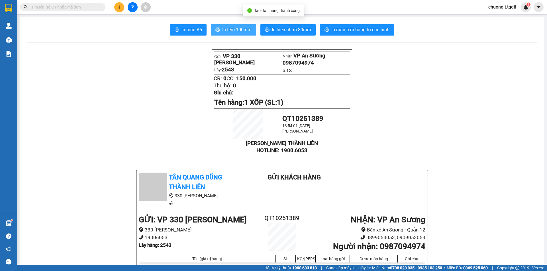
click at [238, 28] on span "In tem 100mm" at bounding box center [236, 29] width 29 height 7
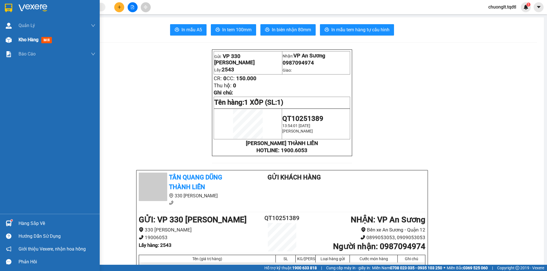
click at [32, 42] on span "Kho hàng" at bounding box center [29, 39] width 20 height 5
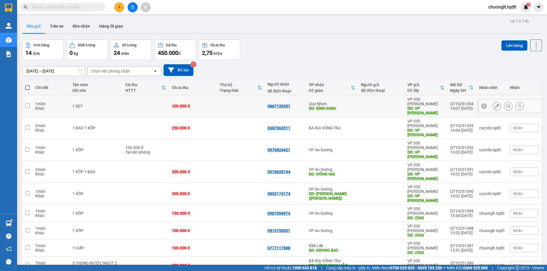
scroll to position [26, 0]
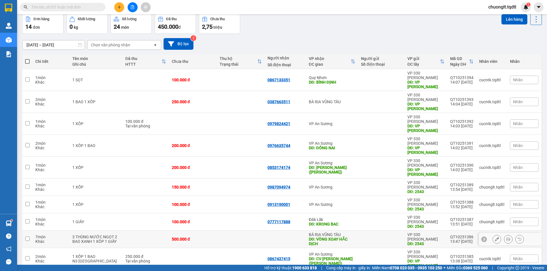
click at [108, 235] on div "3 THÙNG NƯỚC NGỌT 2 BAO XANH 1 XÔP 1 GIẤY" at bounding box center [95, 239] width 47 height 9
checkbox input "true"
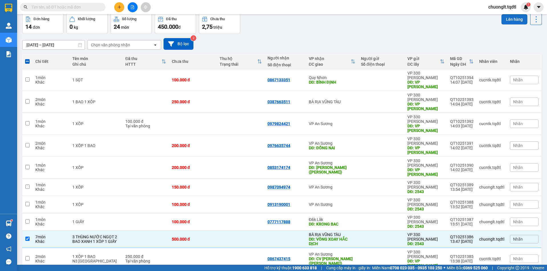
click at [506, 18] on button "Lên hàng" at bounding box center [514, 19] width 26 height 10
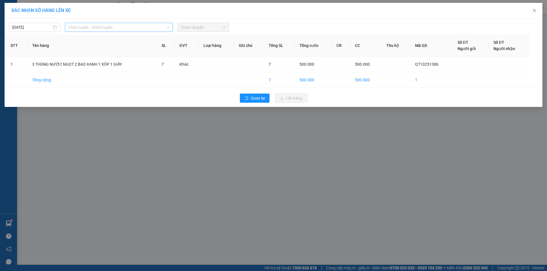
click at [120, 24] on span "Chọn tuyến - nhóm tuyến" at bounding box center [118, 27] width 101 height 9
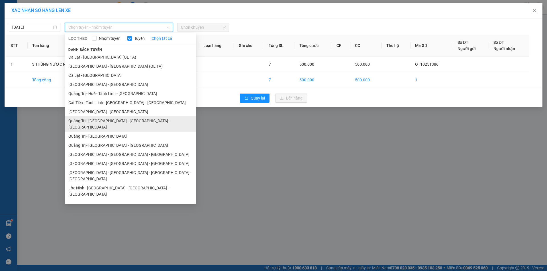
click at [123, 119] on li "Quảng Trị - [GEOGRAPHIC_DATA] - [GEOGRAPHIC_DATA] - [GEOGRAPHIC_DATA]" at bounding box center [130, 124] width 131 height 15
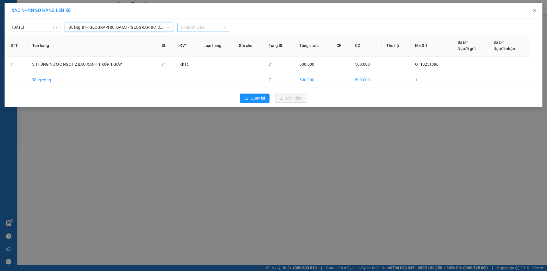
click at [209, 26] on span "Chọn chuyến" at bounding box center [203, 27] width 45 height 9
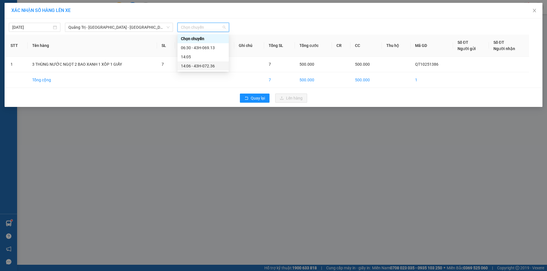
click at [205, 66] on div "14:06 - 43H-072.36" at bounding box center [203, 66] width 44 height 6
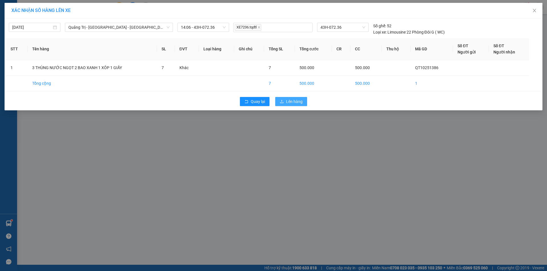
click at [295, 101] on span "Lên hàng" at bounding box center [294, 102] width 17 height 6
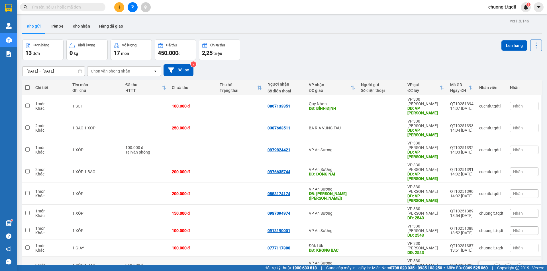
scroll to position [26, 0]
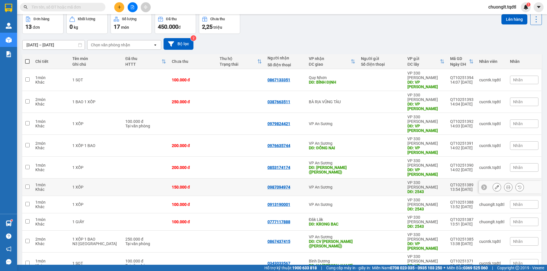
click at [122, 179] on td at bounding box center [145, 187] width 46 height 17
checkbox input "true"
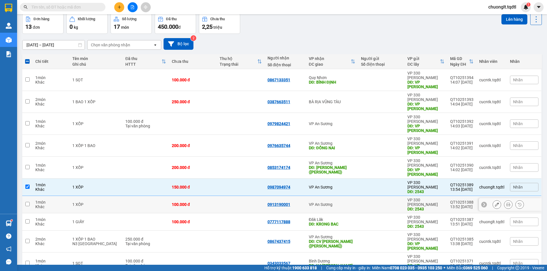
click at [122, 196] on td at bounding box center [145, 204] width 46 height 17
checkbox input "true"
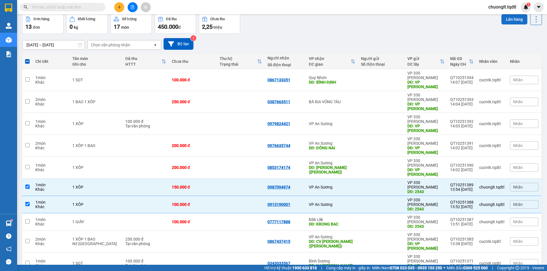
click at [505, 18] on button "Lên hàng" at bounding box center [514, 19] width 26 height 10
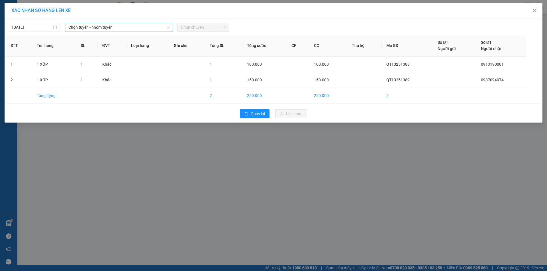
click at [124, 26] on span "Chọn tuyến - nhóm tuyến" at bounding box center [118, 27] width 101 height 9
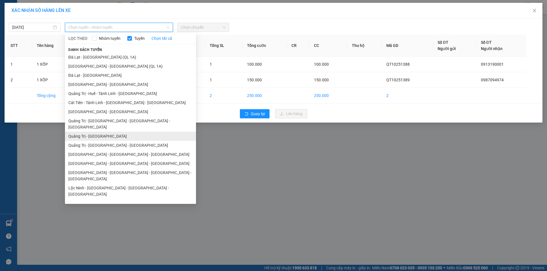
click at [112, 132] on li "Quảng Trị - [GEOGRAPHIC_DATA]" at bounding box center [130, 136] width 131 height 9
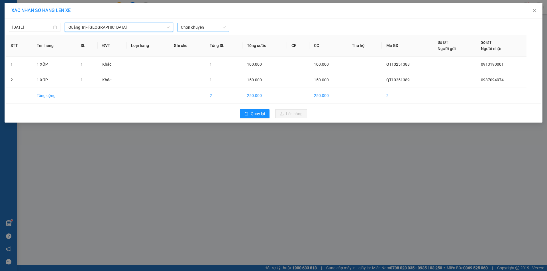
click at [214, 26] on span "Chọn chuyến" at bounding box center [203, 27] width 45 height 9
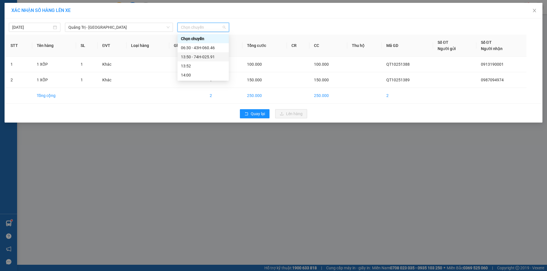
click at [203, 58] on div "13:50 - 74H-025.91" at bounding box center [203, 57] width 44 height 6
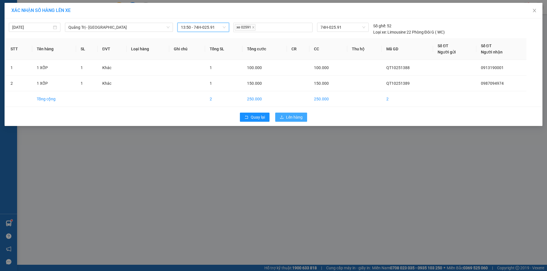
click at [283, 114] on button "Lên hàng" at bounding box center [291, 117] width 32 height 9
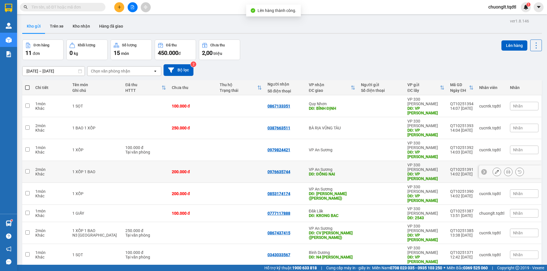
scroll to position [26, 0]
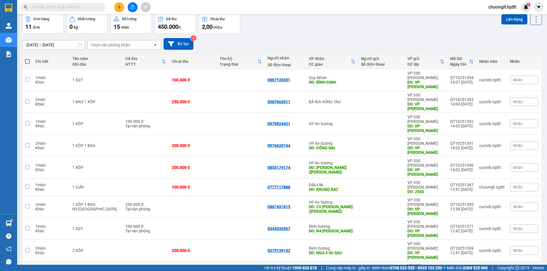
click at [217, 262] on td at bounding box center [241, 270] width 48 height 17
checkbox input "true"
click at [201, 185] on div "100.000 đ" at bounding box center [193, 187] width 42 height 5
checkbox input "true"
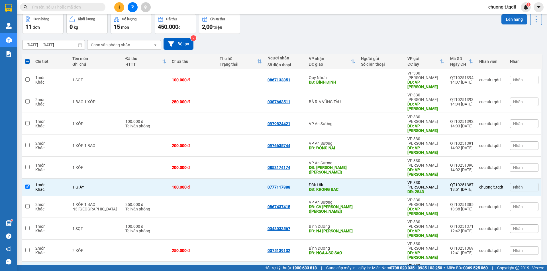
click at [503, 17] on button "Lên hàng" at bounding box center [514, 19] width 26 height 10
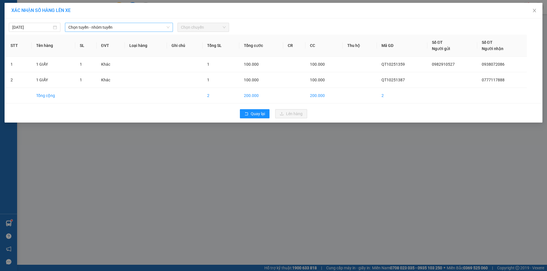
click at [148, 32] on div "Chọn tuyến - nhóm tuyến" at bounding box center [119, 27] width 108 height 9
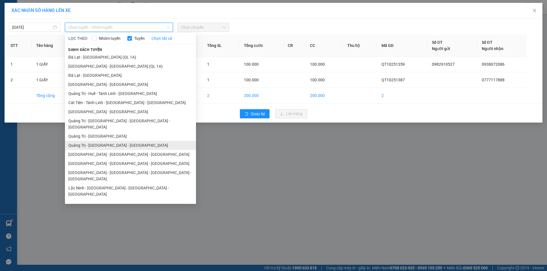
click at [115, 141] on li "Quảng Trị - [GEOGRAPHIC_DATA] - [GEOGRAPHIC_DATA]" at bounding box center [130, 145] width 131 height 9
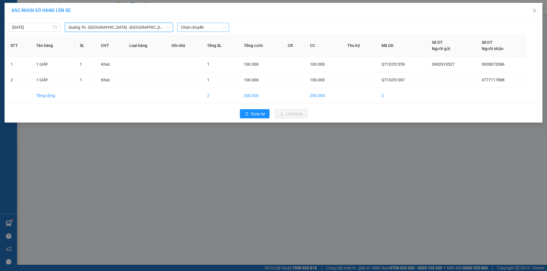
click at [216, 28] on span "Chọn chuyến" at bounding box center [203, 27] width 45 height 9
click at [207, 48] on div "14:00 - 43H-061.17" at bounding box center [203, 48] width 44 height 6
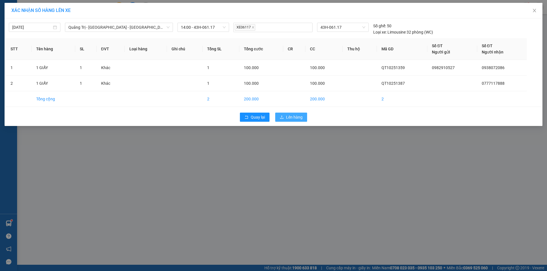
click at [291, 117] on span "Lên hàng" at bounding box center [294, 117] width 17 height 6
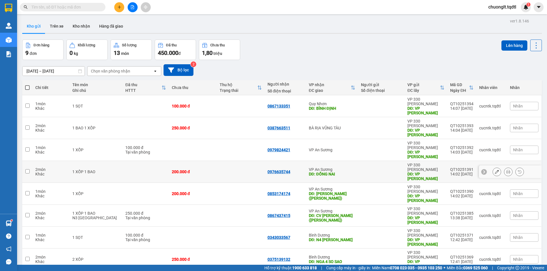
scroll to position [26, 0]
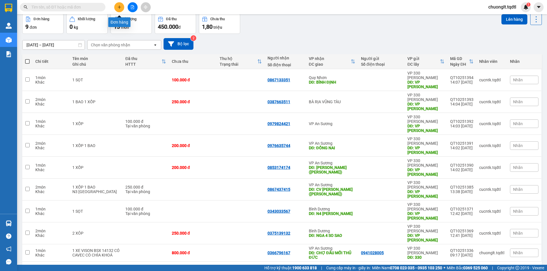
click at [118, 6] on icon "plus" at bounding box center [119, 7] width 4 height 4
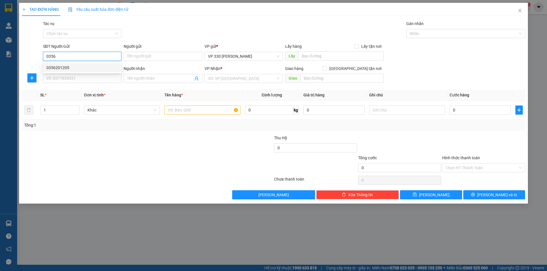
click at [81, 68] on div "0356201205" at bounding box center [81, 68] width 71 height 6
type input "0356201205"
type input "XE TAI B"
type input "0919075696"
type input "TRÃNG BOM"
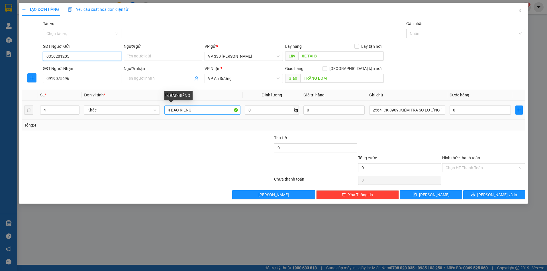
type input "0356201205"
click at [169, 111] on input "4 BAO RIÊNG" at bounding box center [202, 110] width 76 height 9
type input "8 BAO RIÊNG"
click at [77, 109] on icon "up" at bounding box center [76, 108] width 2 height 1
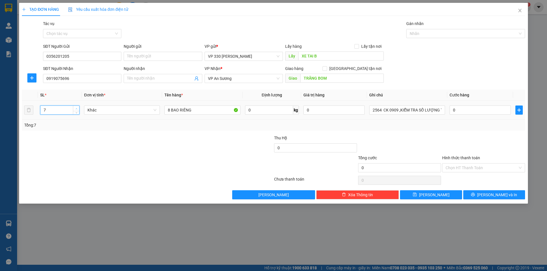
click at [77, 109] on icon "up" at bounding box center [76, 108] width 2 height 1
type input "8"
click at [77, 109] on icon "up" at bounding box center [76, 108] width 2 height 1
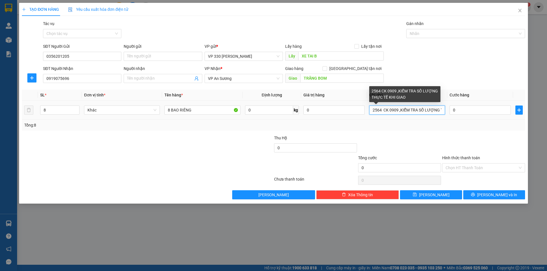
drag, startPoint x: 381, startPoint y: 110, endPoint x: 371, endPoint y: 112, distance: 10.7
click at [371, 112] on input "2564 CK 0909 ,KIỂM TRA SỐ LƯỢNG THỰC TẾ KHI GIAO" at bounding box center [407, 110] width 76 height 9
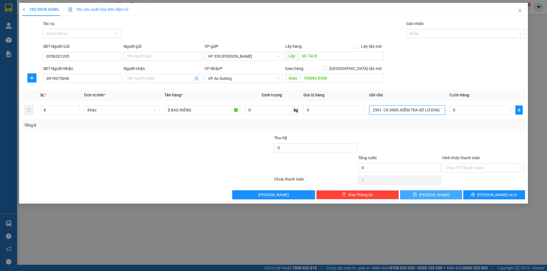
type input "2591 CK 0909 ,KIỂM TRA SỐ LƯỢNG THỰC TẾ KHI GIAO"
click at [416, 195] on button "[PERSON_NAME]" at bounding box center [431, 195] width 62 height 9
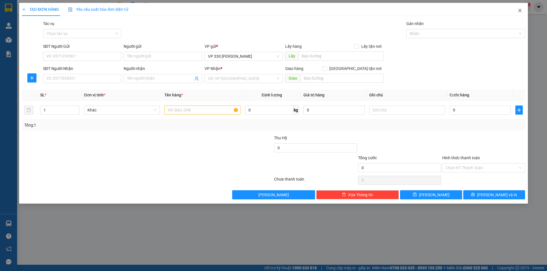
click at [521, 11] on icon "close" at bounding box center [520, 10] width 5 height 5
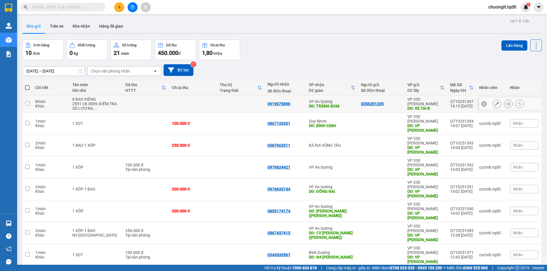
click at [122, 103] on td at bounding box center [145, 103] width 46 height 17
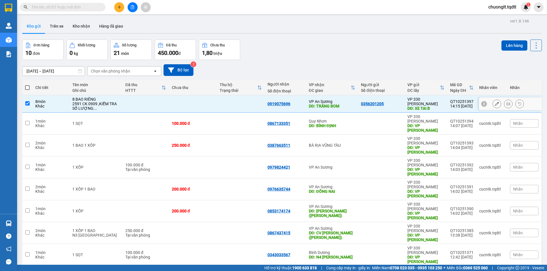
checkbox input "true"
click at [506, 44] on button "Lên hàng" at bounding box center [514, 45] width 26 height 10
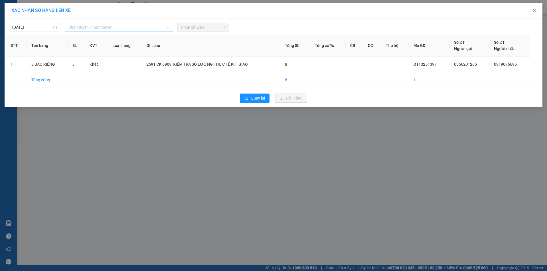
click at [142, 26] on span "Chọn tuyến - nhóm tuyến" at bounding box center [118, 27] width 101 height 9
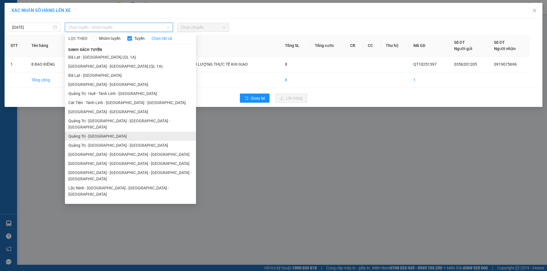
click at [107, 132] on li "Quảng Trị - [GEOGRAPHIC_DATA]" at bounding box center [130, 136] width 131 height 9
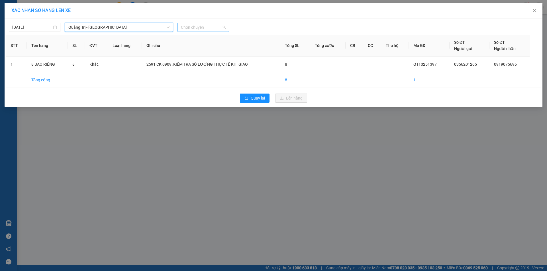
click at [205, 25] on span "Chọn chuyến" at bounding box center [203, 27] width 45 height 9
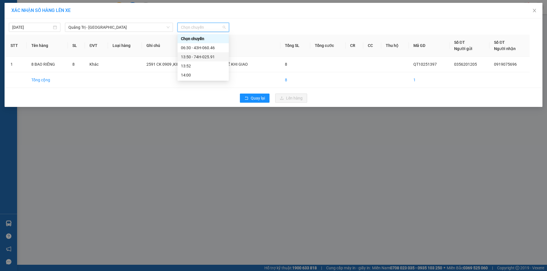
click at [208, 57] on div "13:50 - 74H-025.91" at bounding box center [203, 57] width 44 height 6
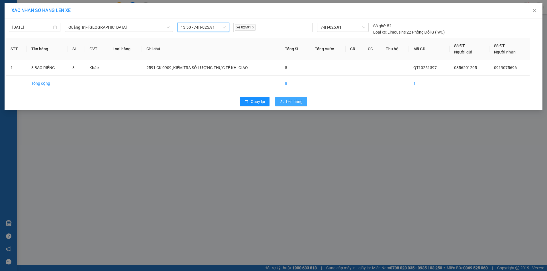
click at [293, 101] on span "Lên hàng" at bounding box center [294, 102] width 17 height 6
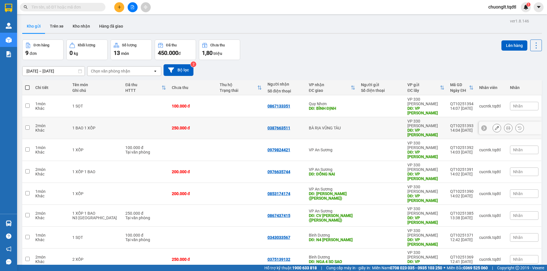
scroll to position [26, 0]
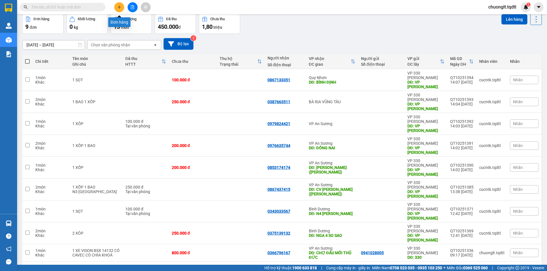
click at [120, 6] on icon "plus" at bounding box center [119, 7] width 4 height 4
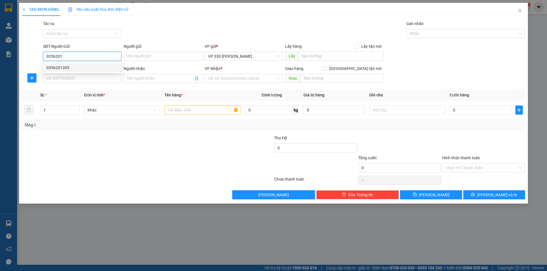
click at [70, 65] on div "0356201205" at bounding box center [82, 67] width 78 height 9
type input "0356201205"
type input "XE TAI B"
type input "0919075696"
type input "TRÃNG BOM"
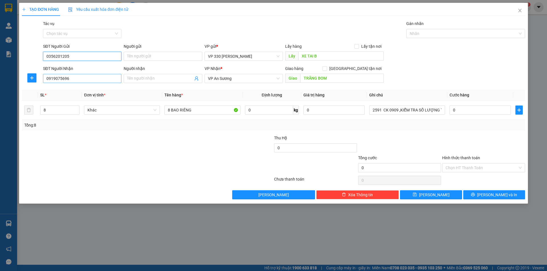
type input "0356201205"
click at [92, 79] on input "0919075696" at bounding box center [82, 78] width 78 height 9
type input "0"
click at [79, 86] on div "0369370275" at bounding box center [82, 89] width 78 height 9
type input "0369370275"
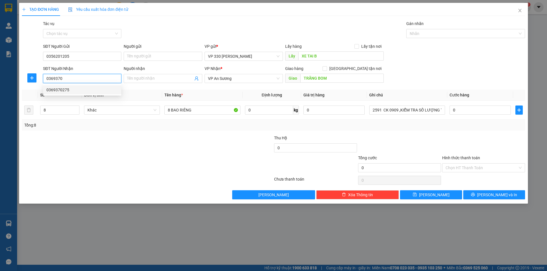
type input "ĐỨC TRỌNG"
type input "0369370275"
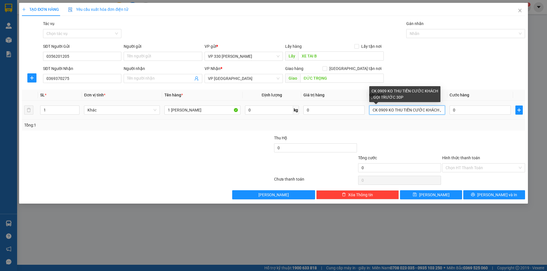
click at [372, 109] on input "CK 0909 KO THU TIỀN CƯỚC KHÁCH , GỌI TRƯỚC 30P" at bounding box center [407, 110] width 76 height 9
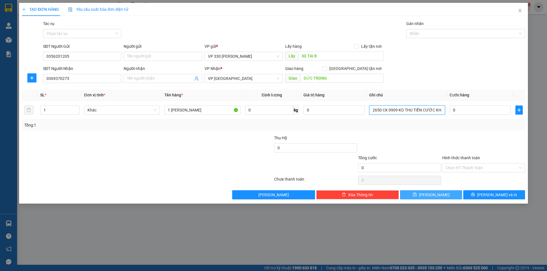
type input "2650 CK 0909 KO THU TIỀN CƯỚC KHÁCH , GỌI TRƯỚC 30P"
click at [444, 195] on button "[PERSON_NAME]" at bounding box center [431, 195] width 62 height 9
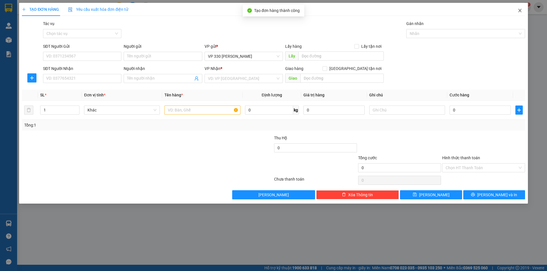
click at [518, 11] on icon "close" at bounding box center [520, 10] width 5 height 5
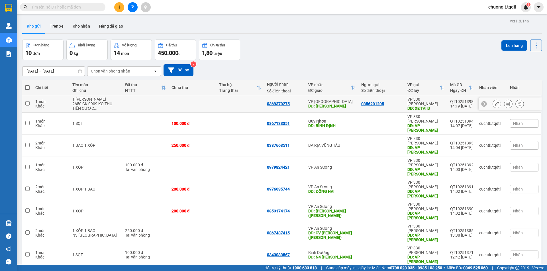
click at [59, 105] on div "Khác" at bounding box center [50, 106] width 31 height 5
checkbox input "true"
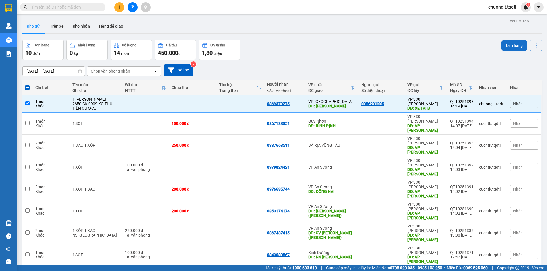
click at [506, 47] on button "Lên hàng" at bounding box center [514, 45] width 26 height 10
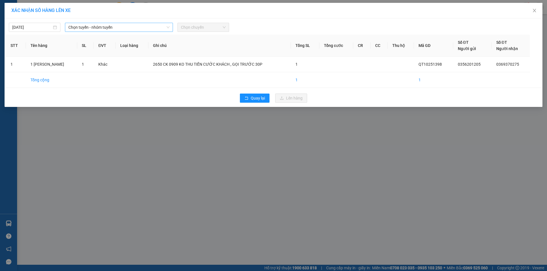
click at [132, 27] on span "Chọn tuyến - nhóm tuyến" at bounding box center [118, 27] width 101 height 9
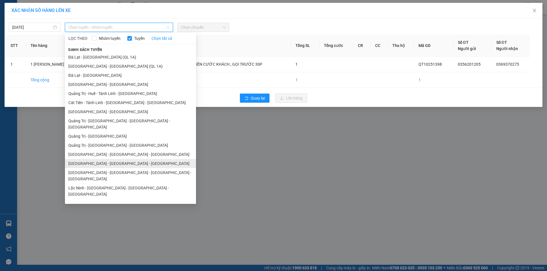
click at [105, 159] on li "[GEOGRAPHIC_DATA] - [GEOGRAPHIC_DATA] - [GEOGRAPHIC_DATA]" at bounding box center [130, 163] width 131 height 9
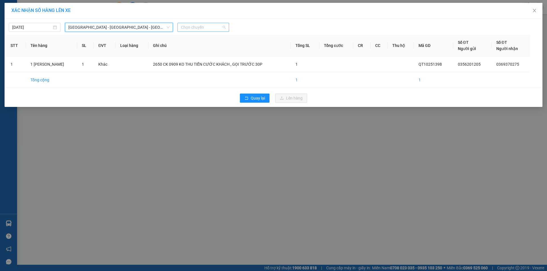
click at [211, 27] on span "Chọn chuyến" at bounding box center [203, 27] width 45 height 9
click at [205, 48] on div "18:45 - 74H-026.50" at bounding box center [203, 48] width 44 height 6
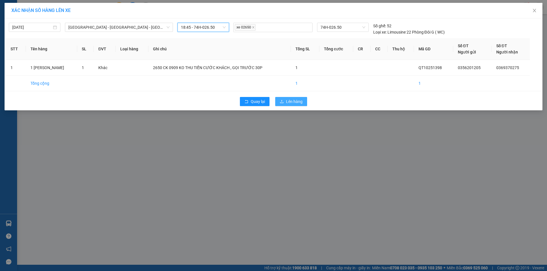
click at [297, 101] on span "Lên hàng" at bounding box center [294, 102] width 17 height 6
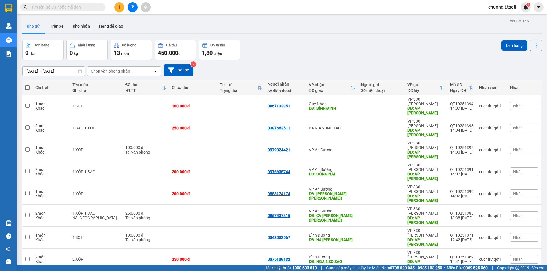
click at [117, 5] on button at bounding box center [119, 7] width 10 height 10
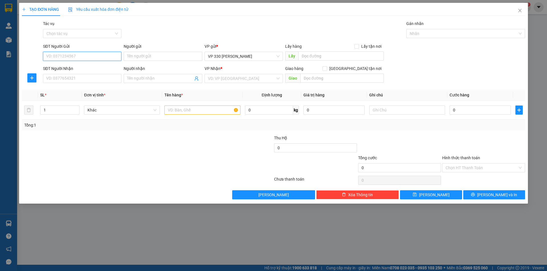
click at [79, 54] on input "SĐT Người Gửi" at bounding box center [82, 56] width 78 height 9
type input "0942108491"
click at [84, 78] on input "SĐT Người Nhận" at bounding box center [82, 78] width 78 height 9
type input "0977224195"
click at [171, 75] on span at bounding box center [163, 78] width 78 height 9
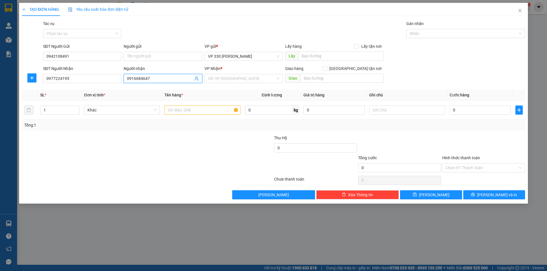
type input "0916684647"
click at [338, 61] on div "Lấy" at bounding box center [334, 56] width 99 height 9
click at [336, 56] on input "text" at bounding box center [340, 56] width 85 height 9
type input "330"
click at [249, 77] on input "search" at bounding box center [242, 78] width 68 height 9
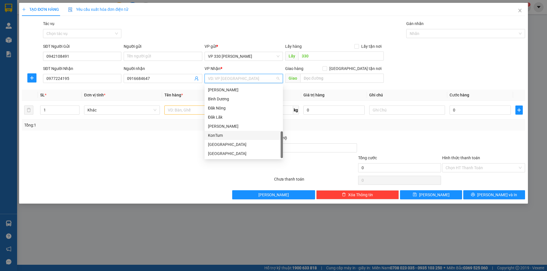
scroll to position [173, 0]
click at [239, 145] on div "[GEOGRAPHIC_DATA]" at bounding box center [243, 145] width 71 height 6
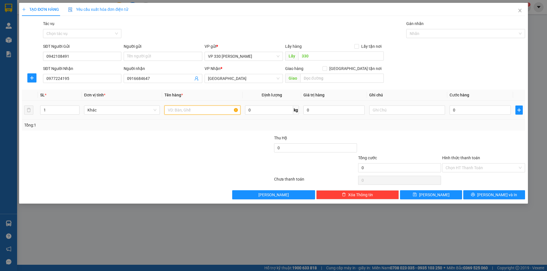
click at [219, 109] on input "text" at bounding box center [202, 110] width 76 height 9
type input "1 MÁY L;ỌC NƯỚC"
click at [477, 111] on input "0" at bounding box center [479, 110] width 61 height 9
type input "3"
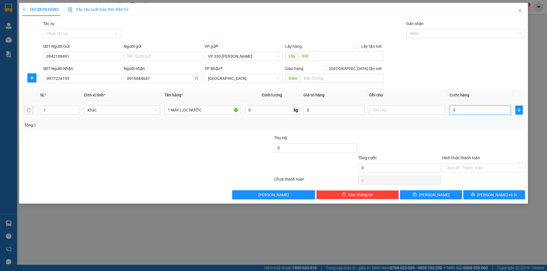
type input "3"
type input "30"
type input "300"
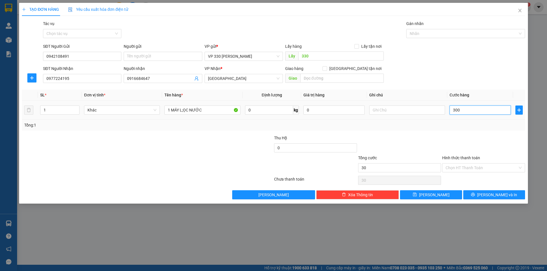
type input "300"
type input "3.000"
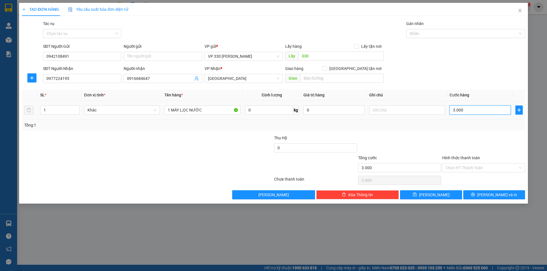
type input "30.000"
type input "300.000"
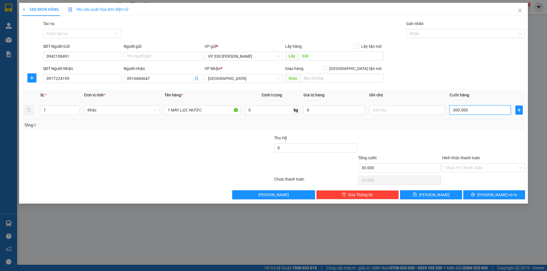
type input "300.000"
click at [405, 109] on input "text" at bounding box center [407, 110] width 76 height 9
click at [499, 193] on span "[PERSON_NAME] và In" at bounding box center [497, 195] width 40 height 6
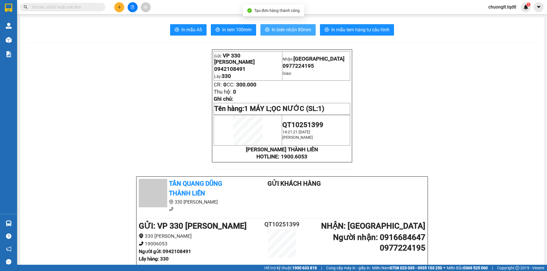
click at [282, 28] on span "In biên nhận 80mm" at bounding box center [291, 29] width 39 height 7
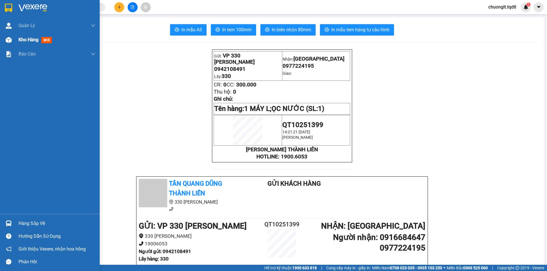
click at [31, 38] on span "Kho hàng" at bounding box center [29, 39] width 20 height 5
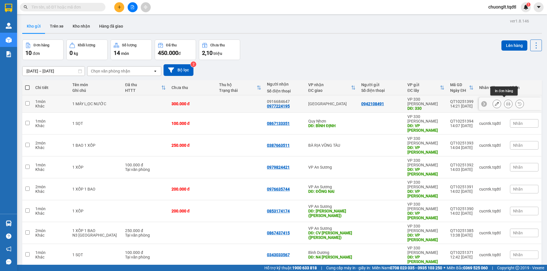
click at [504, 99] on button at bounding box center [508, 104] width 8 height 10
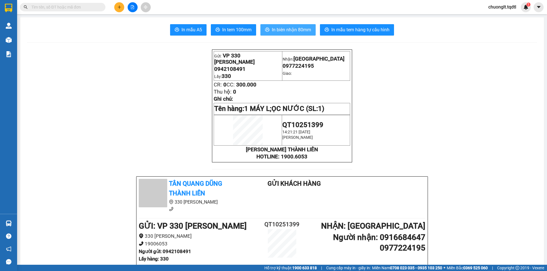
click at [281, 28] on span "In biên nhận 80mm" at bounding box center [291, 29] width 39 height 7
drag, startPoint x: 264, startPoint y: 53, endPoint x: 258, endPoint y: 54, distance: 6.2
click at [263, 53] on p "Gửi: VP 330 Lê Duẫn" at bounding box center [247, 59] width 67 height 13
drag, startPoint x: 260, startPoint y: 54, endPoint x: 205, endPoint y: 61, distance: 54.9
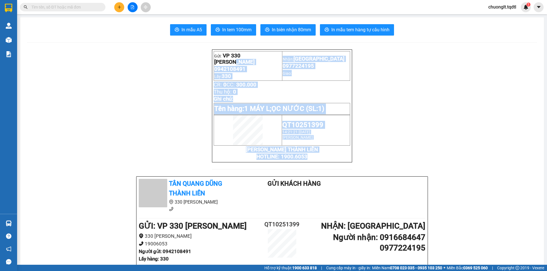
click at [336, 154] on p "HOTLINE: 1900.6053" at bounding box center [282, 157] width 136 height 6
copy div "VP 330 Lê Duẫn 0942108491 Lấy: 330 Nhận: Quảng Ngãi 0977224195 Giao: CR: 0 CC: …"
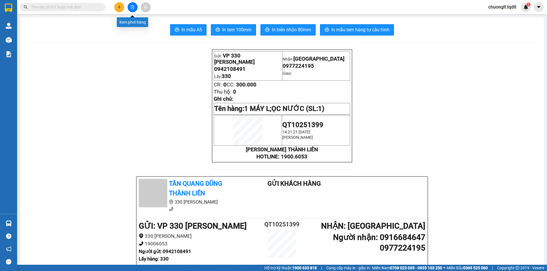
click at [132, 4] on button at bounding box center [133, 7] width 10 height 10
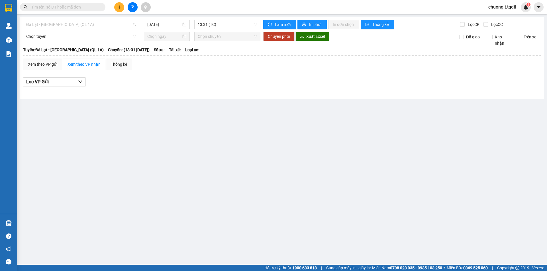
click at [121, 24] on span "Đà Lạt - [GEOGRAPHIC_DATA] (QL 1A)" at bounding box center [81, 24] width 110 height 9
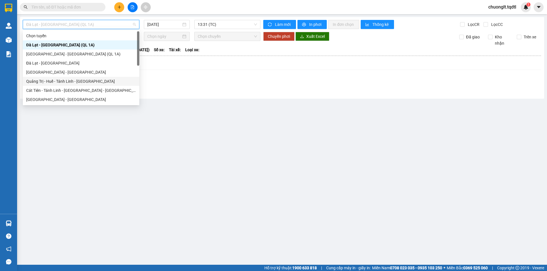
click at [69, 80] on div "Quảng Trị - Huế - Tánh Linh - [GEOGRAPHIC_DATA]" at bounding box center [81, 81] width 110 height 6
type input "[DATE]"
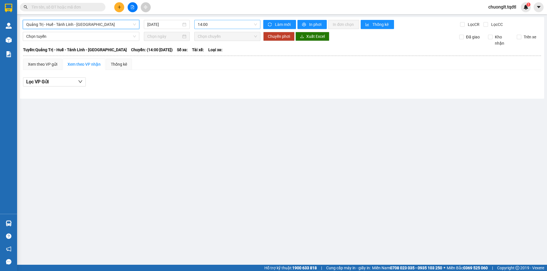
click at [234, 25] on span "14:00" at bounding box center [227, 24] width 59 height 9
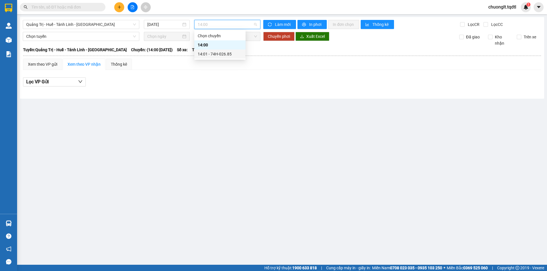
click at [220, 53] on div "14:01 - 74H-026.85" at bounding box center [220, 54] width 44 height 6
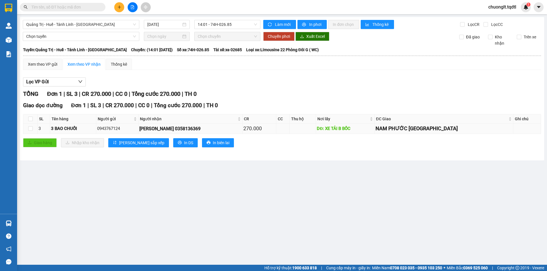
click at [95, 130] on div "3 BAO CHUỐI" at bounding box center [73, 129] width 44 height 7
click at [95, 128] on div "3 BAO CHUỐI" at bounding box center [73, 129] width 44 height 7
click at [93, 125] on td "3 BAO CHUỐI" at bounding box center [73, 129] width 46 height 10
click at [31, 131] on label at bounding box center [30, 129] width 5 height 6
click at [31, 131] on input "checkbox" at bounding box center [30, 128] width 5 height 5
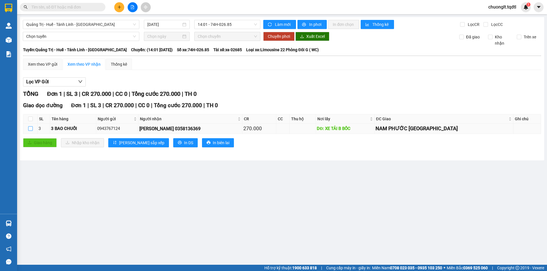
checkbox input "true"
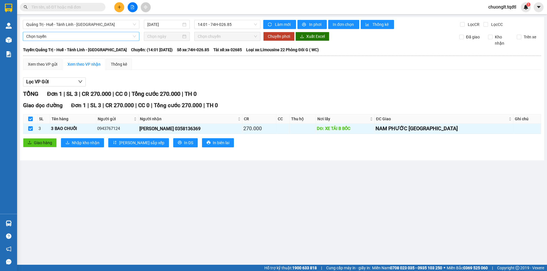
click at [101, 36] on span "Chọn tuyến" at bounding box center [81, 36] width 110 height 9
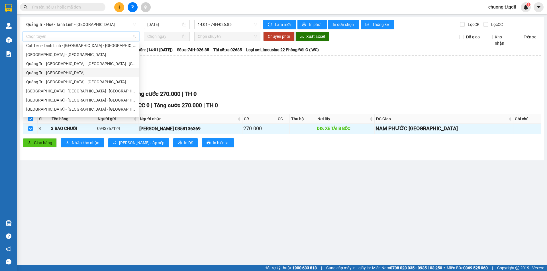
scroll to position [118, 0]
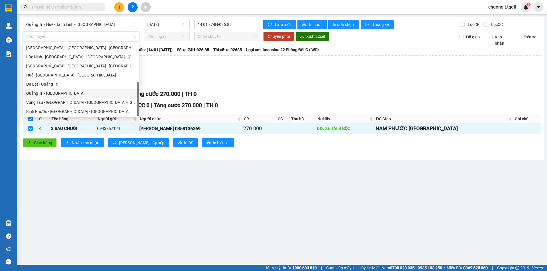
click at [62, 95] on div "Quảng Trị - [GEOGRAPHIC_DATA]" at bounding box center [81, 93] width 110 height 6
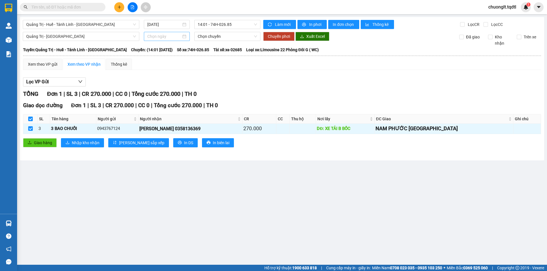
click at [185, 36] on div at bounding box center [166, 36] width 39 height 6
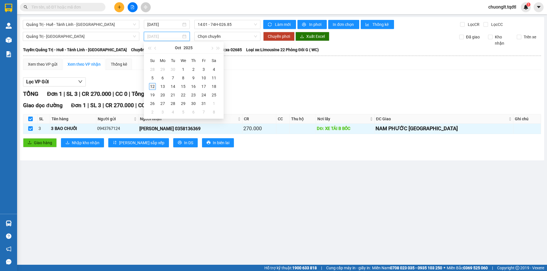
type input "[DATE]"
click at [154, 86] on div "12" at bounding box center [152, 86] width 7 height 7
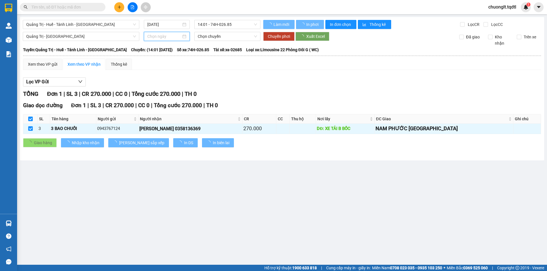
type input "[DATE]"
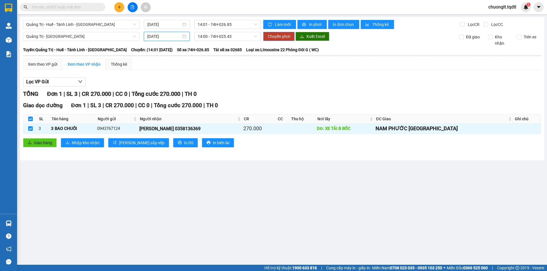
click at [284, 36] on span "Chuyển phơi" at bounding box center [279, 36] width 22 height 6
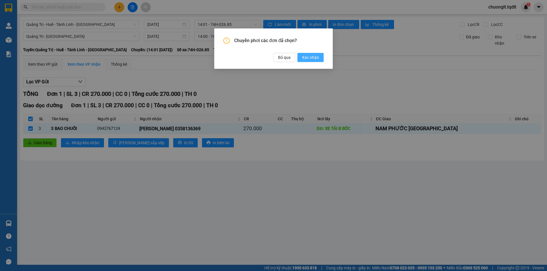
click at [313, 58] on span "Xác nhận" at bounding box center [310, 57] width 17 height 6
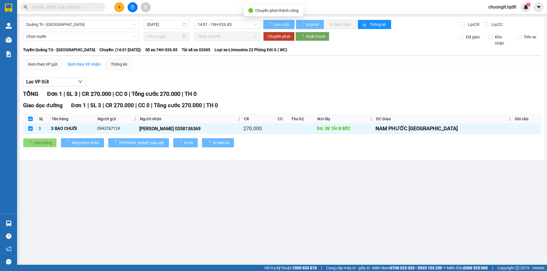
checkbox input "false"
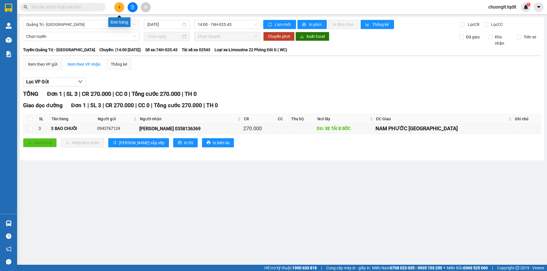
click at [117, 7] on button at bounding box center [119, 7] width 10 height 10
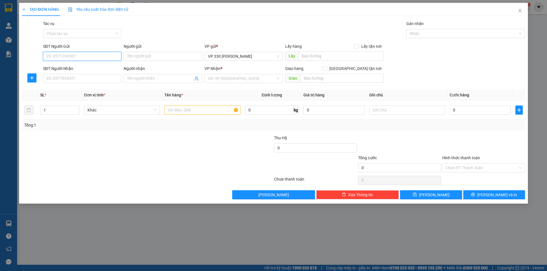
click at [67, 58] on input "SĐT Người Gửi" at bounding box center [82, 56] width 78 height 9
click at [78, 67] on div "0842131009" at bounding box center [81, 68] width 71 height 6
type input "0842131009"
type input "XE TẢI B"
type input "0935206397"
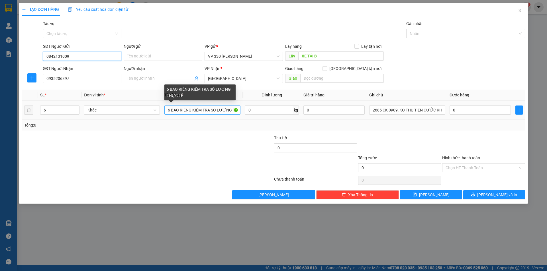
type input "0842131009"
click at [168, 109] on input "6 BAO RIỀNG KIỂM TRA SỐ LƯỢNG THỰC TẾ" at bounding box center [202, 110] width 76 height 9
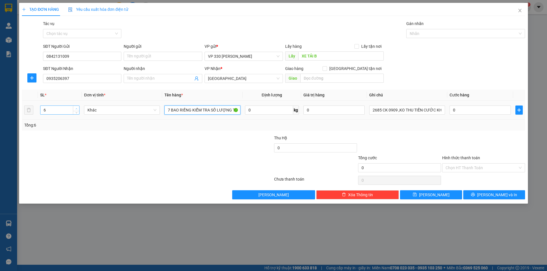
type input "7 BAO RIỀNG KIỂM TRA SỐ LƯỢNG THỰC TẾ"
type input "7"
click at [77, 108] on icon "up" at bounding box center [76, 109] width 2 height 2
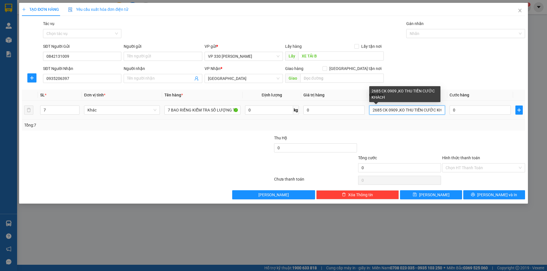
drag, startPoint x: 381, startPoint y: 109, endPoint x: 372, endPoint y: 109, distance: 8.5
click at [372, 109] on input "2685 CK 0909 ,KO THU TIỀN CƯỚC KHÁCH" at bounding box center [407, 110] width 76 height 9
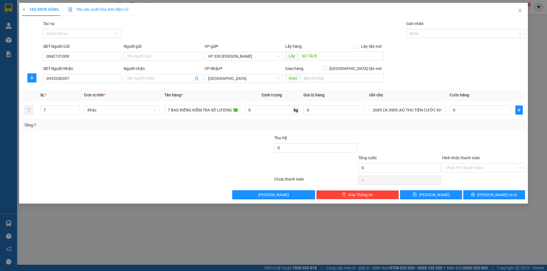
click at [385, 134] on div "Transit Pickup Surcharge Ids Transit Deliver Surcharge Ids Transit Deliver Surc…" at bounding box center [273, 110] width 503 height 179
click at [442, 196] on button "[PERSON_NAME]" at bounding box center [431, 195] width 62 height 9
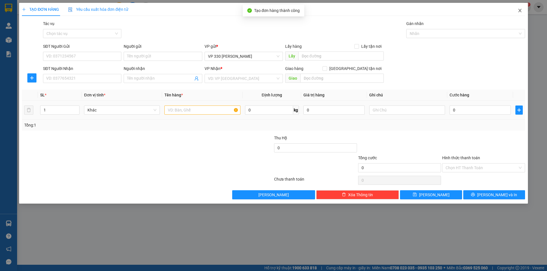
click at [516, 13] on span "Close" at bounding box center [520, 11] width 16 height 16
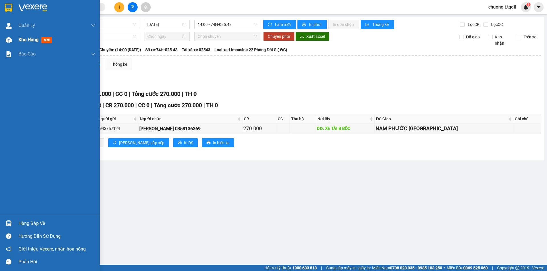
click at [22, 40] on span "Kho hàng" at bounding box center [29, 39] width 20 height 5
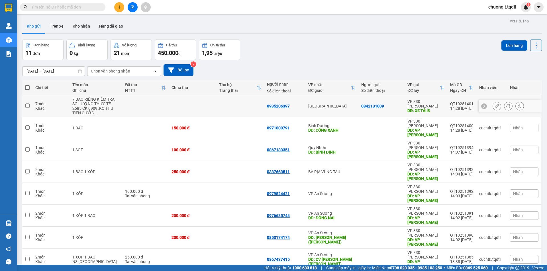
click at [66, 106] on div "7 món" at bounding box center [50, 104] width 31 height 5
checkbox input "true"
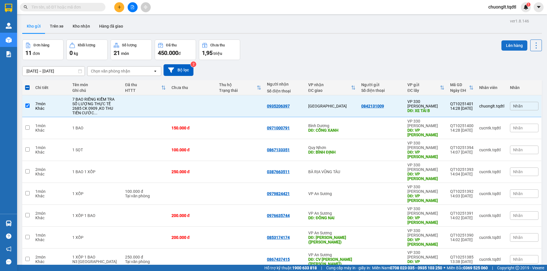
click at [512, 46] on button "Lên hàng" at bounding box center [514, 45] width 26 height 10
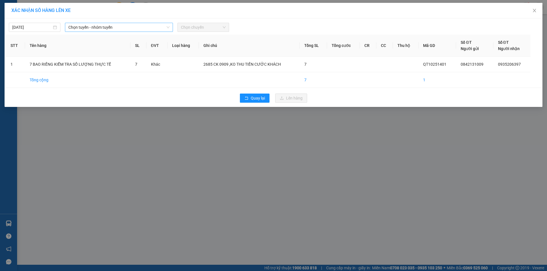
click at [142, 24] on span "Chọn tuyến - nhóm tuyến" at bounding box center [118, 27] width 101 height 9
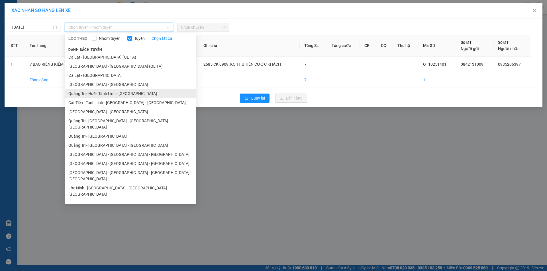
click at [115, 93] on li "Quảng Trị - Huế - Tánh Linh - [GEOGRAPHIC_DATA]" at bounding box center [130, 93] width 131 height 9
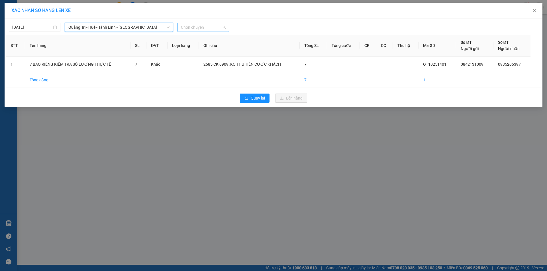
click at [207, 26] on span "Chọn chuyến" at bounding box center [203, 27] width 45 height 9
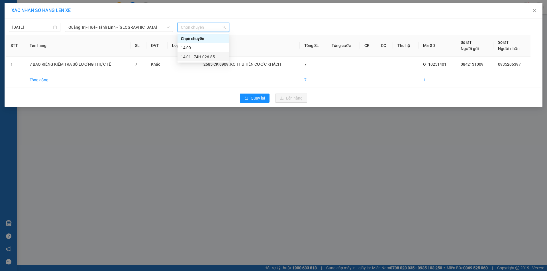
click at [202, 56] on div "14:01 - 74H-026.85" at bounding box center [203, 57] width 44 height 6
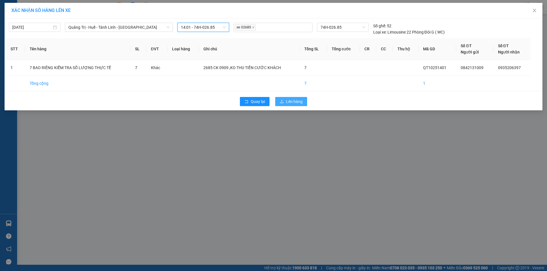
click at [291, 101] on span "Lên hàng" at bounding box center [294, 102] width 17 height 6
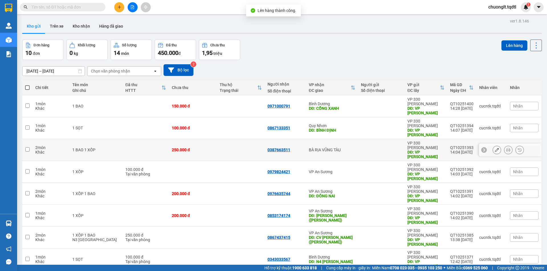
scroll to position [27, 0]
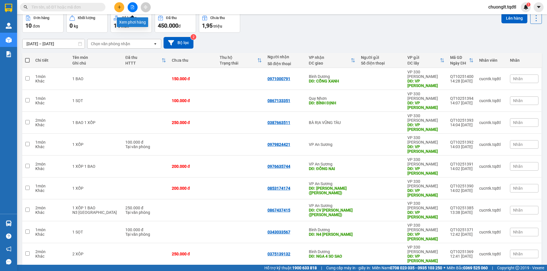
click at [133, 7] on icon "file-add" at bounding box center [132, 7] width 4 height 4
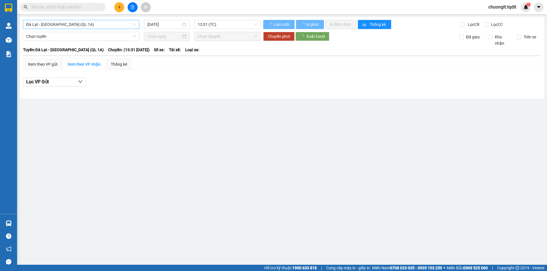
click at [100, 25] on span "Đà Lạt - [GEOGRAPHIC_DATA] (QL 1A)" at bounding box center [81, 24] width 110 height 9
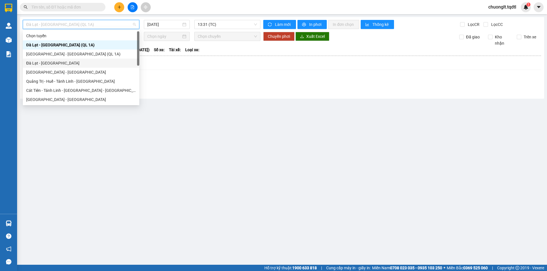
scroll to position [28, 0]
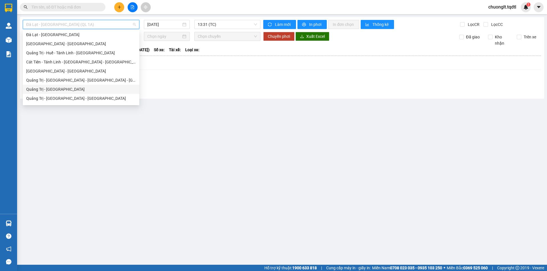
click at [71, 87] on div "Quảng Trị - [GEOGRAPHIC_DATA]" at bounding box center [81, 89] width 110 height 6
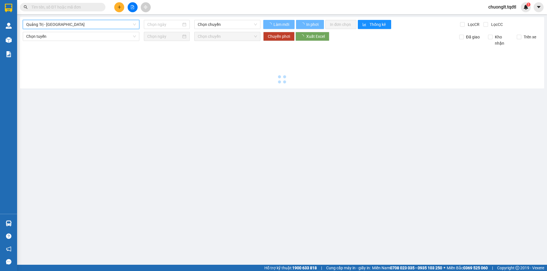
type input "[DATE]"
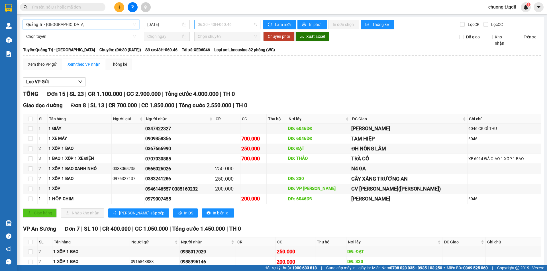
click at [246, 23] on span "06:30 - 43H-060.46" at bounding box center [227, 24] width 59 height 9
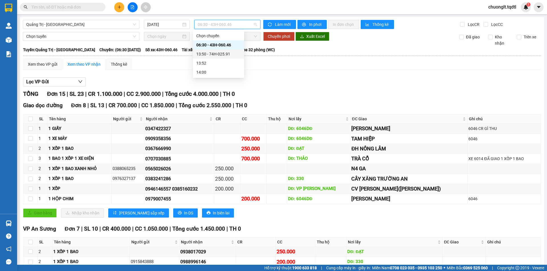
click at [226, 54] on div "13:50 - 74H-025.91" at bounding box center [218, 54] width 44 height 6
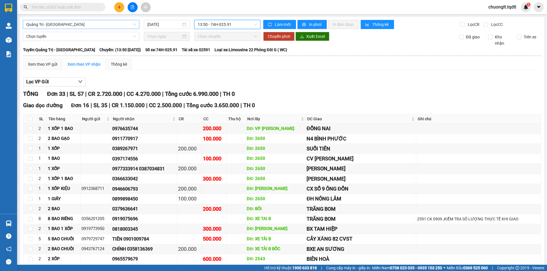
click at [100, 25] on span "Quảng Trị - [GEOGRAPHIC_DATA]" at bounding box center [81, 24] width 110 height 9
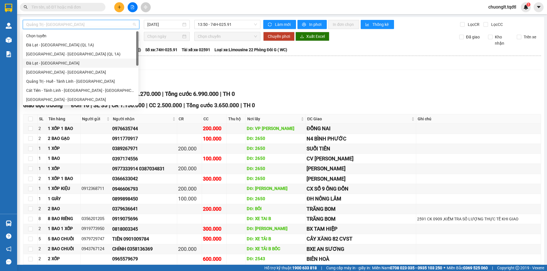
click at [62, 61] on div "Đà Lạt - [GEOGRAPHIC_DATA]" at bounding box center [80, 63] width 109 height 6
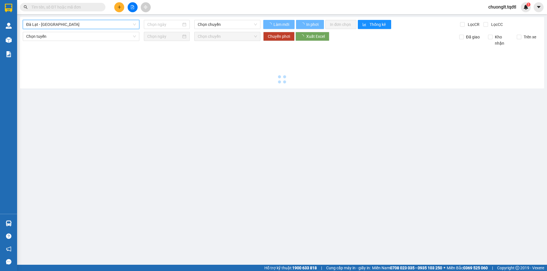
type input "[DATE]"
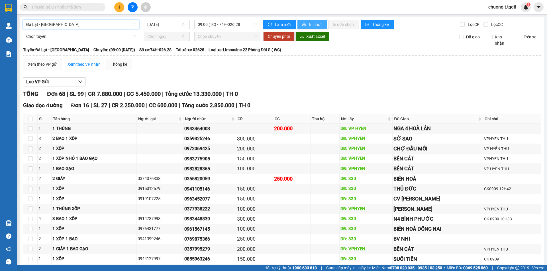
click at [315, 28] on button "In phơi" at bounding box center [311, 24] width 29 height 9
click at [74, 9] on input "text" at bounding box center [64, 7] width 67 height 6
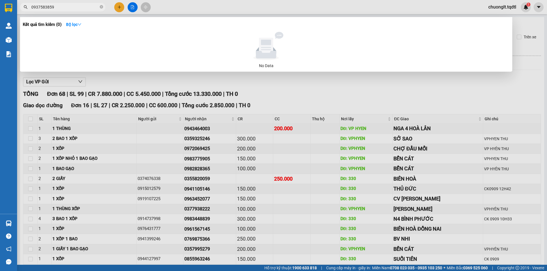
type input "0937583859"
click at [318, 85] on div at bounding box center [273, 135] width 547 height 271
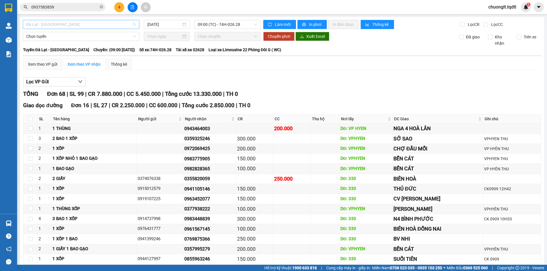
click at [123, 25] on span "Đà Lạt - [GEOGRAPHIC_DATA]" at bounding box center [81, 24] width 110 height 9
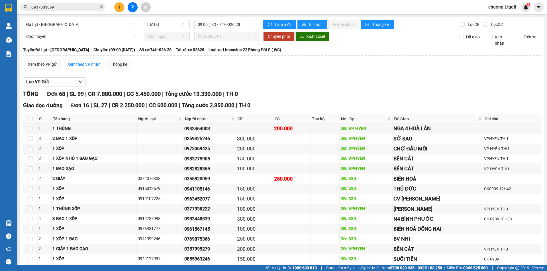
click at [110, 25] on span "Đà Lạt - [GEOGRAPHIC_DATA]" at bounding box center [81, 24] width 110 height 9
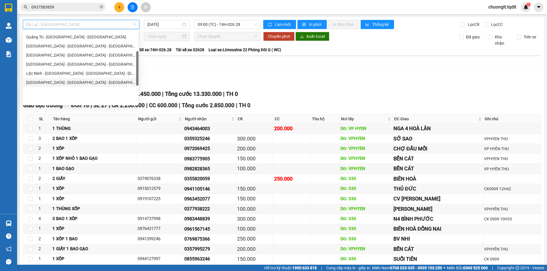
scroll to position [62, 0]
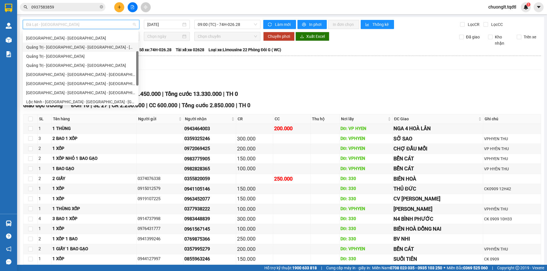
click at [89, 48] on div "Quảng Trị - [GEOGRAPHIC_DATA] - [GEOGRAPHIC_DATA] - [GEOGRAPHIC_DATA]" at bounding box center [80, 47] width 109 height 6
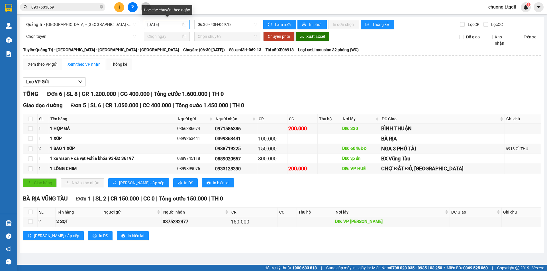
click at [183, 23] on div "[DATE]" at bounding box center [166, 24] width 39 height 6
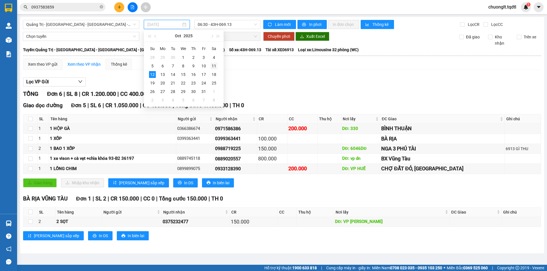
click at [214, 63] on div "11" at bounding box center [214, 66] width 7 height 7
type input "11/10/2025"
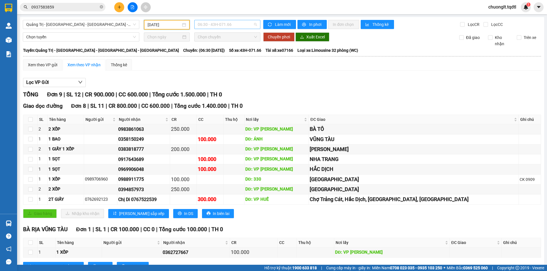
click at [239, 25] on span "06:30 - 43H-071.66" at bounding box center [227, 24] width 59 height 9
click at [224, 62] on div "14:06 - 74H-025.97" at bounding box center [218, 63] width 44 height 6
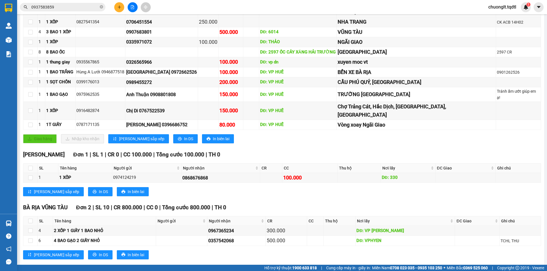
scroll to position [239, 0]
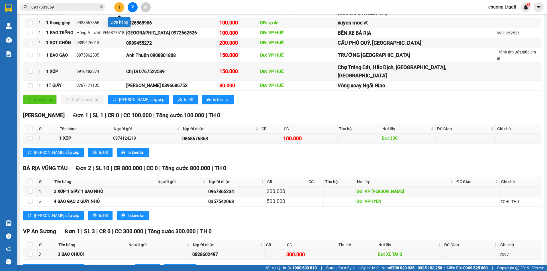
click at [120, 5] on icon "plus" at bounding box center [119, 7] width 4 height 4
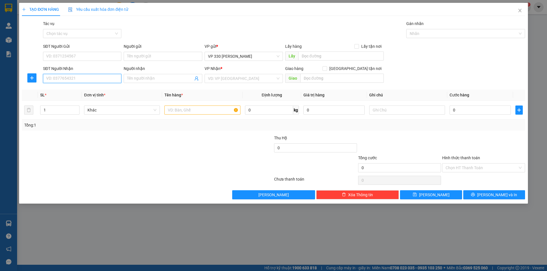
click at [68, 79] on input "SĐT Người Nhận" at bounding box center [82, 78] width 78 height 9
type input "0"
click at [520, 11] on icon "close" at bounding box center [519, 10] width 3 height 3
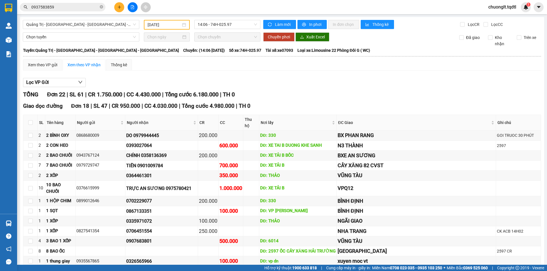
click at [82, 9] on input "0937583859" at bounding box center [64, 7] width 67 height 6
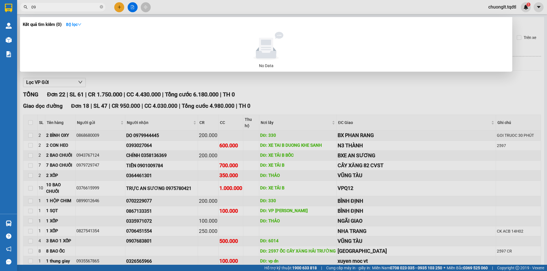
type input "0"
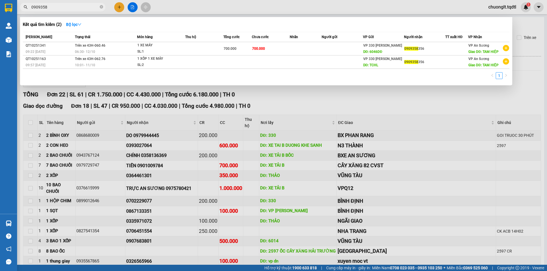
type input "0909358"
click at [411, 89] on div at bounding box center [273, 135] width 547 height 271
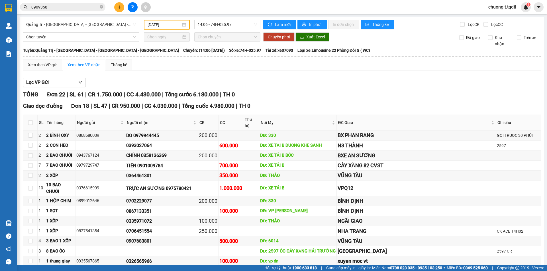
click at [70, 7] on input "0909358" at bounding box center [64, 7] width 67 height 6
